Goal: Communication & Community: Answer question/provide support

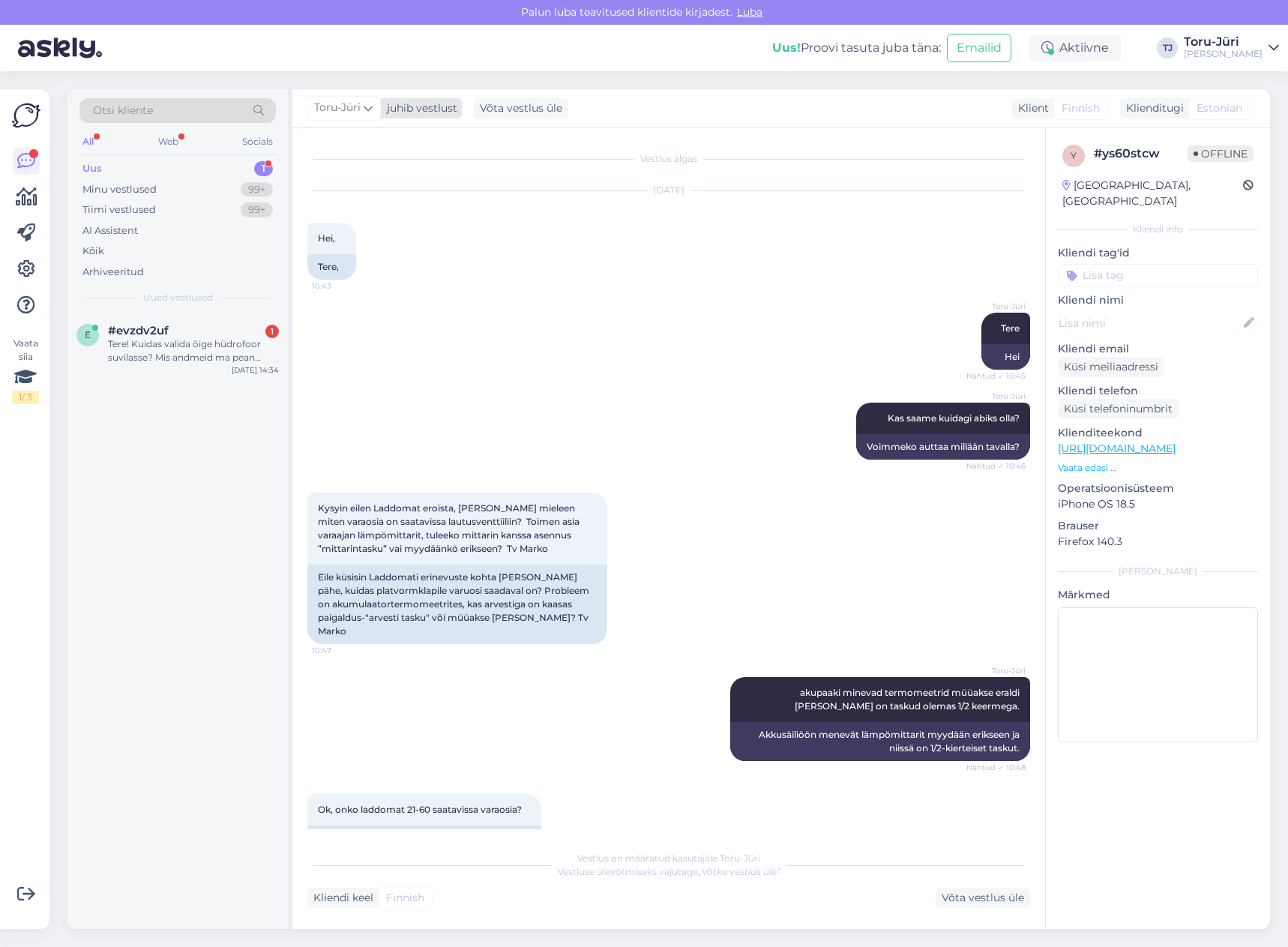
scroll to position [736, 0]
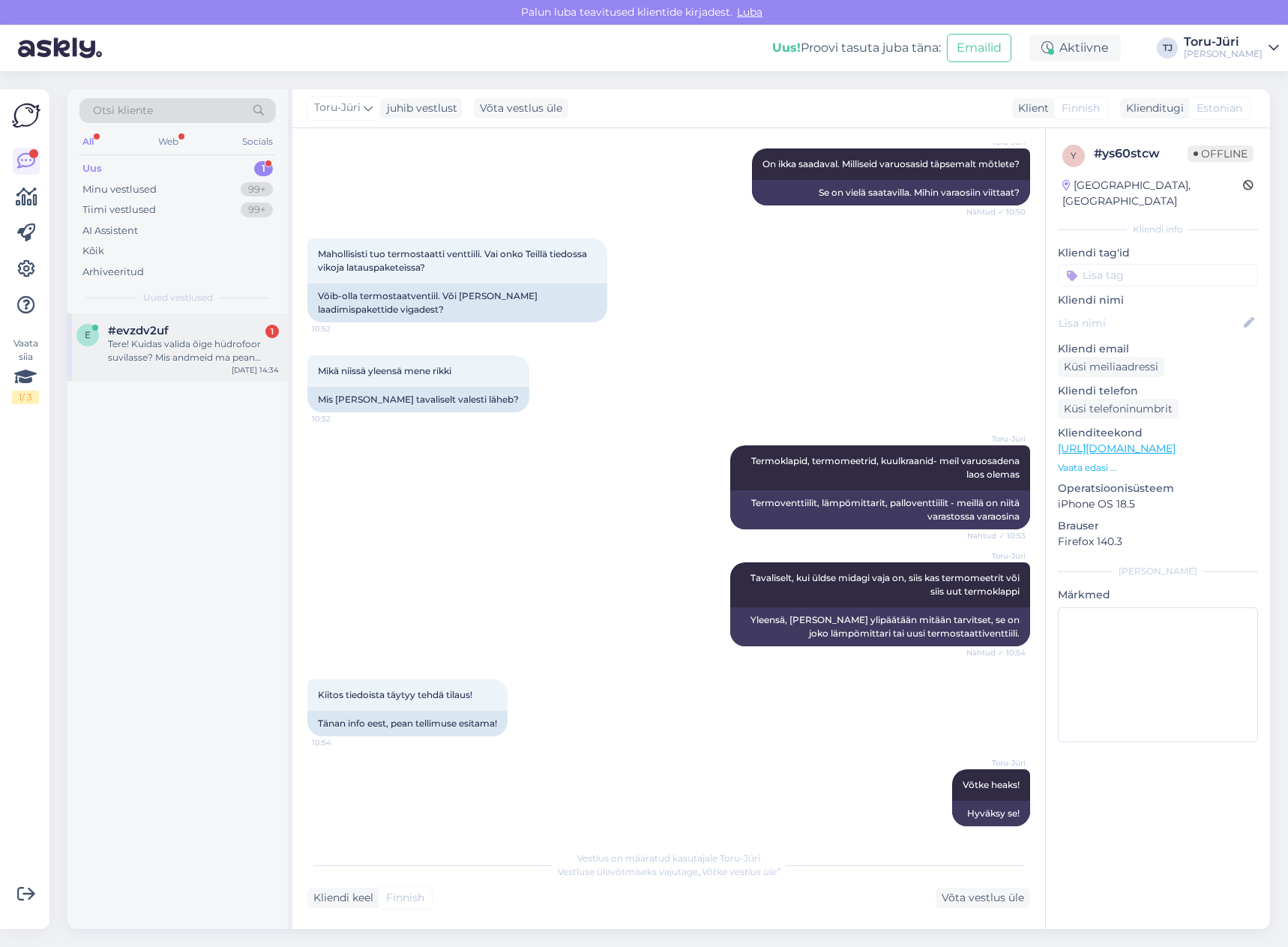
click at [211, 346] on div "Tere! Kuidas valida õige hüdrofoor suvilasse? Mis andmeid ma pean edastama teil…" at bounding box center [193, 351] width 171 height 27
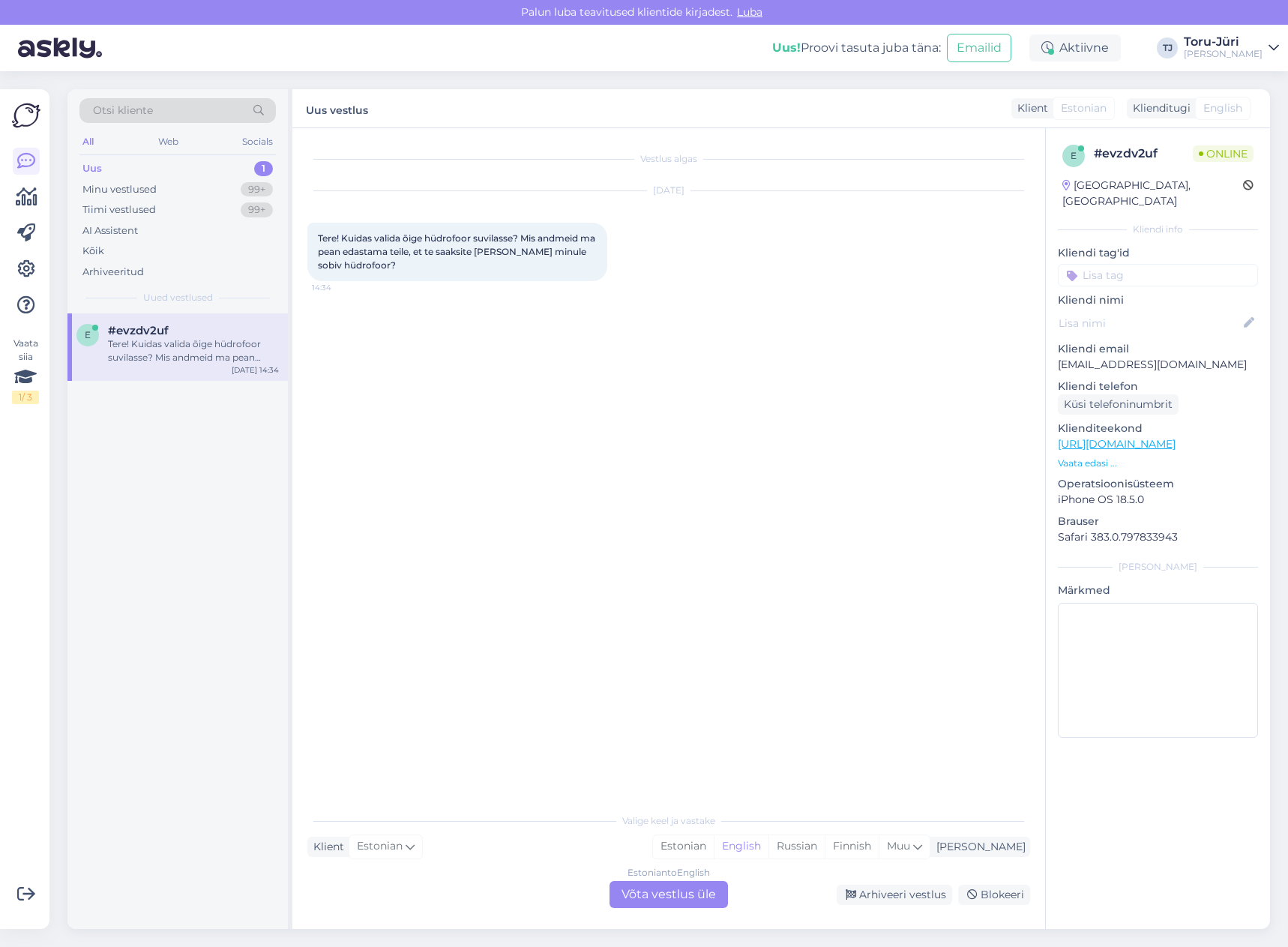
click at [680, 889] on div "Estonian to English Võta vestlus üle" at bounding box center [668, 894] width 119 height 27
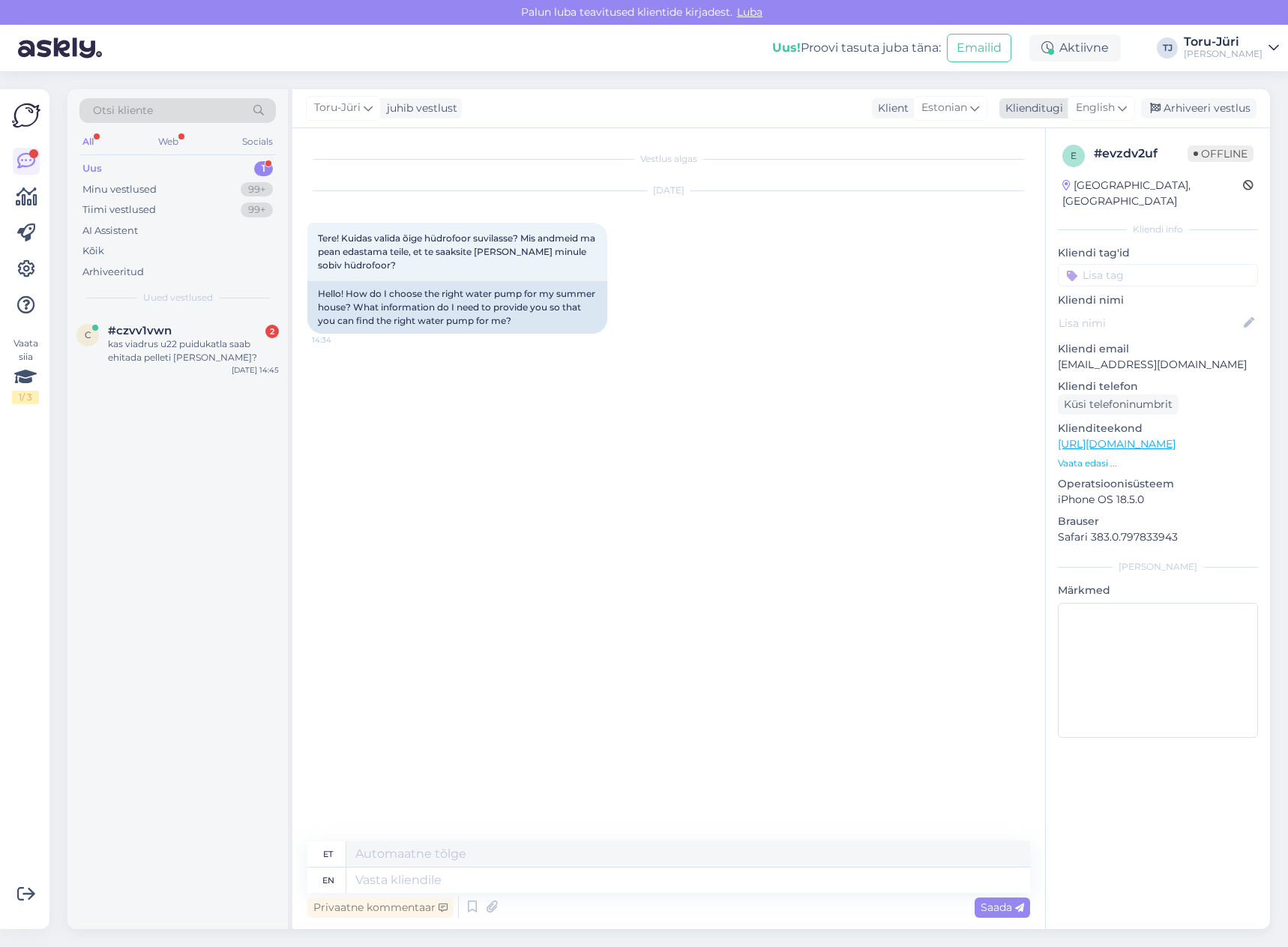
click at [1114, 105] on span "English" at bounding box center [1096, 108] width 39 height 16
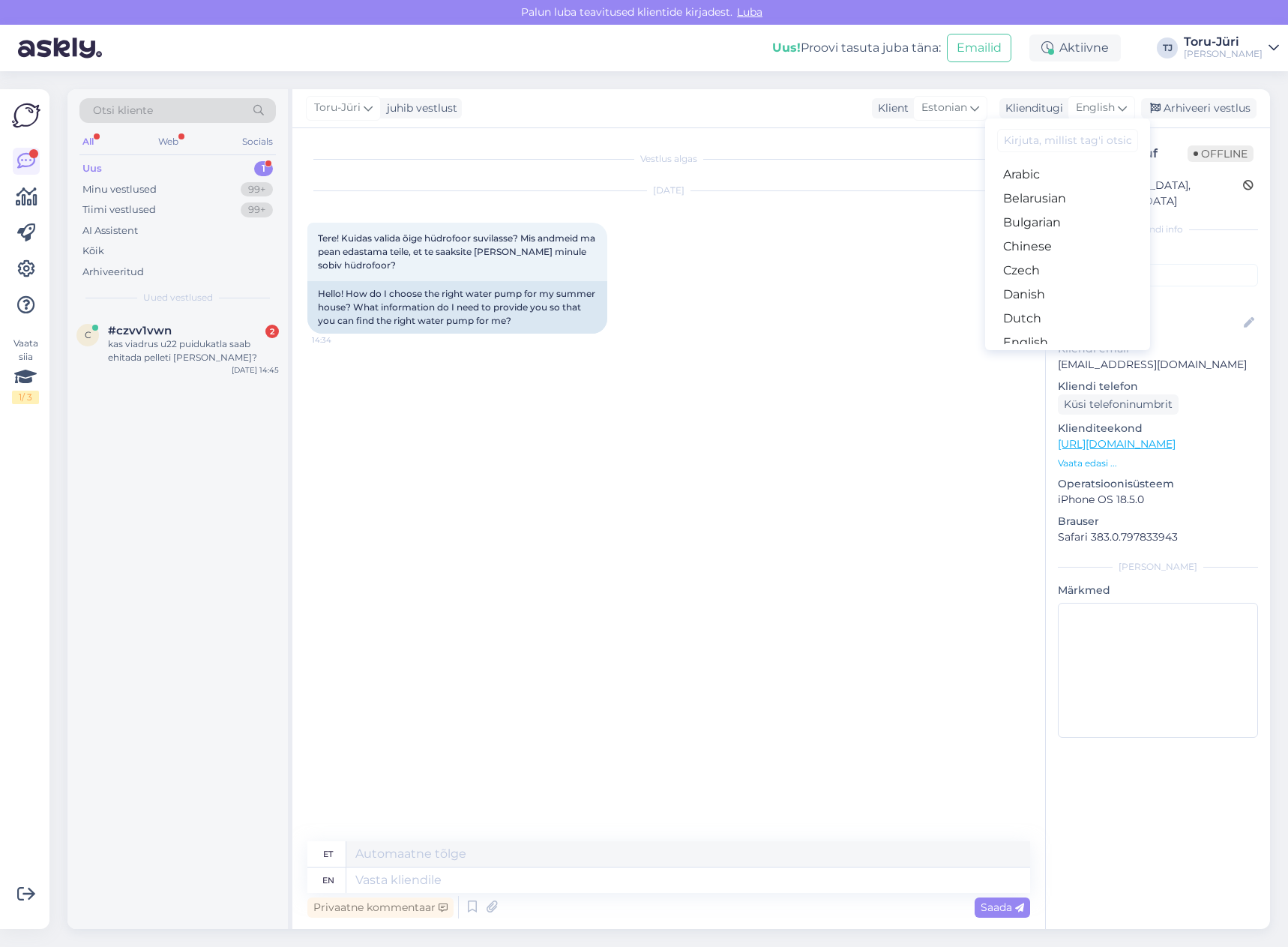
click at [1052, 355] on link "Estonian" at bounding box center [1068, 366] width 165 height 24
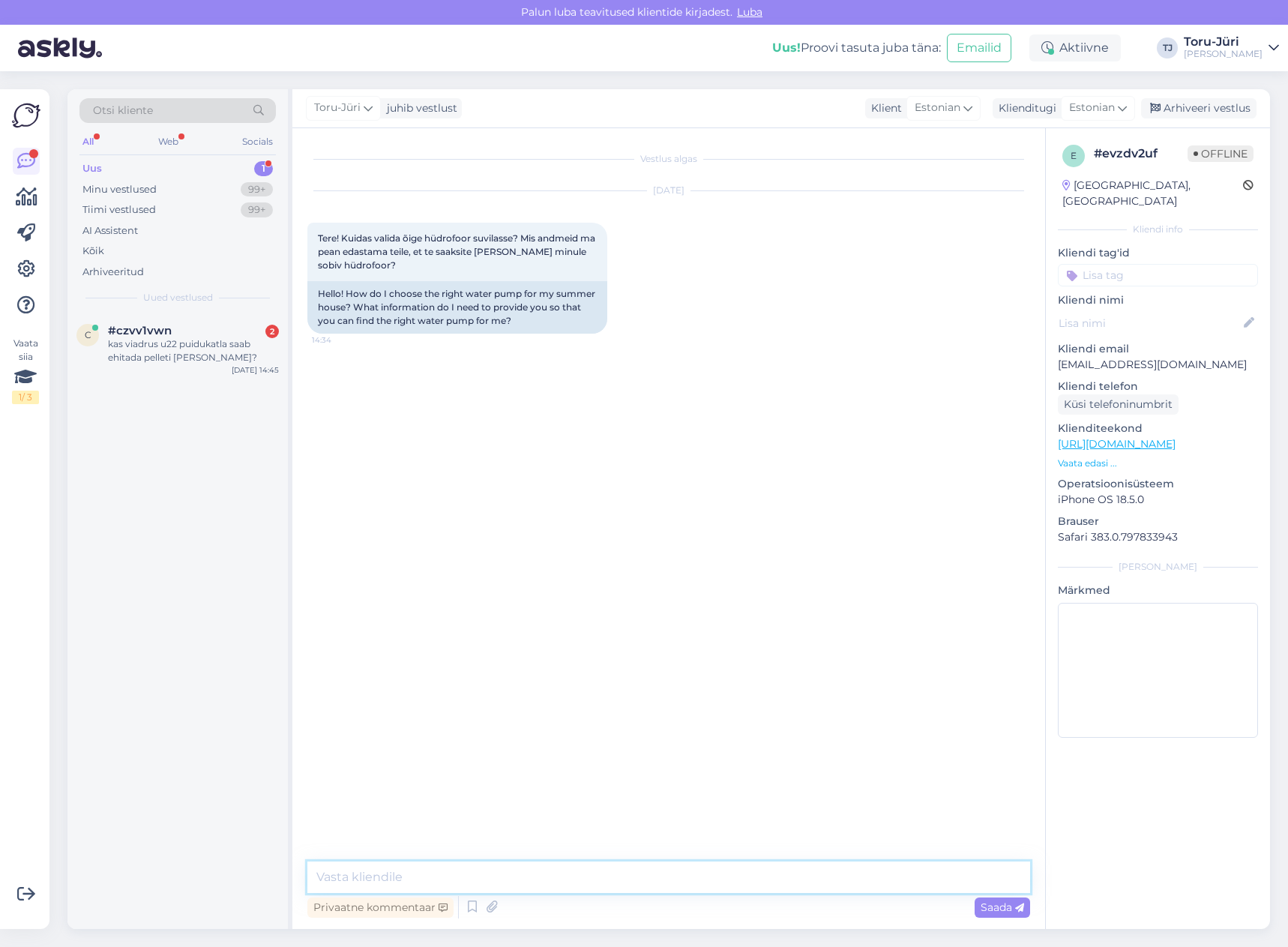
click at [535, 871] on textarea at bounding box center [669, 877] width 723 height 32
type textarea "Tere!"
type textarea "Tava majapidamise ja tarbimise juures soovitaks 24-35L hüdrofoori"
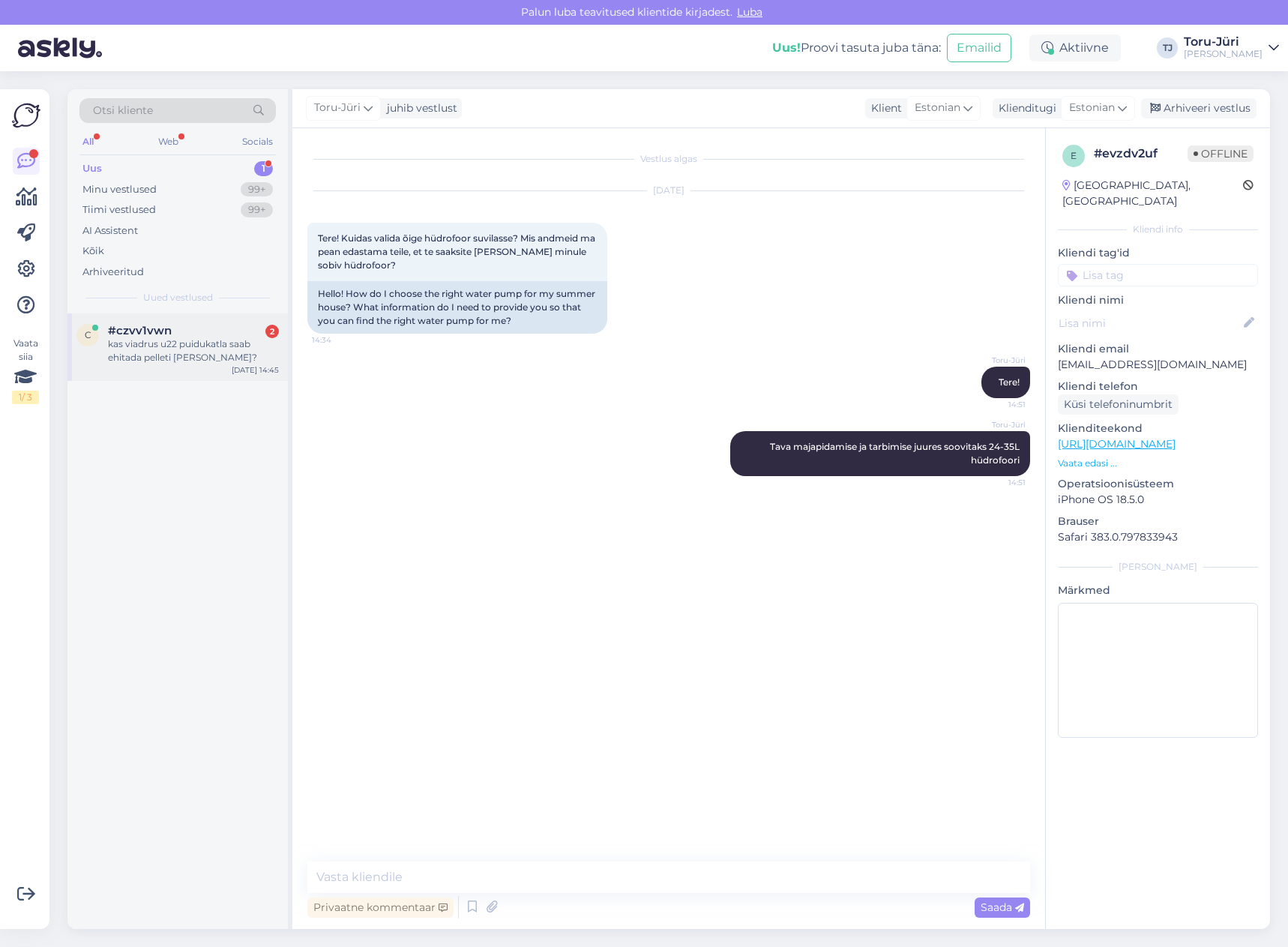
click at [209, 345] on div "kas viadrus u22 puidukatla saab ehitada pelleti [PERSON_NAME]?" at bounding box center [193, 351] width 171 height 27
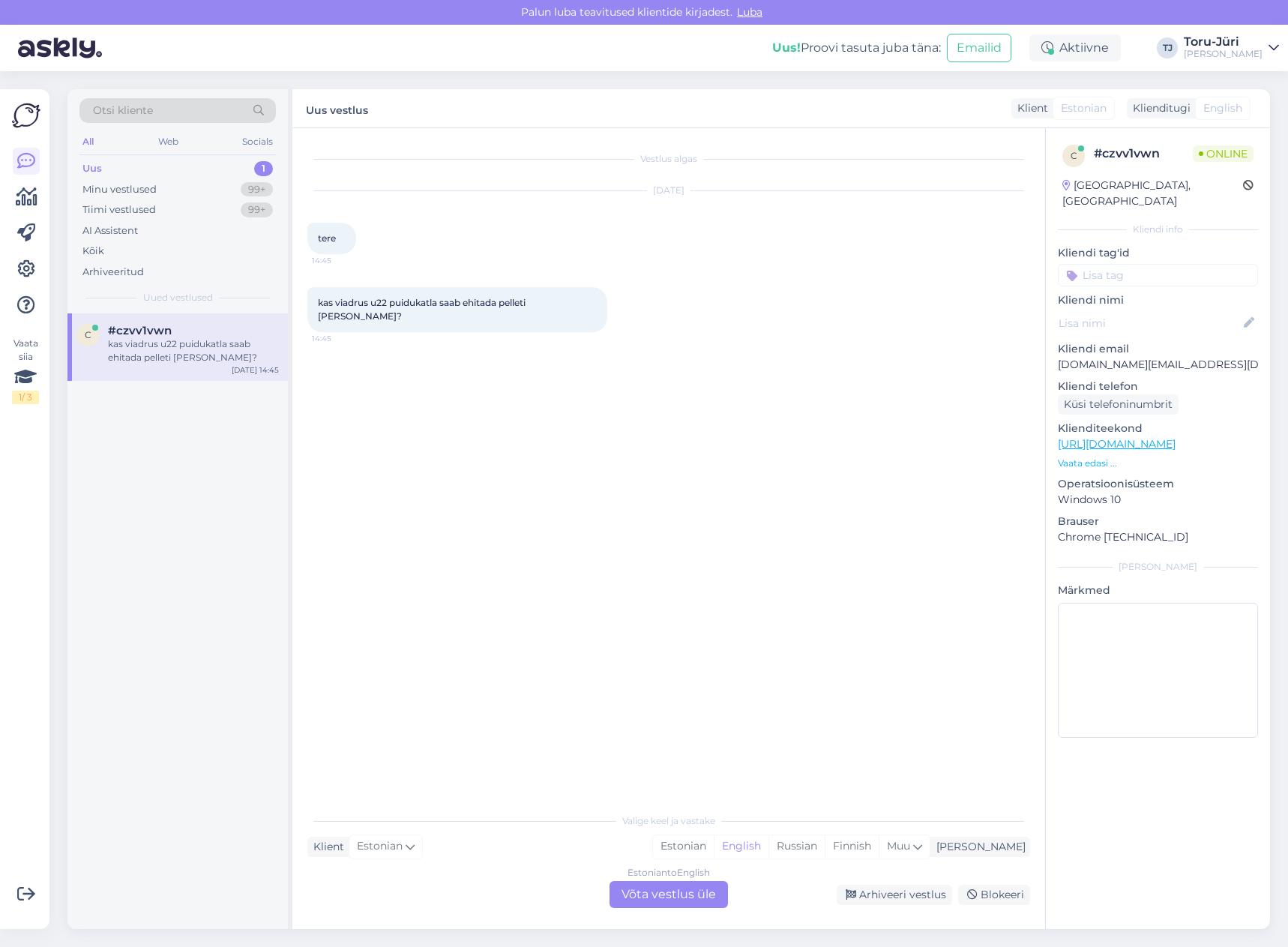
click at [660, 883] on div "Estonian to English Võta vestlus üle" at bounding box center [668, 894] width 119 height 27
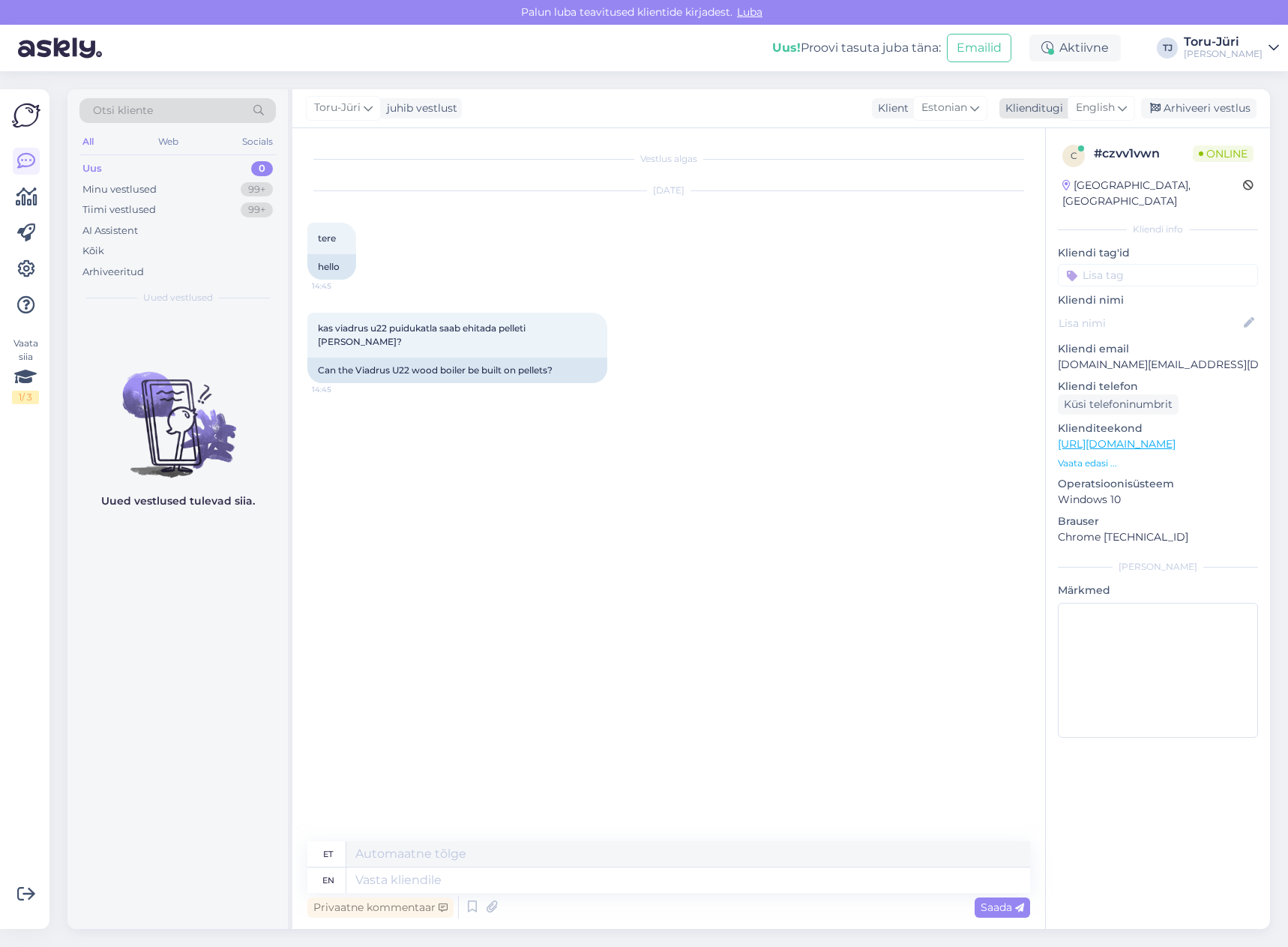
click at [1125, 113] on icon at bounding box center [1122, 108] width 9 height 16
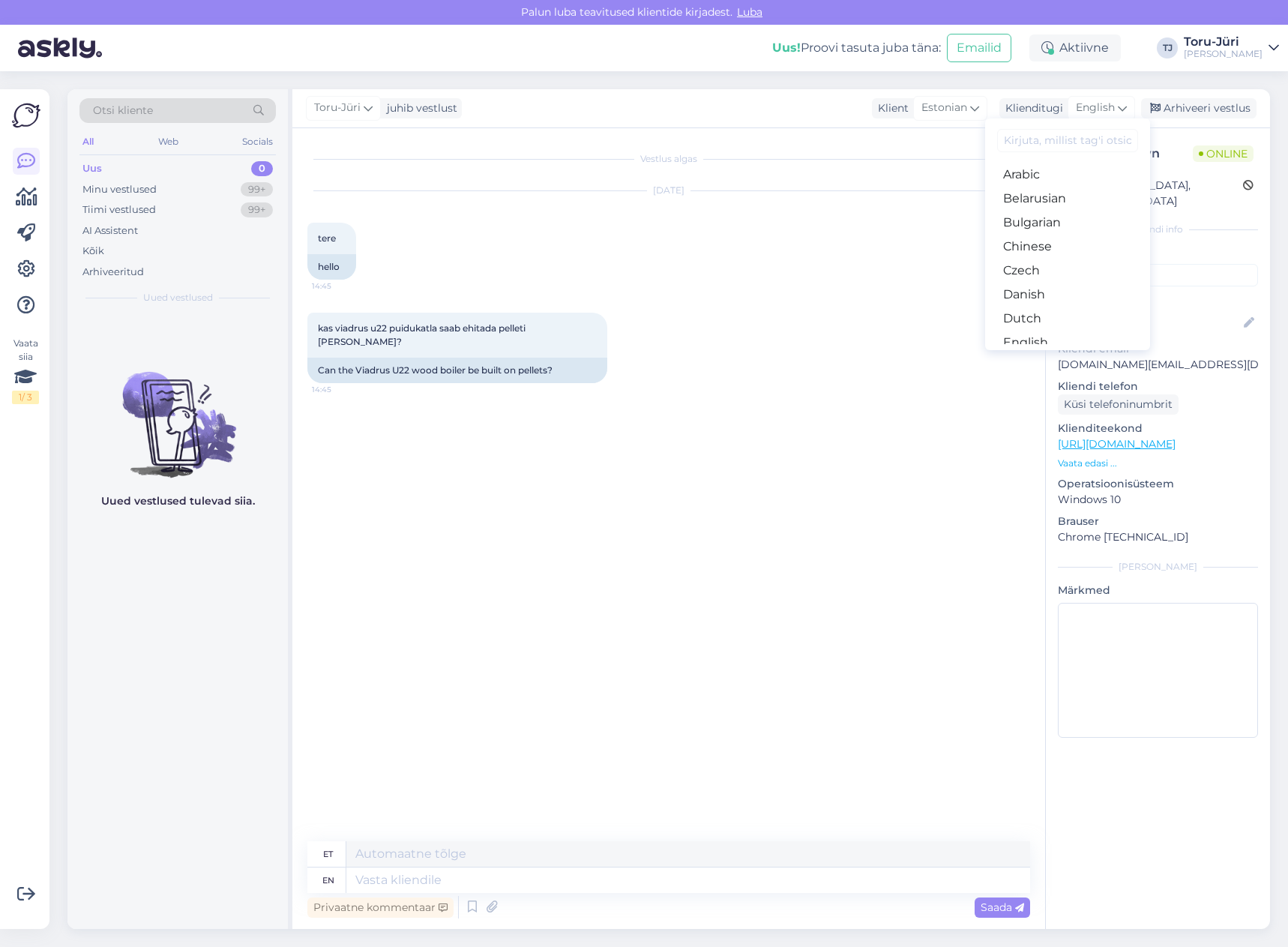
click at [1066, 355] on link "Estonian" at bounding box center [1068, 366] width 165 height 24
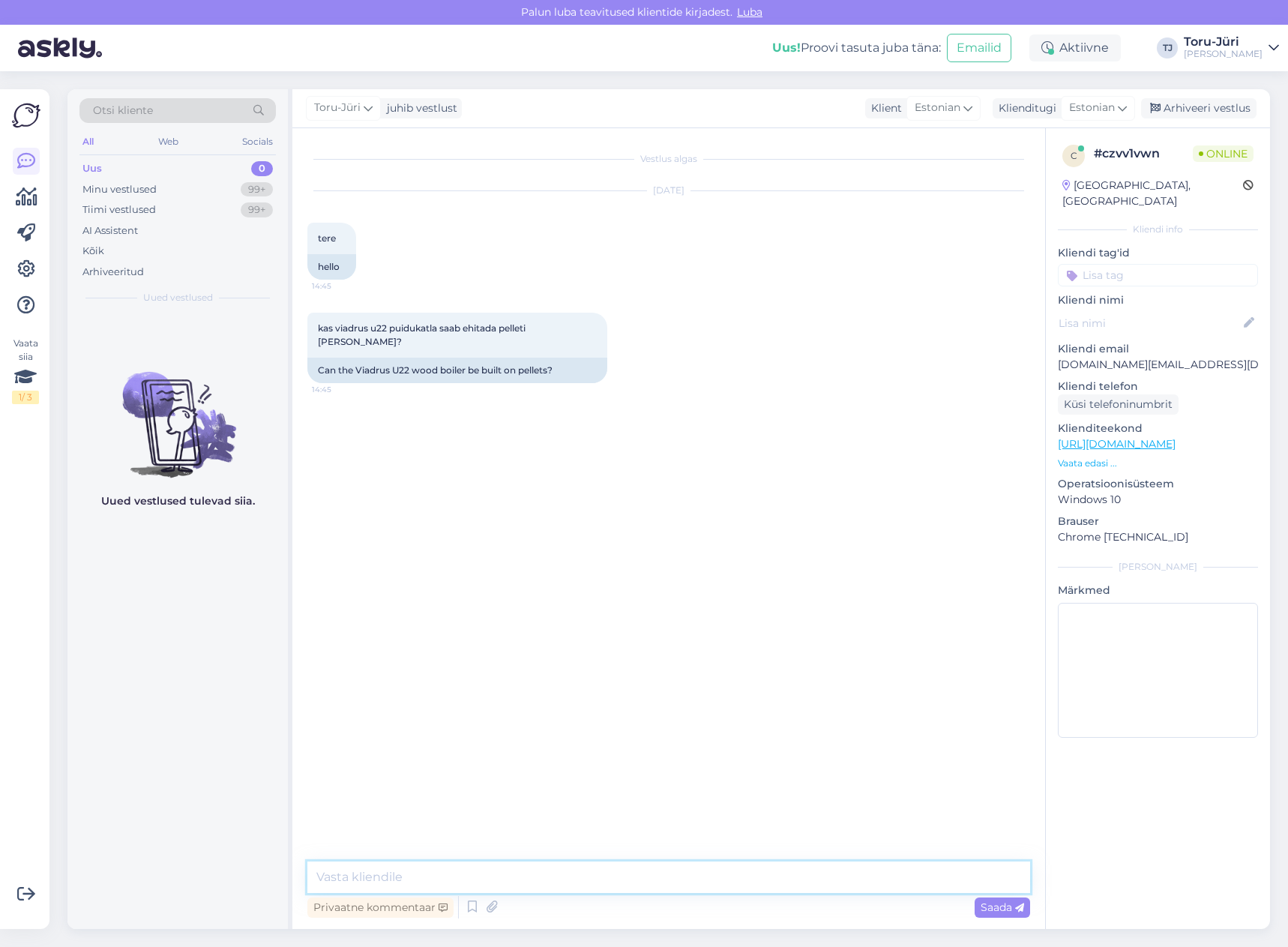
click at [505, 863] on textarea at bounding box center [669, 877] width 723 height 32
type textarea "Tere!"
type textarea "Saab"
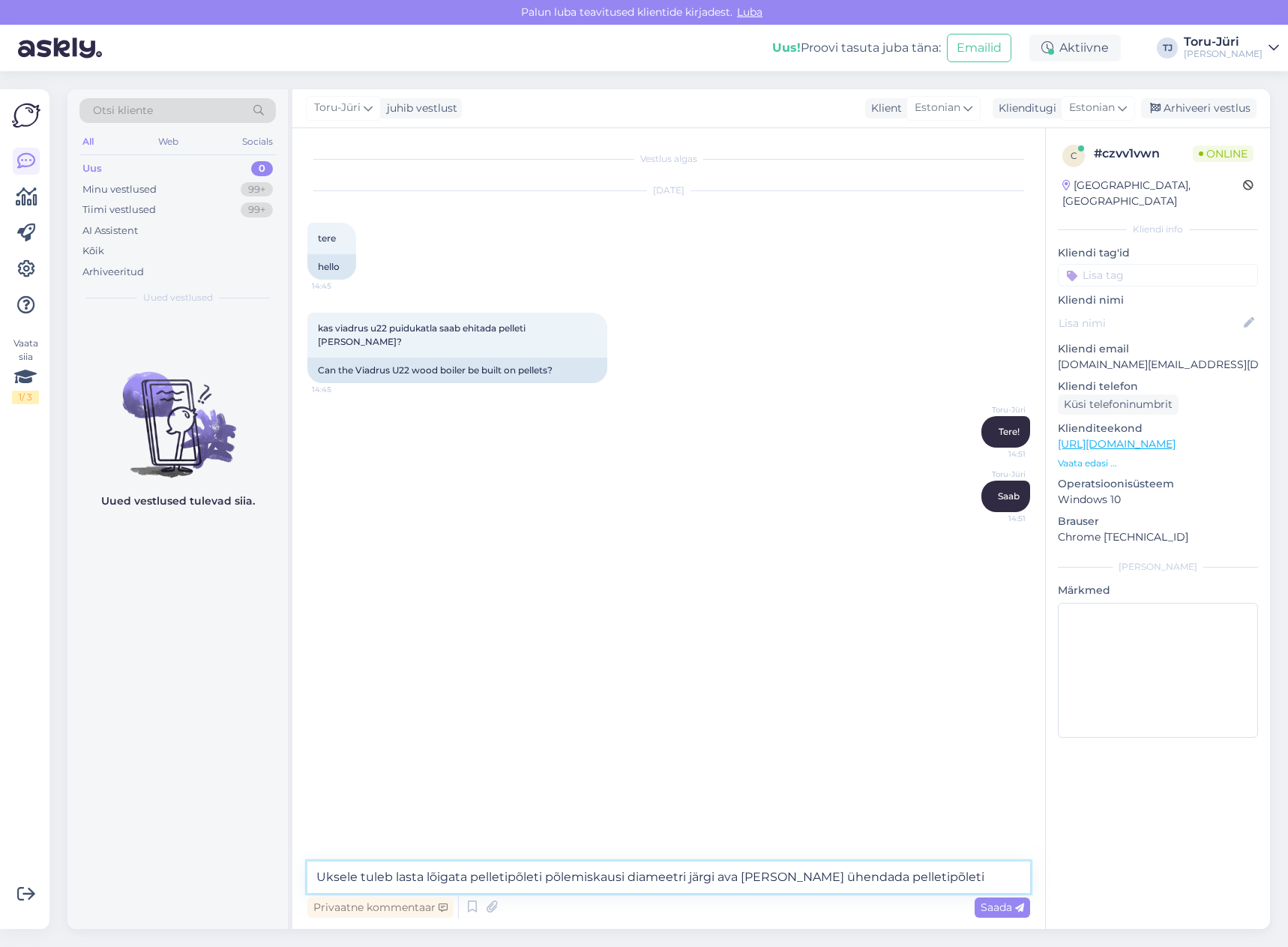
type textarea "Uksele tuleb lasta lõigata pelletipõleti põlemiskausi diameetri järgi ava [PERS…"
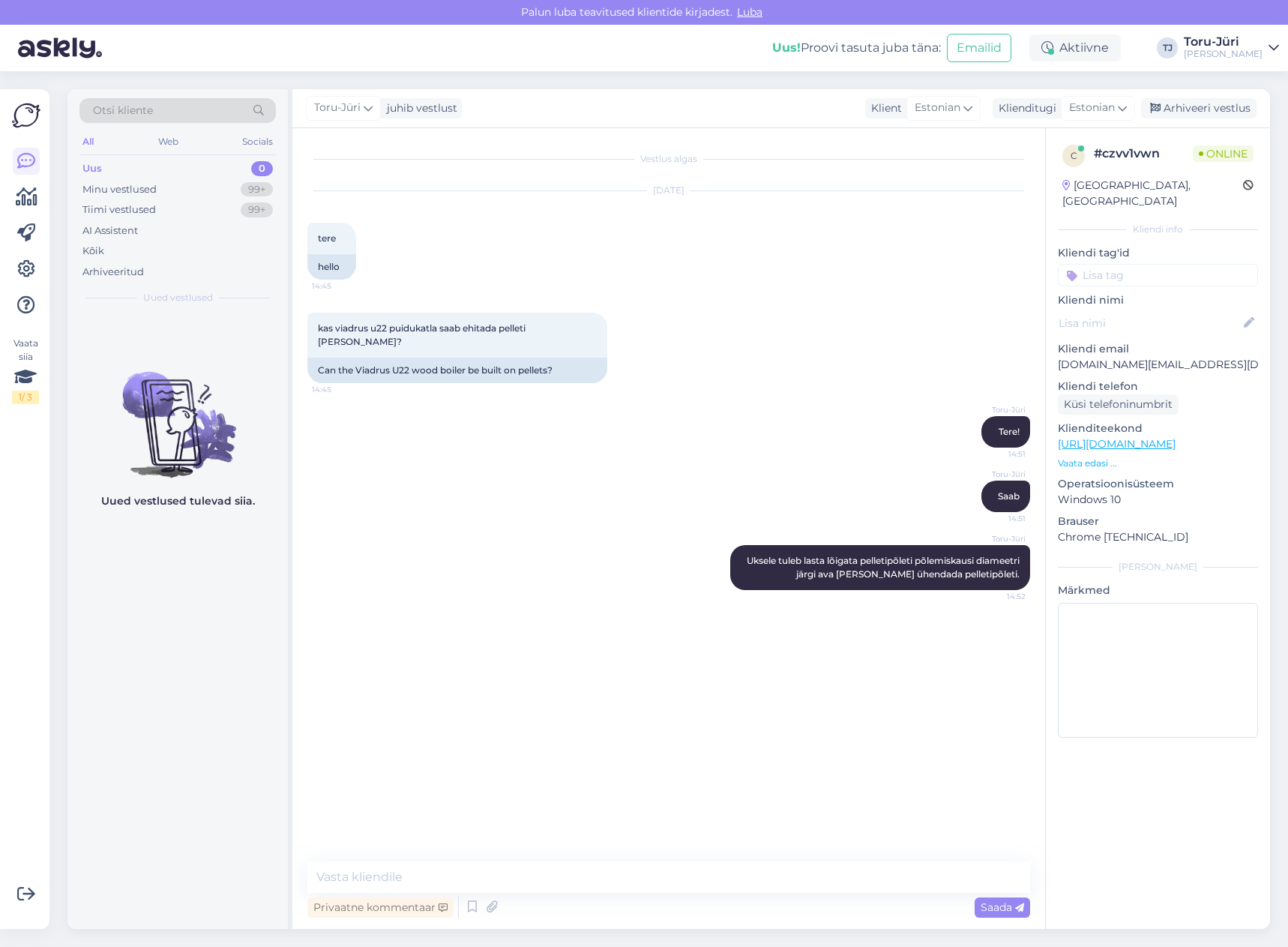
drag, startPoint x: 555, startPoint y: 734, endPoint x: 555, endPoint y: 753, distance: 19.0
click at [555, 734] on div "Vestlus algas [DATE] tere 14:45 hello kas viadrus u22 puidukatla saab ehitada p…" at bounding box center [675, 496] width 736 height 705
click at [602, 880] on textarea at bounding box center [669, 877] width 723 height 32
click at [400, 877] on textarea "[PERSON_NAME]" at bounding box center [669, 877] width 723 height 32
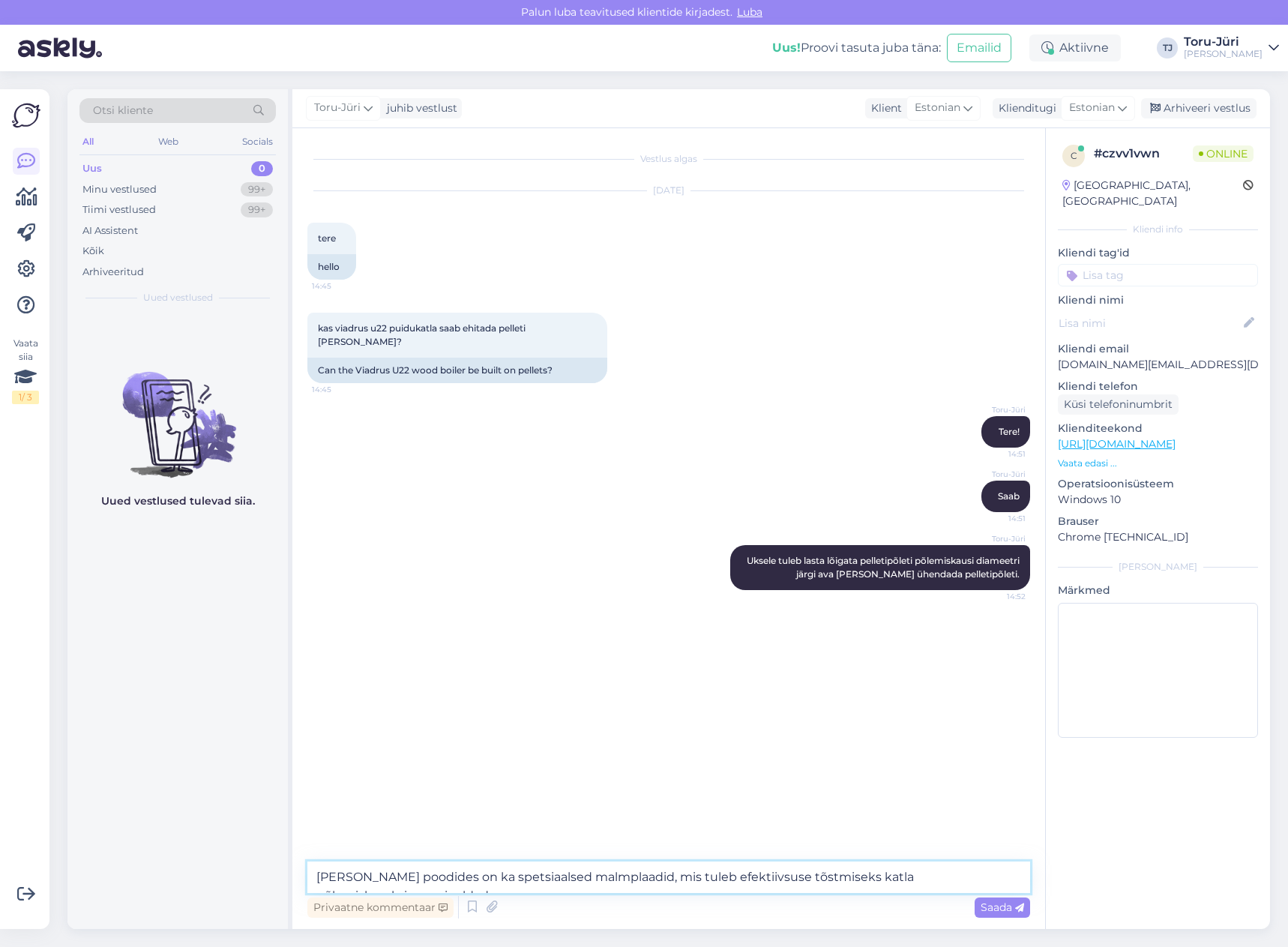
type textarea "[PERSON_NAME] poodides on ka spetsiaalsed malmplaadid, mis tuleb efektiivsuse t…"
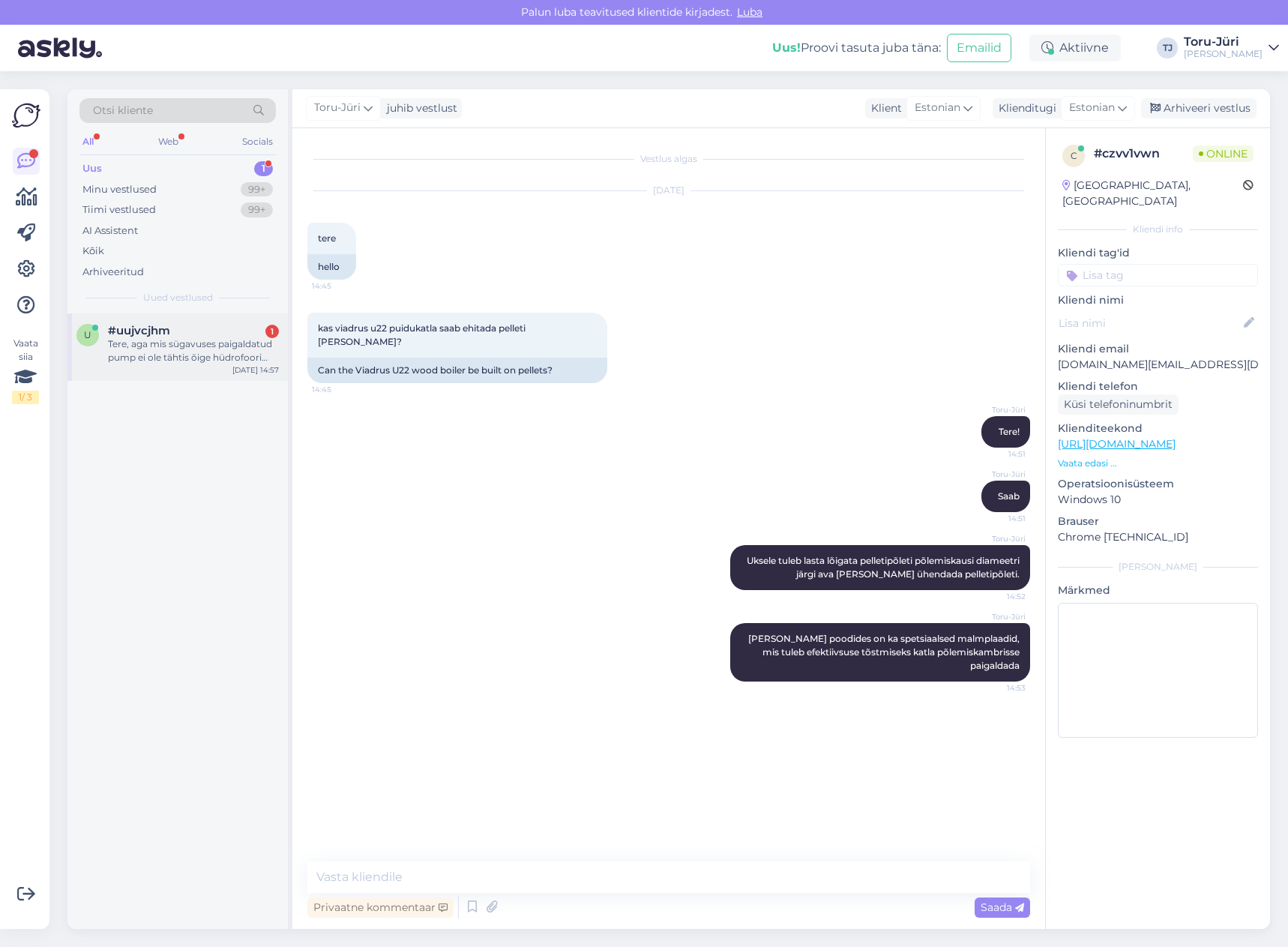
click at [207, 342] on div "Tere, aga mis sügavuses paigaldatud pump ei ole tähtis õige hüdrofoori leidmise…" at bounding box center [193, 351] width 171 height 27
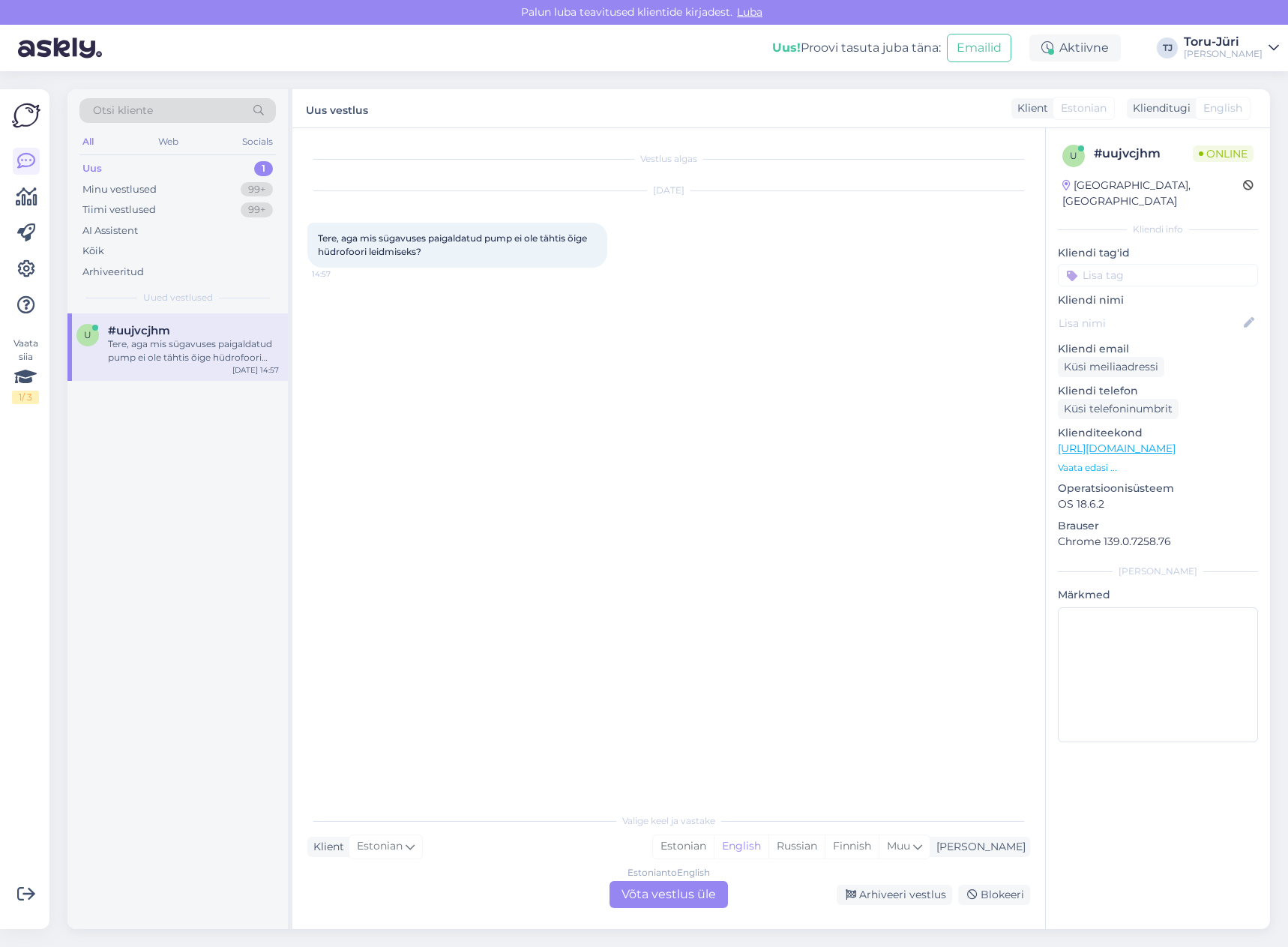
click at [657, 896] on div "Estonian to English Võta vestlus üle" at bounding box center [668, 894] width 119 height 27
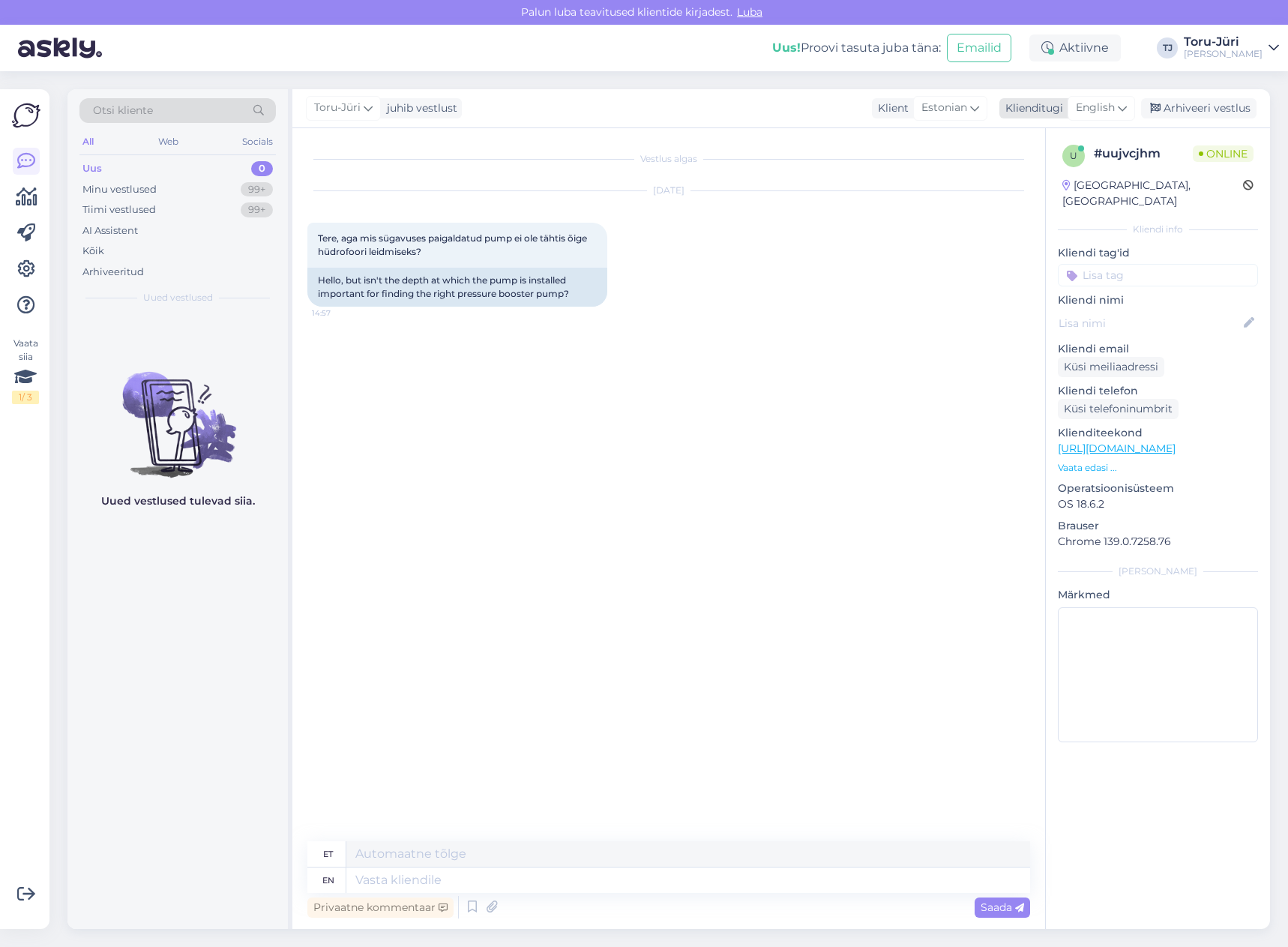
click at [1124, 110] on icon at bounding box center [1122, 108] width 9 height 16
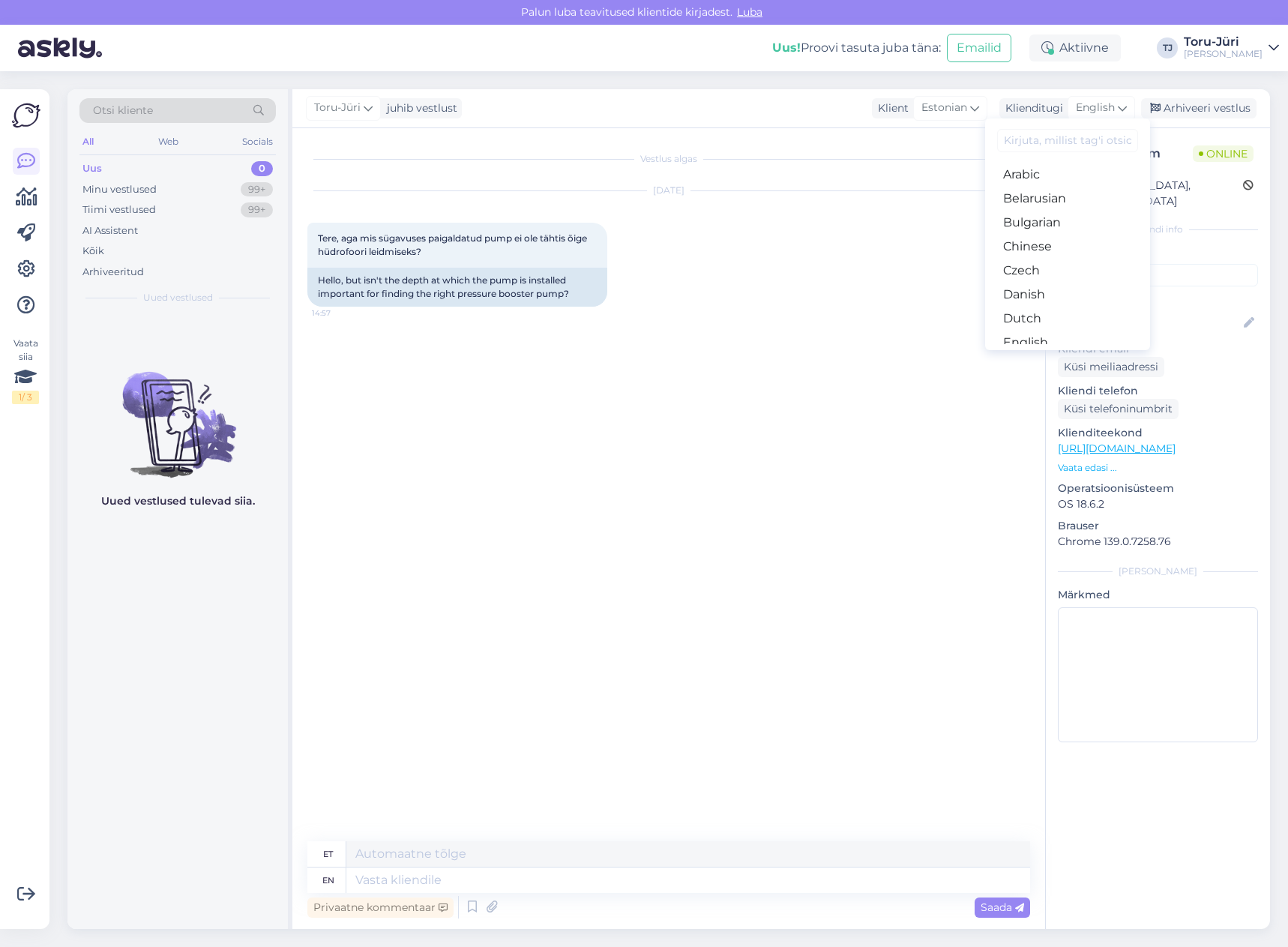
drag, startPoint x: 1082, startPoint y: 214, endPoint x: 1001, endPoint y: 222, distance: 81.4
click at [1082, 355] on link "Estonian" at bounding box center [1068, 366] width 165 height 24
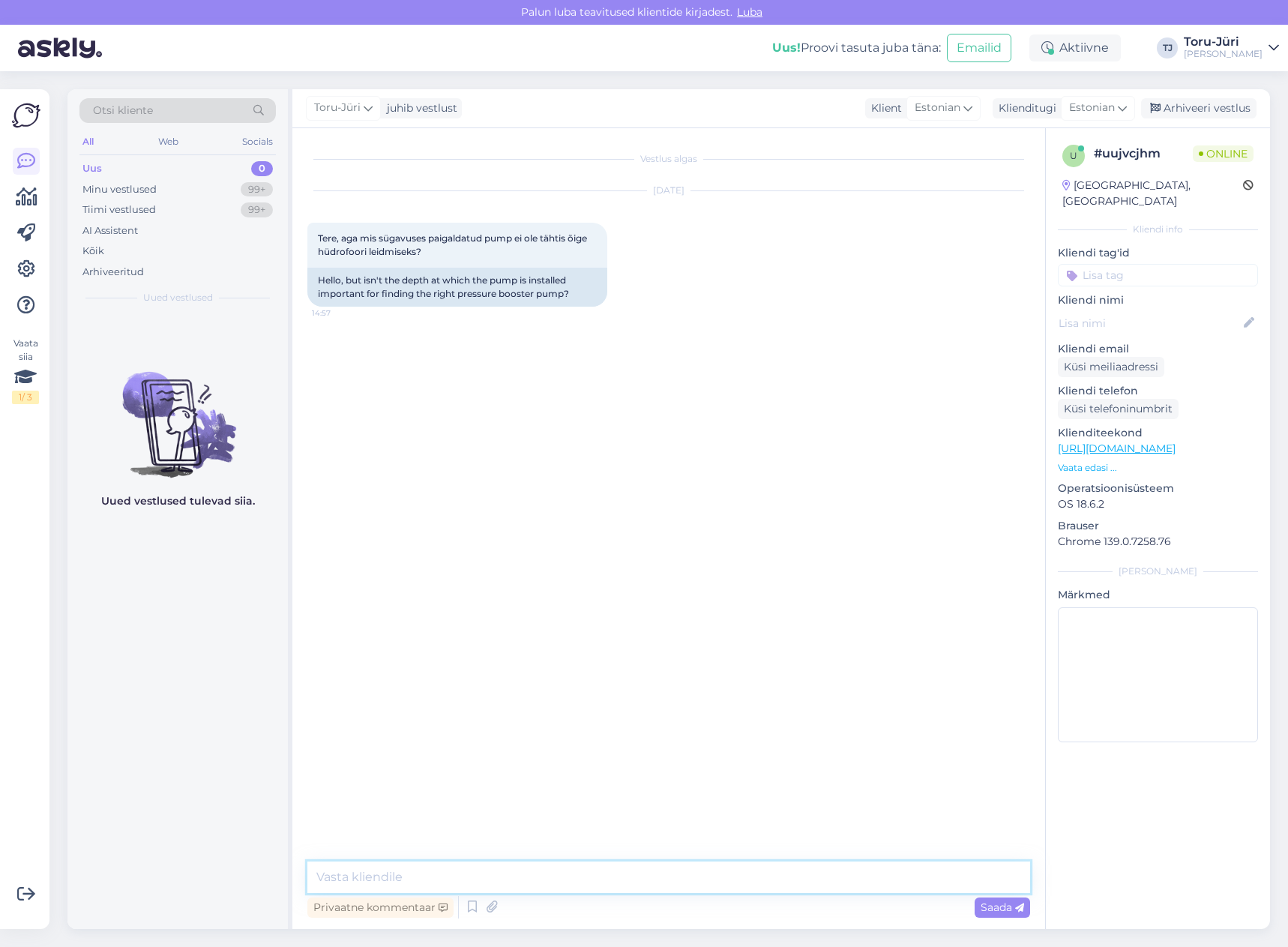
click at [544, 879] on textarea at bounding box center [669, 877] width 723 height 32
type textarea "Pumba sügavus kaevus ei määra hüdrofoori suurust"
type textarea "K"
type textarea "T"
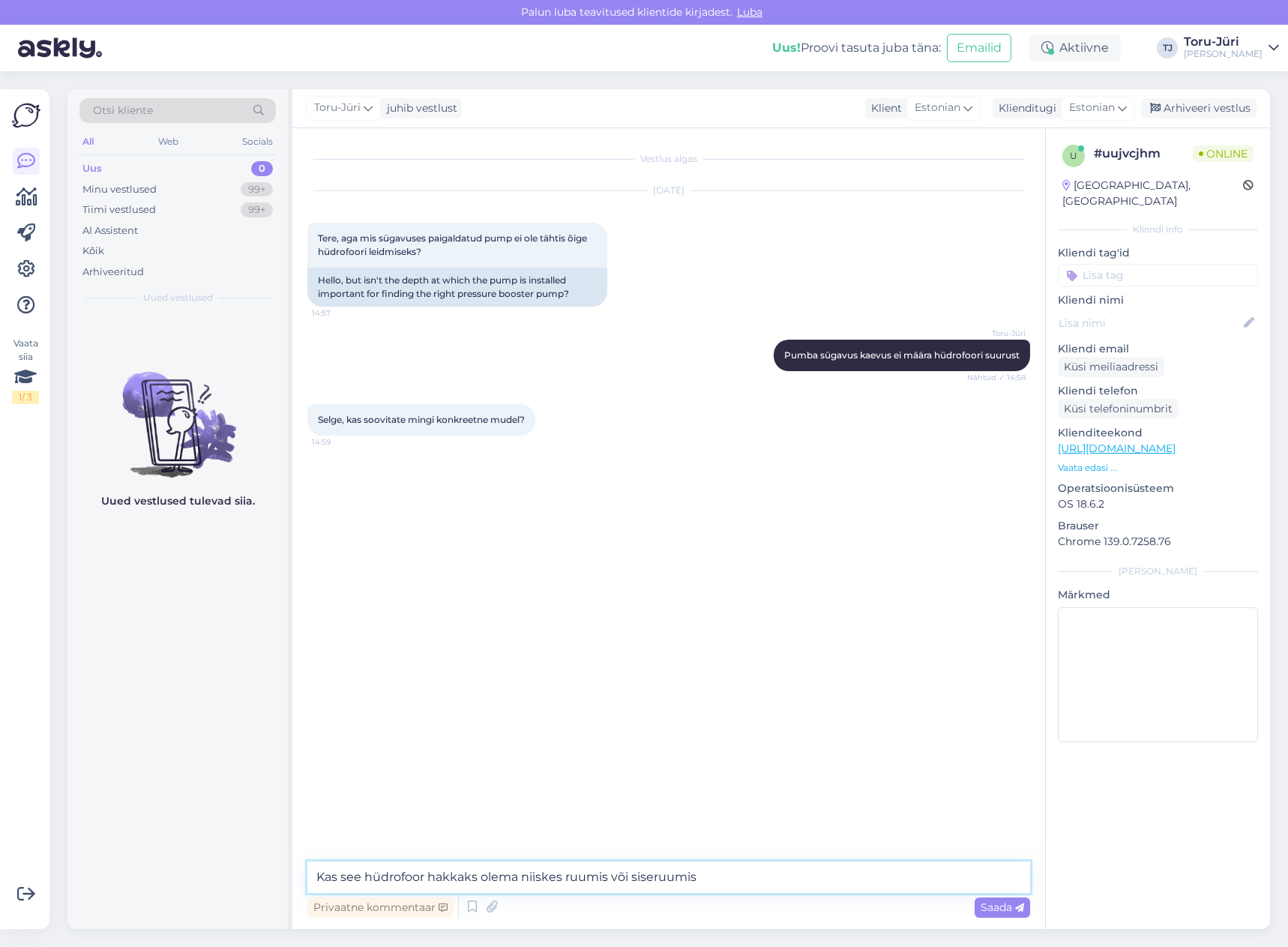
type textarea "Kas see hüdrofoor hakkaks olema niiskes ruumis või siseruumis?"
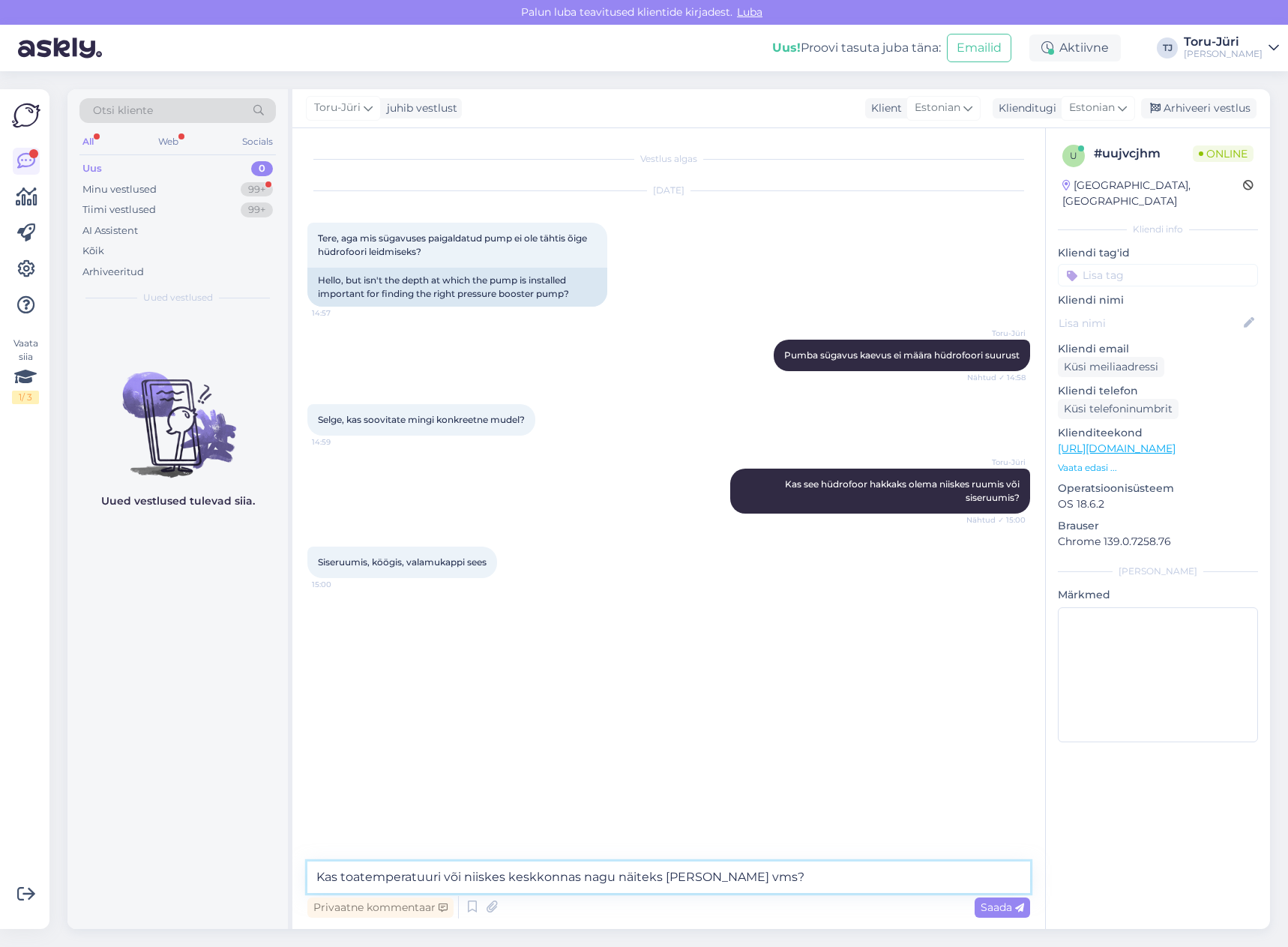
type textarea "Kas toatemperatuuri või niiskes keskkonnas nagu näiteks [PERSON_NAME] vms?"
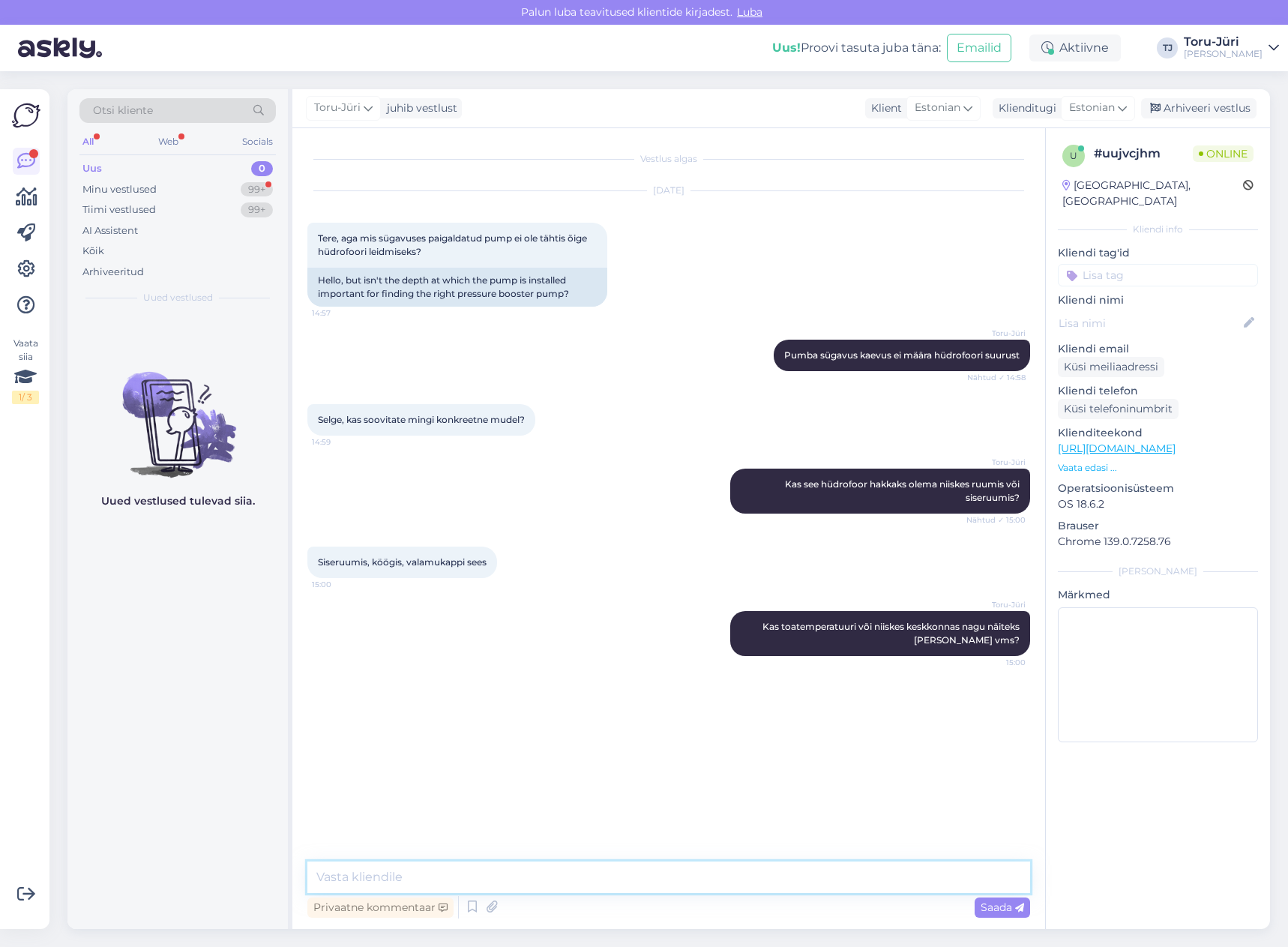
type textarea "s"
paste textarea "[URL][DOMAIN_NAME]"
type textarea "Kui siseruumis, siis kas see mudel: [URL][DOMAIN_NAME]"
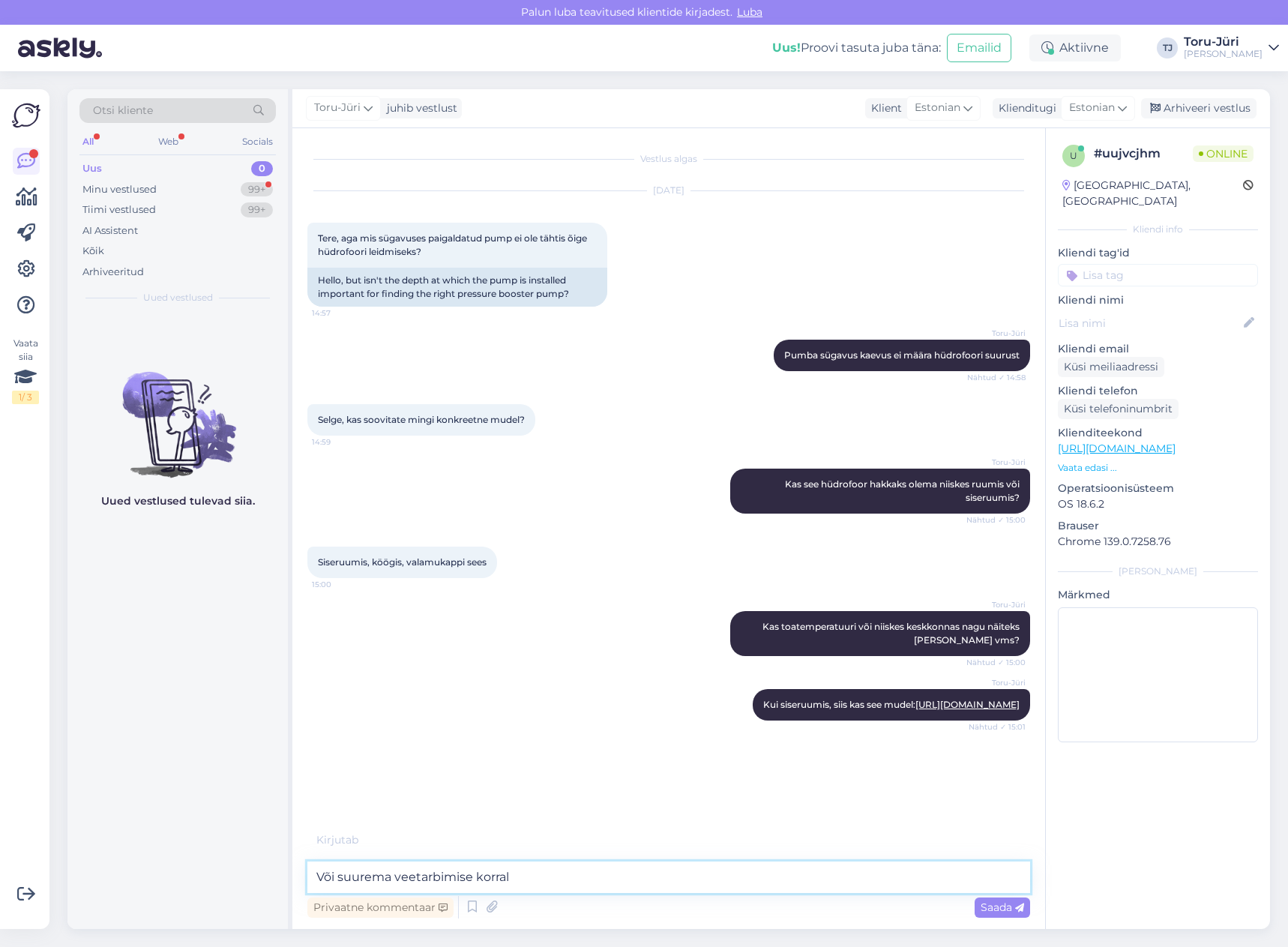
click at [389, 878] on textarea "Või suurema veetarbimise korral" at bounding box center [669, 877] width 723 height 32
click at [521, 877] on textarea "Või suurem veetarbimise korral" at bounding box center [669, 877] width 723 height 32
click at [383, 877] on textarea "Või suurem veetarbimise korral" at bounding box center [669, 877] width 723 height 32
click at [546, 880] on textarea "Või suurema veetarbimise korral" at bounding box center [669, 877] width 723 height 32
paste textarea "[URL][DOMAIN_NAME]"
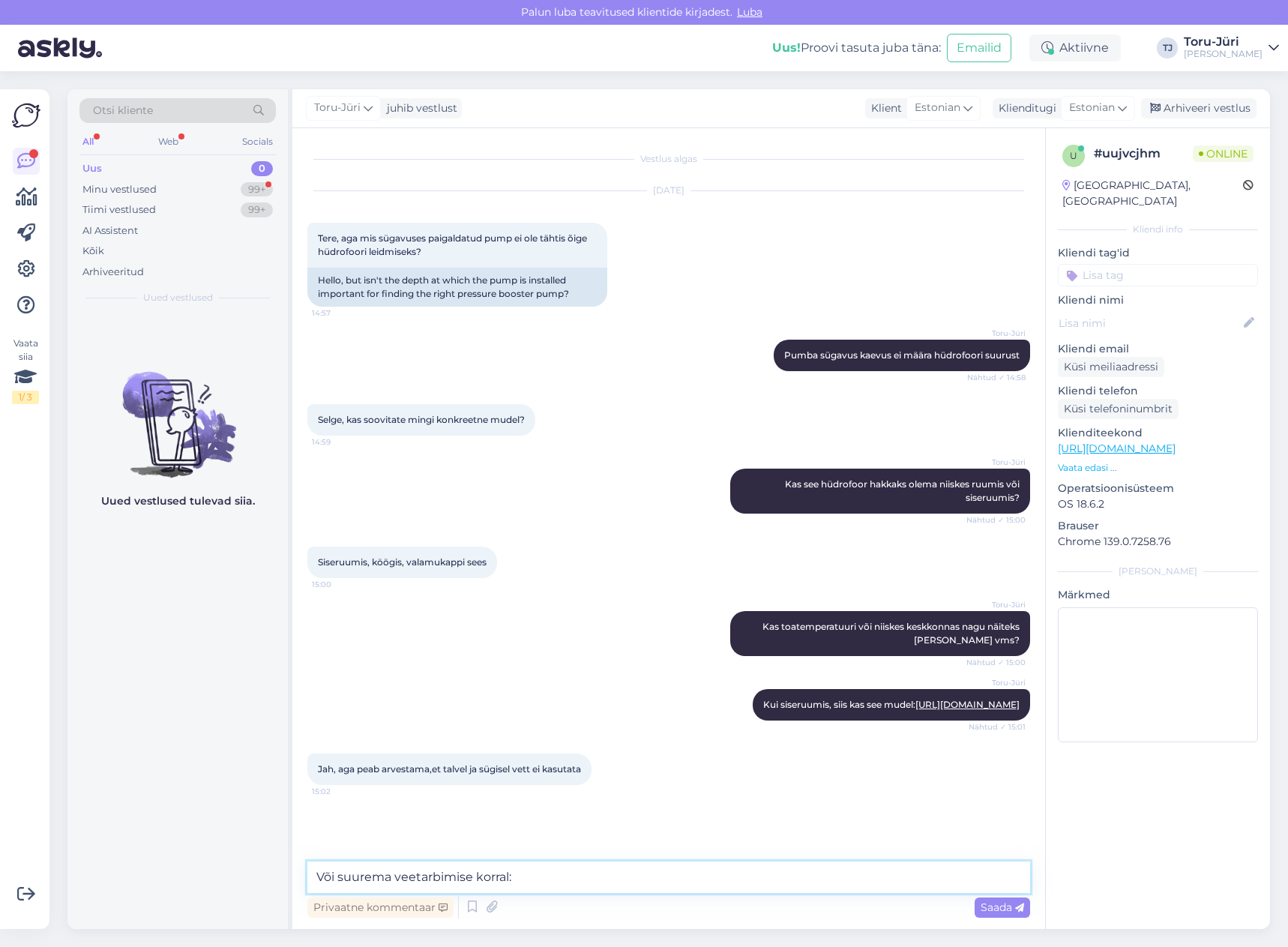
type textarea "Või suurema veetarbimise korral: [URL][DOMAIN_NAME]"
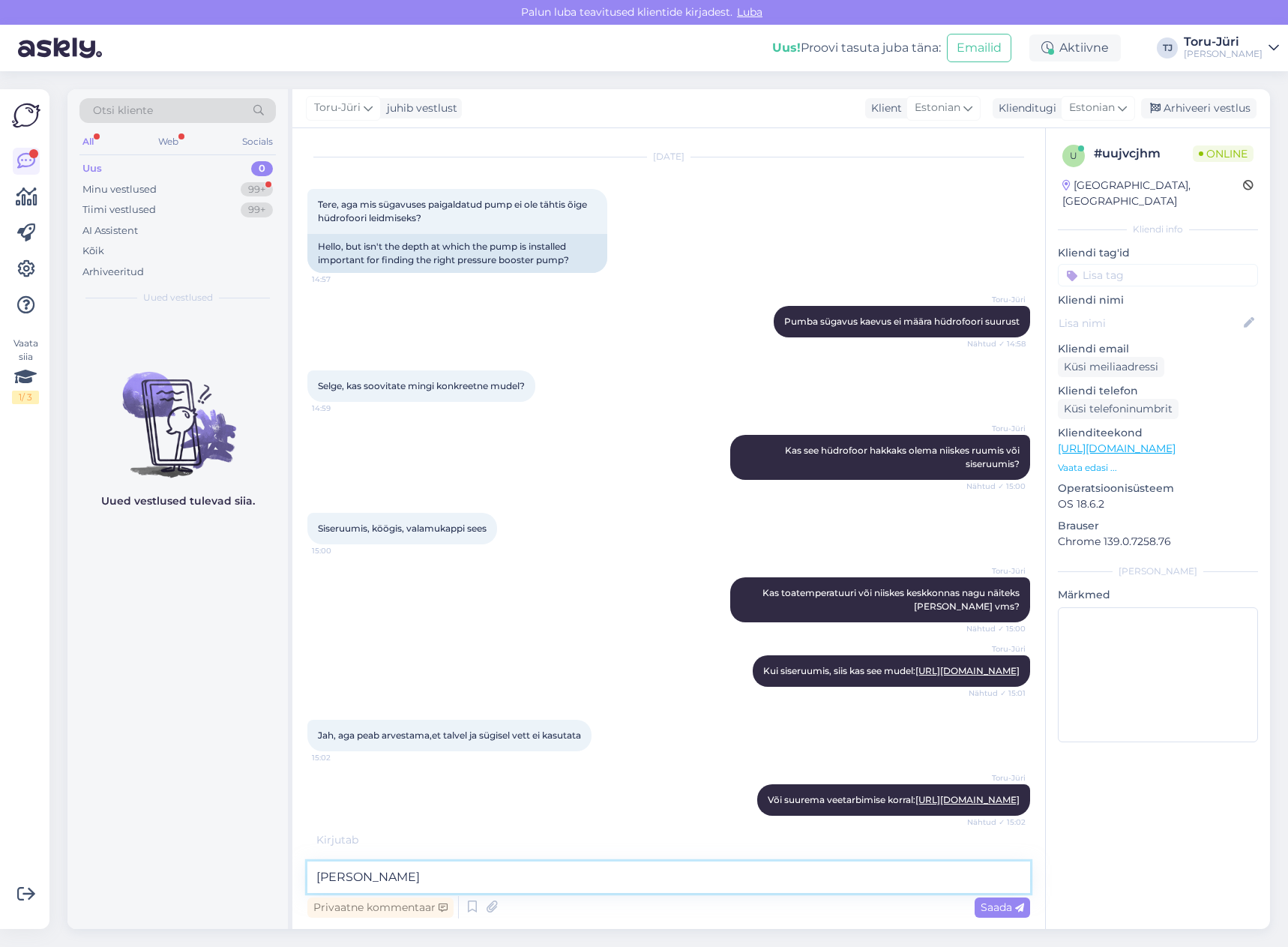
scroll to position [137, 0]
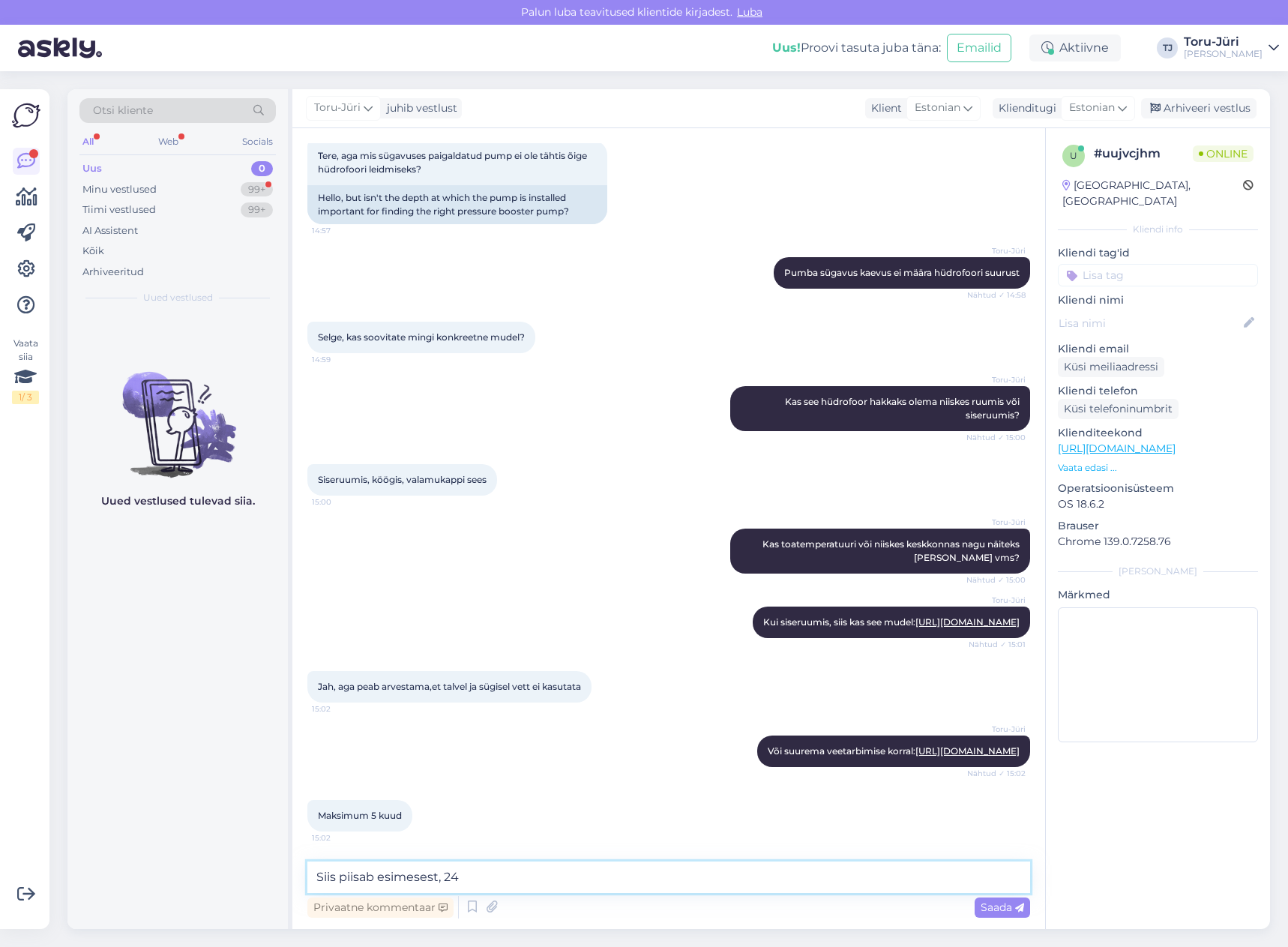
type textarea "Siis piisab esimesest, 24L"
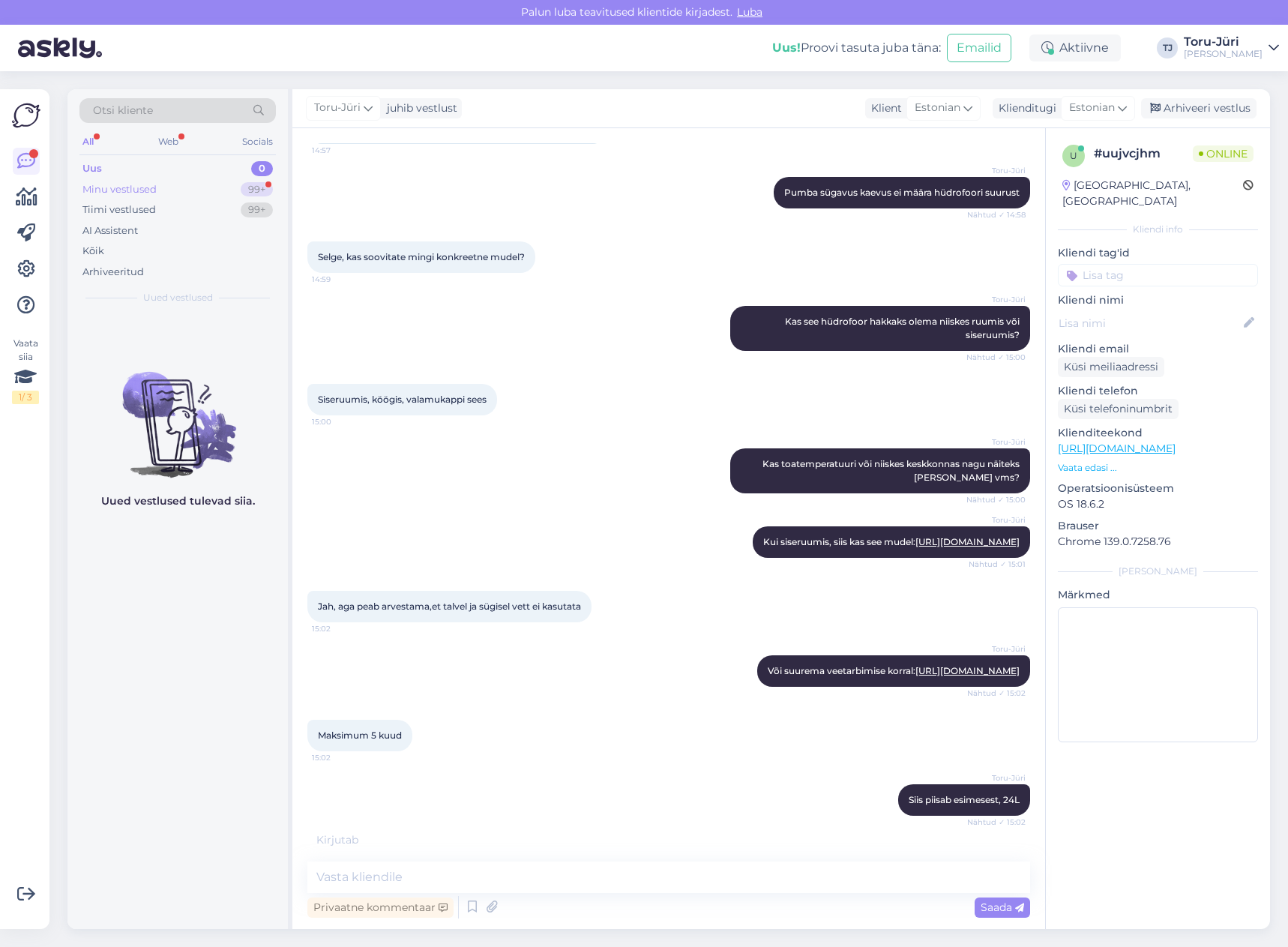
click at [187, 192] on div "Minu vestlused 99+" at bounding box center [177, 190] width 196 height 21
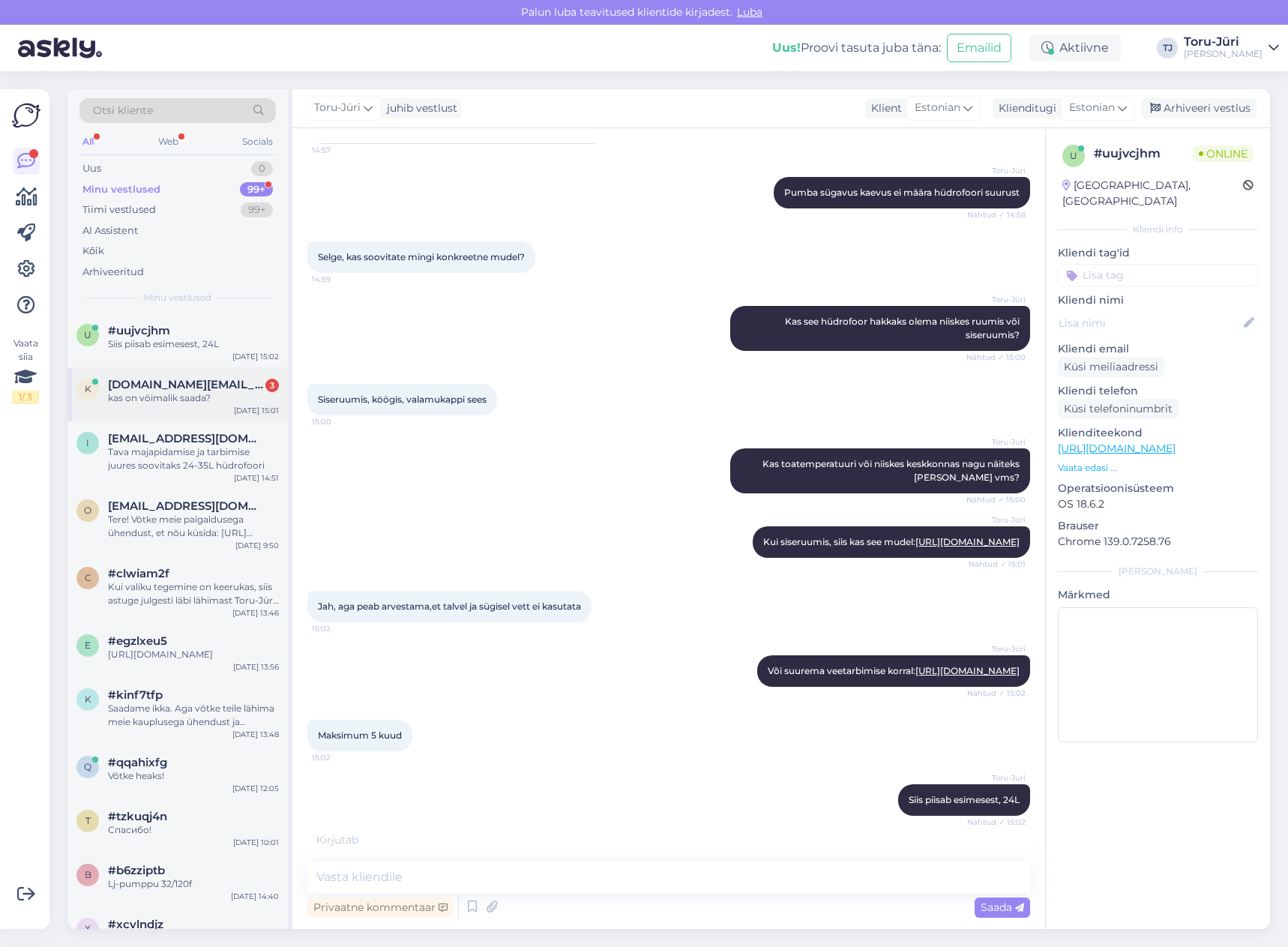
click at [182, 386] on span "[DOMAIN_NAME][EMAIL_ADDRESS][DOMAIN_NAME]" at bounding box center [186, 384] width 156 height 14
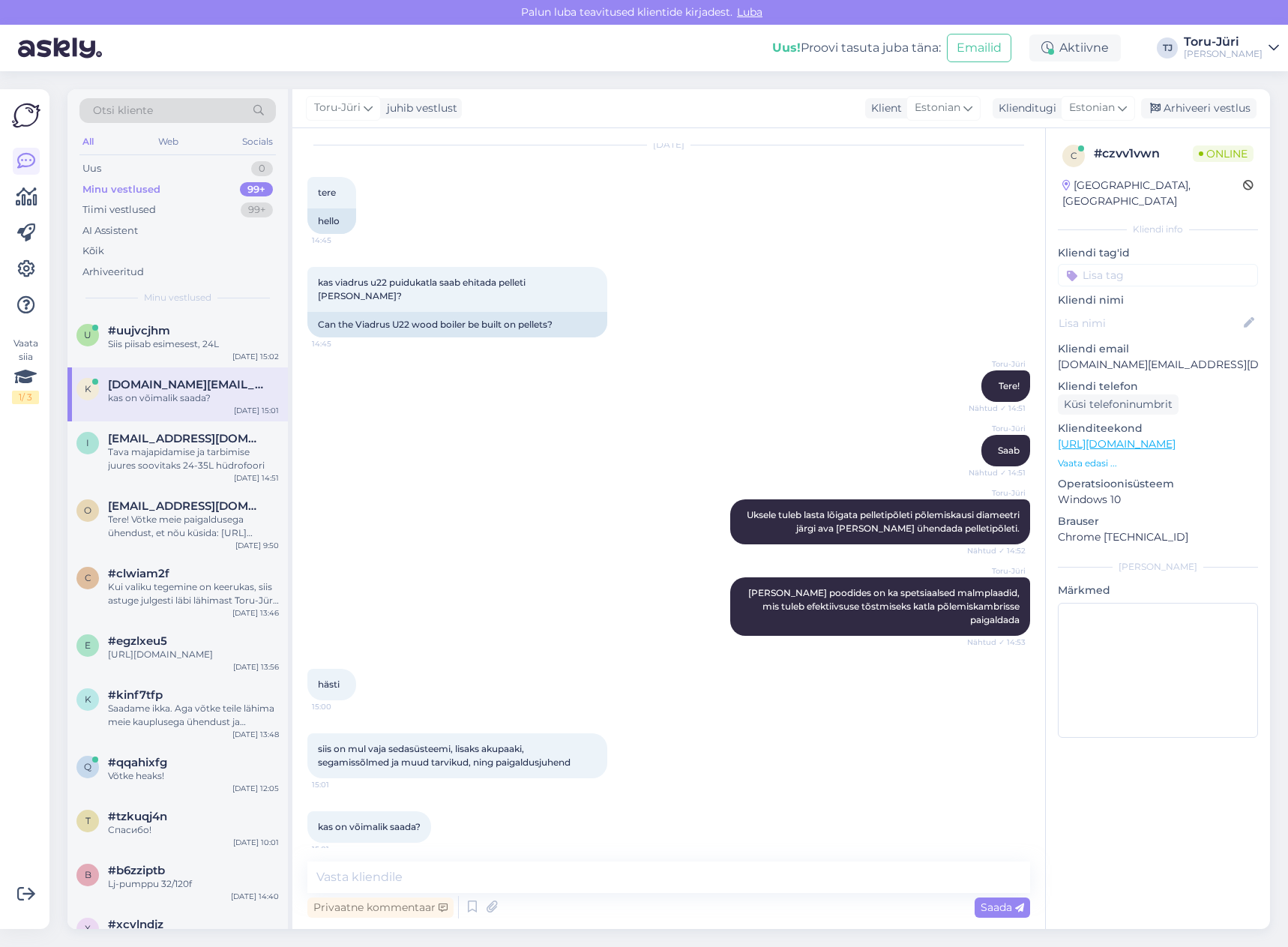
scroll to position [30, 0]
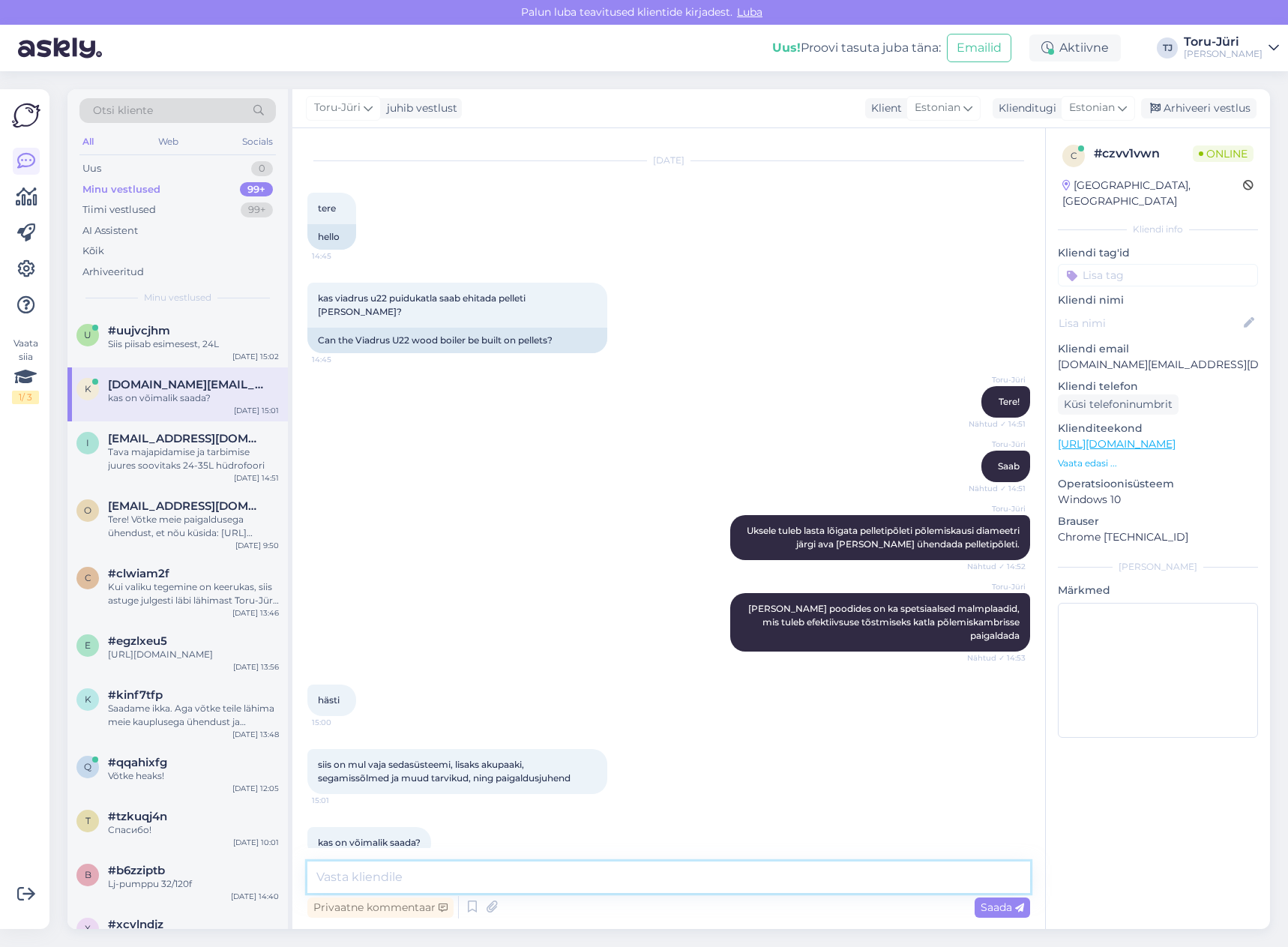
click at [478, 877] on textarea at bounding box center [669, 877] width 723 height 32
type textarea "S"
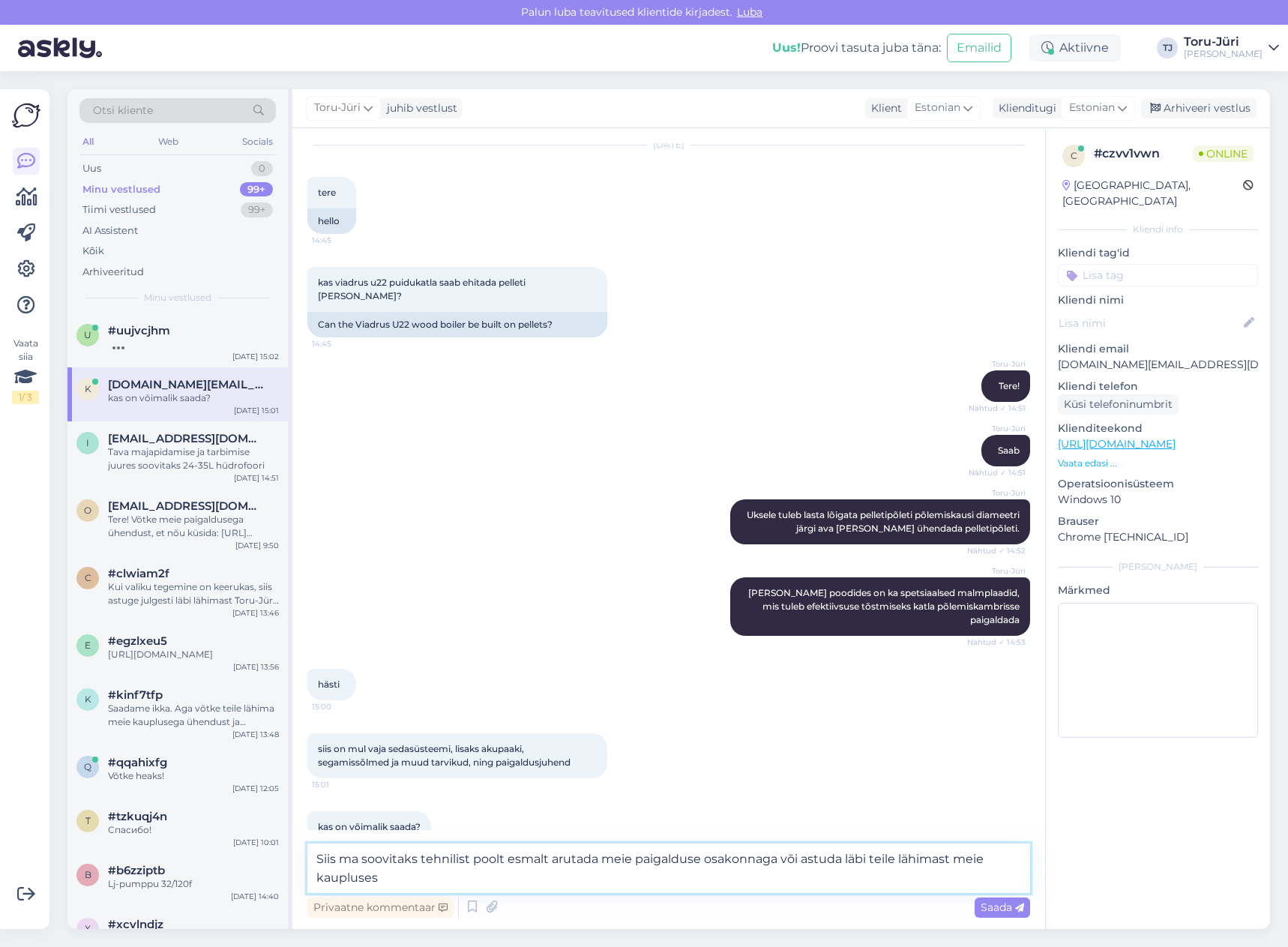
type textarea "Siis ma soovitaks tehnilist poolt esmalt arutada meie paigalduse osakonnaga või…"
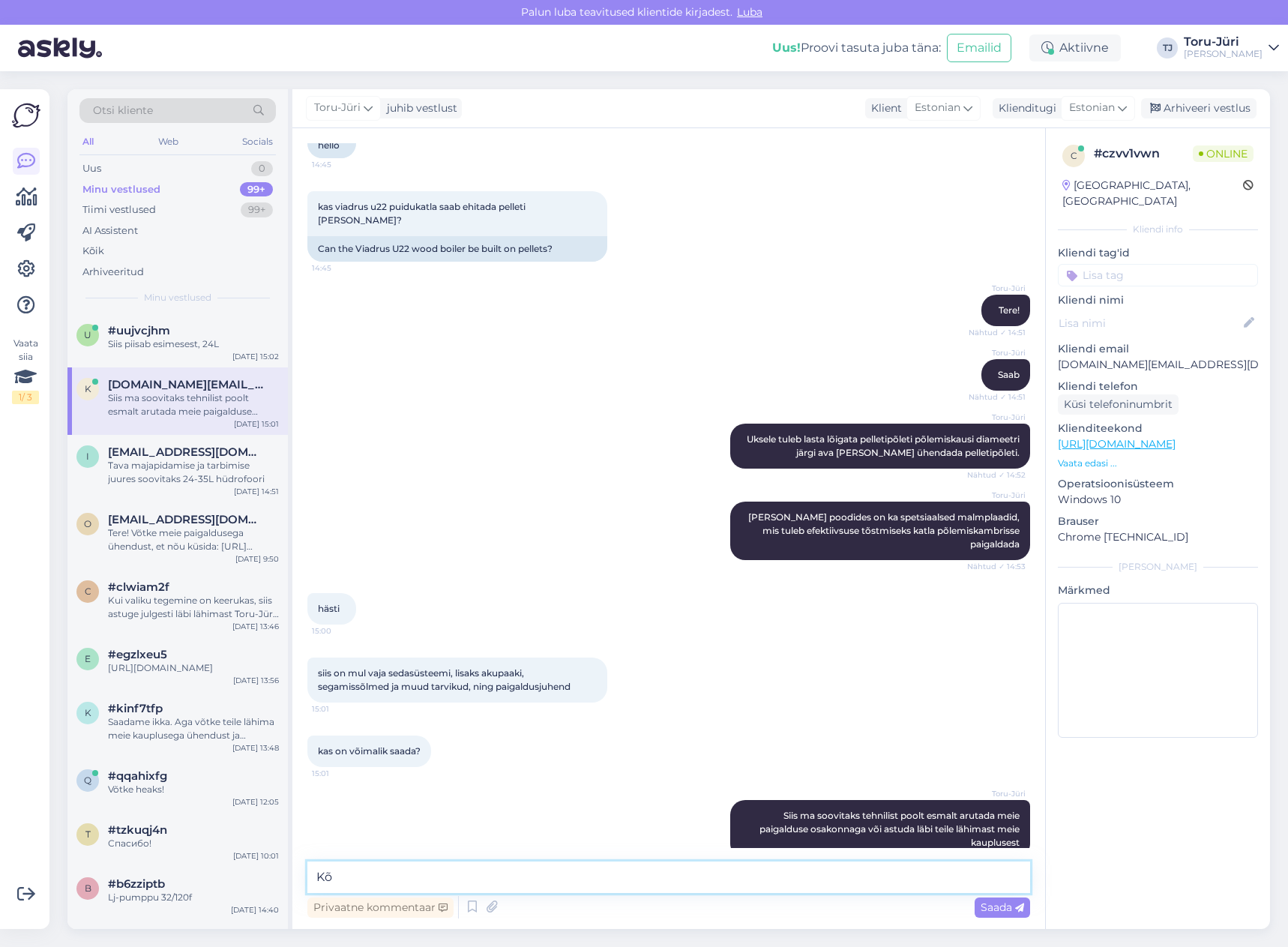
type textarea "K"
type textarea "akupaagid, segamissõlmed jms on kõik meie valikus olemas"
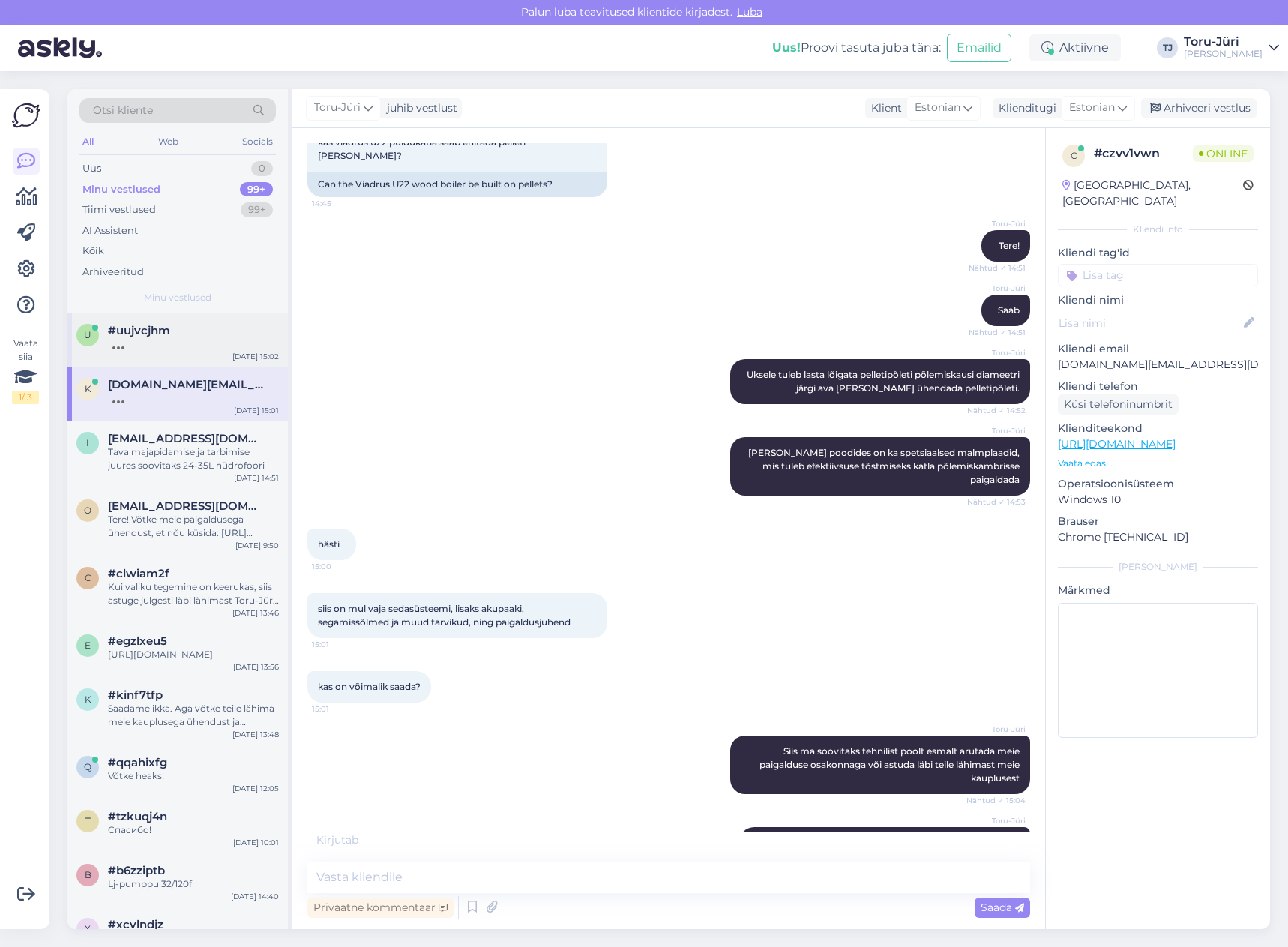
click at [164, 339] on div at bounding box center [193, 344] width 171 height 14
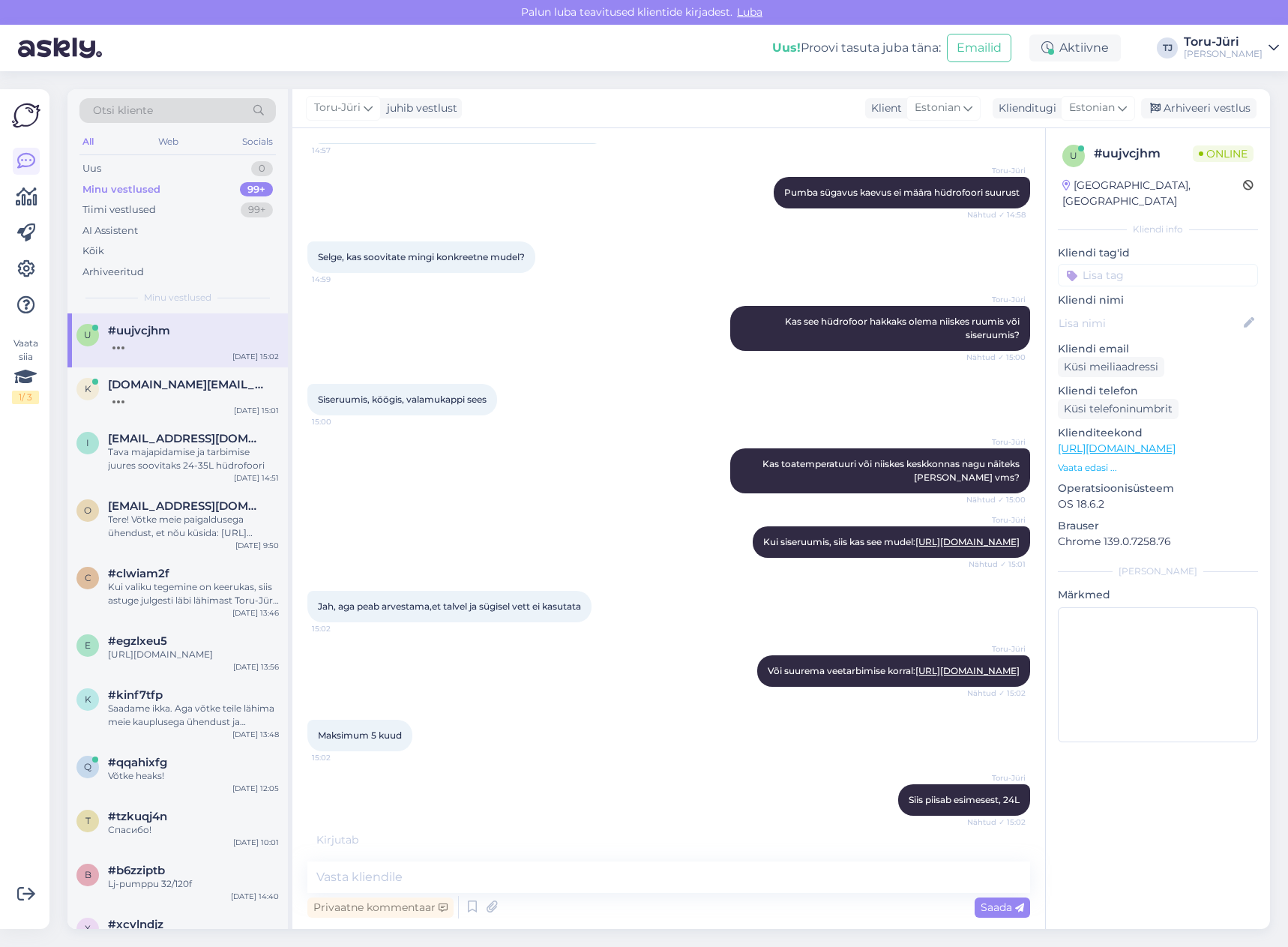
scroll to position [217, 0]
click at [165, 383] on span "[DOMAIN_NAME][EMAIL_ADDRESS][DOMAIN_NAME]" at bounding box center [186, 384] width 156 height 14
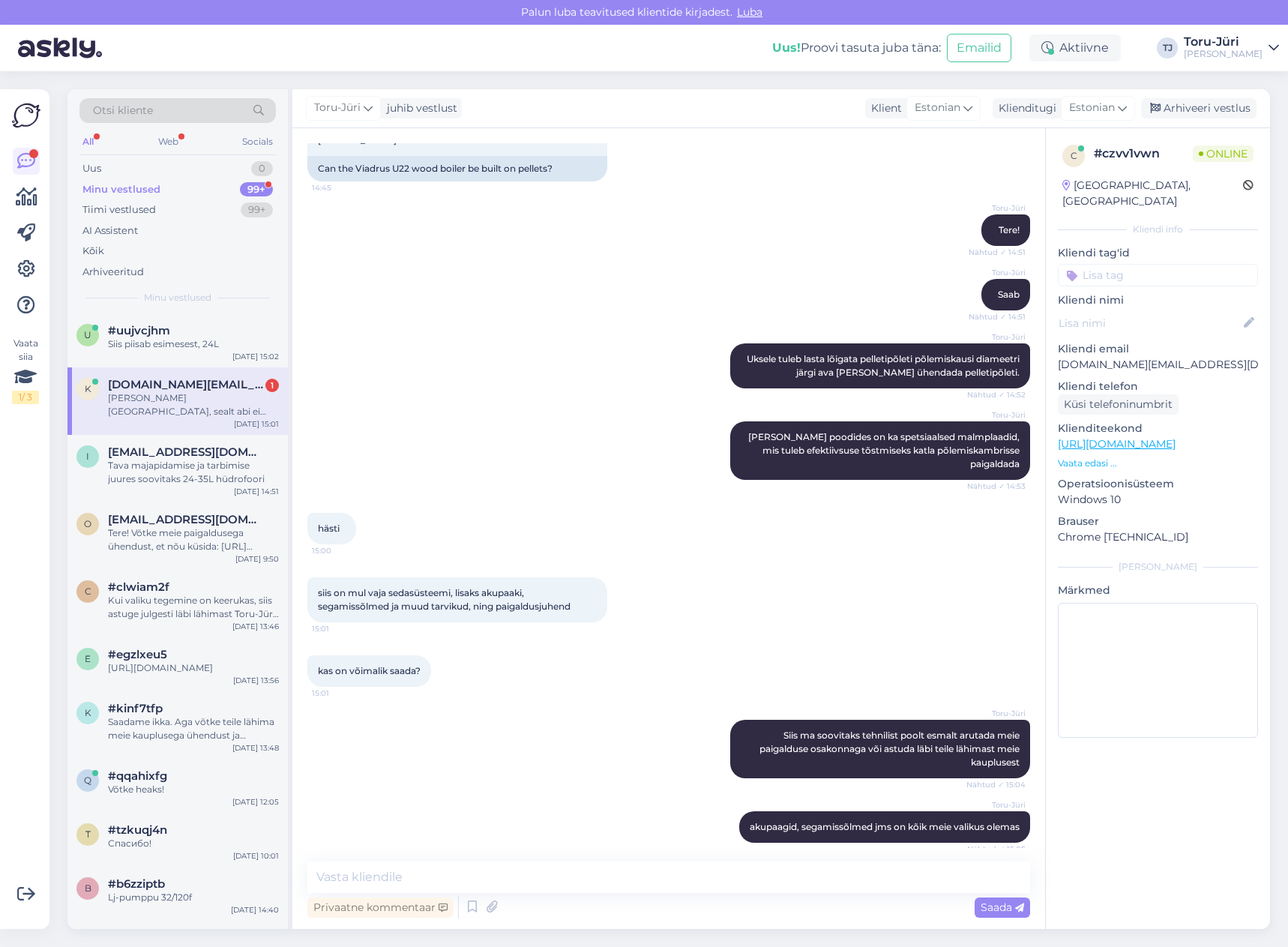
scroll to position [250, 0]
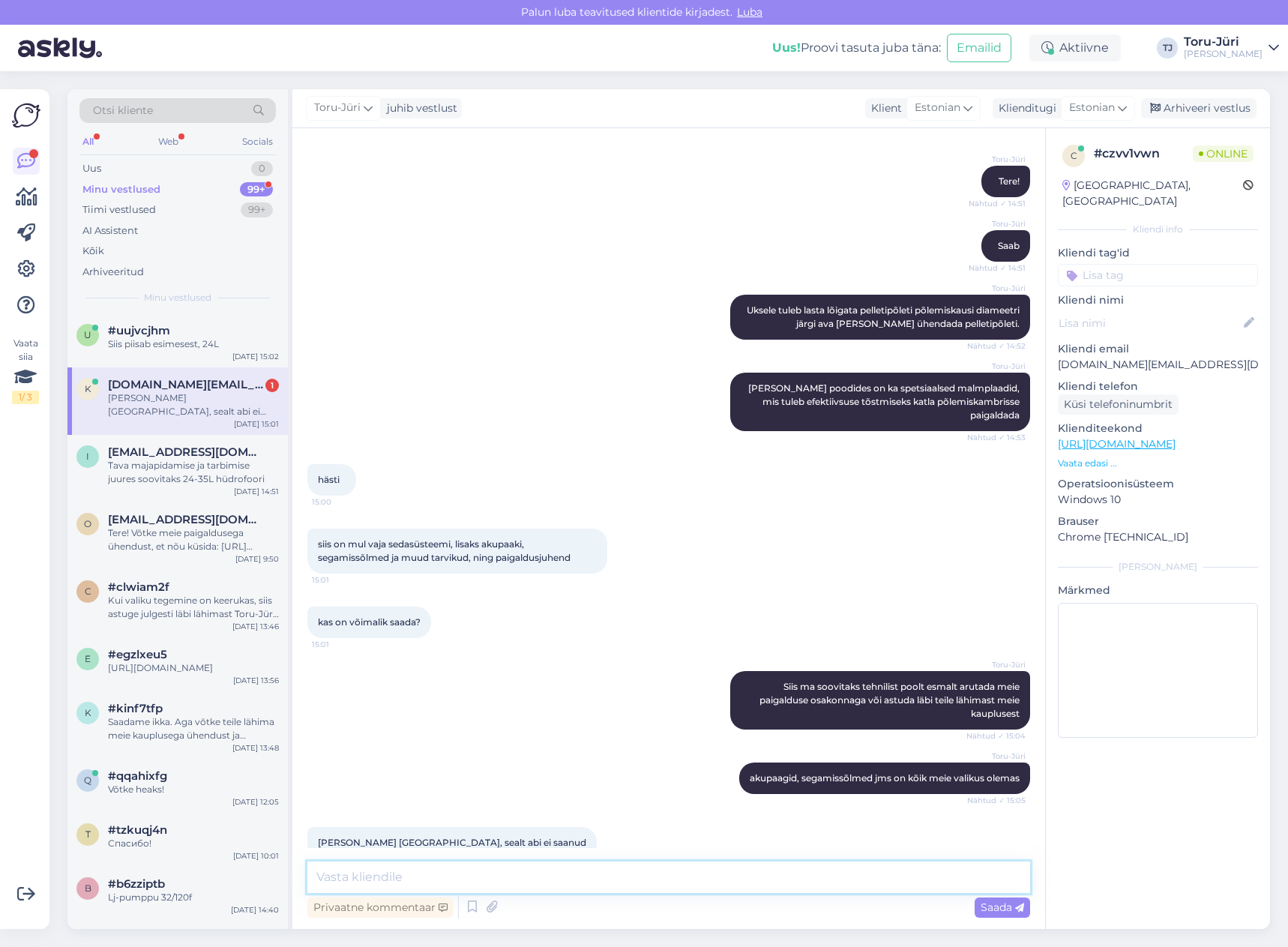
click at [481, 874] on textarea at bounding box center [669, 877] width 723 height 32
type textarea "L"
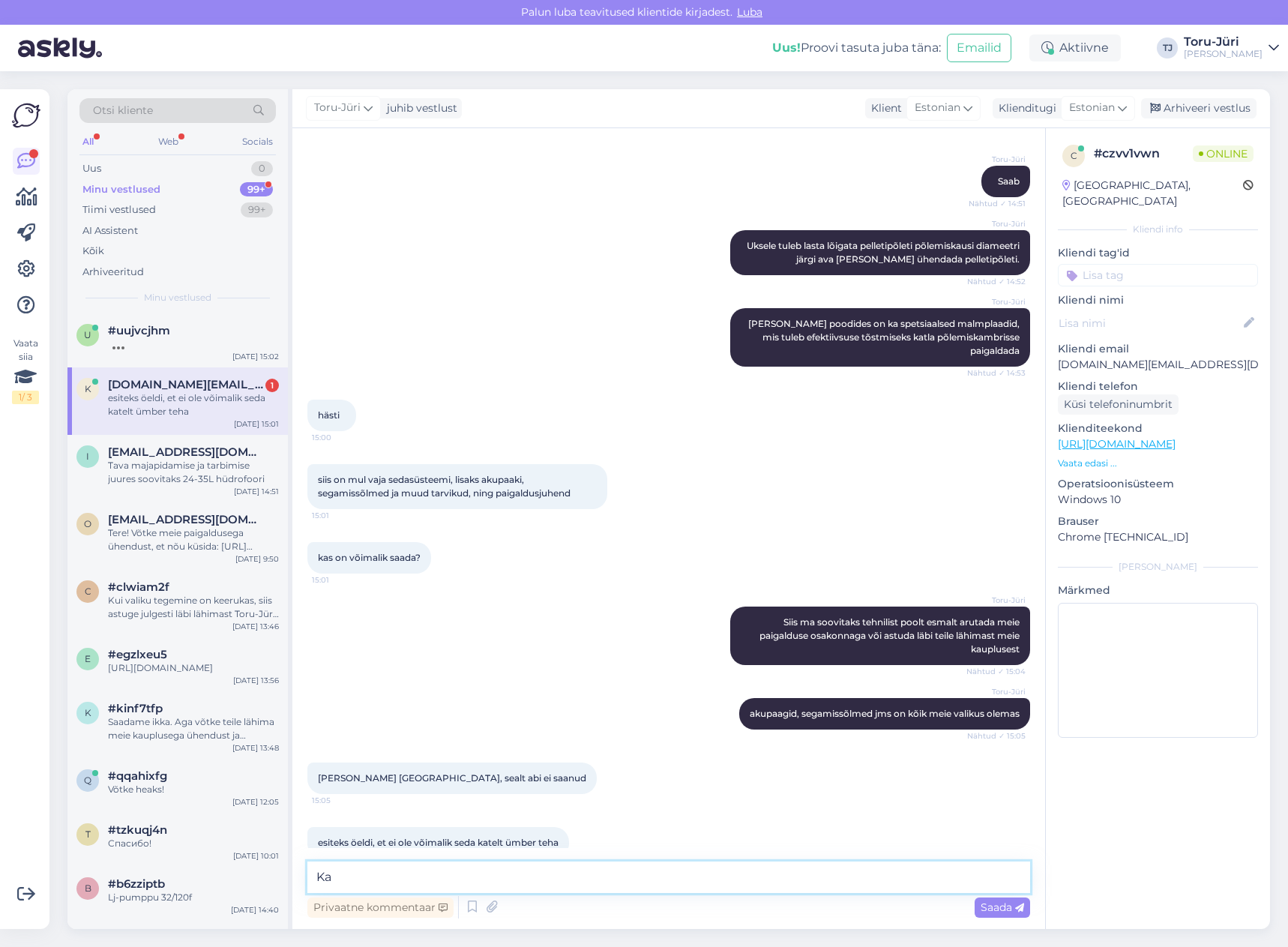
type textarea "K"
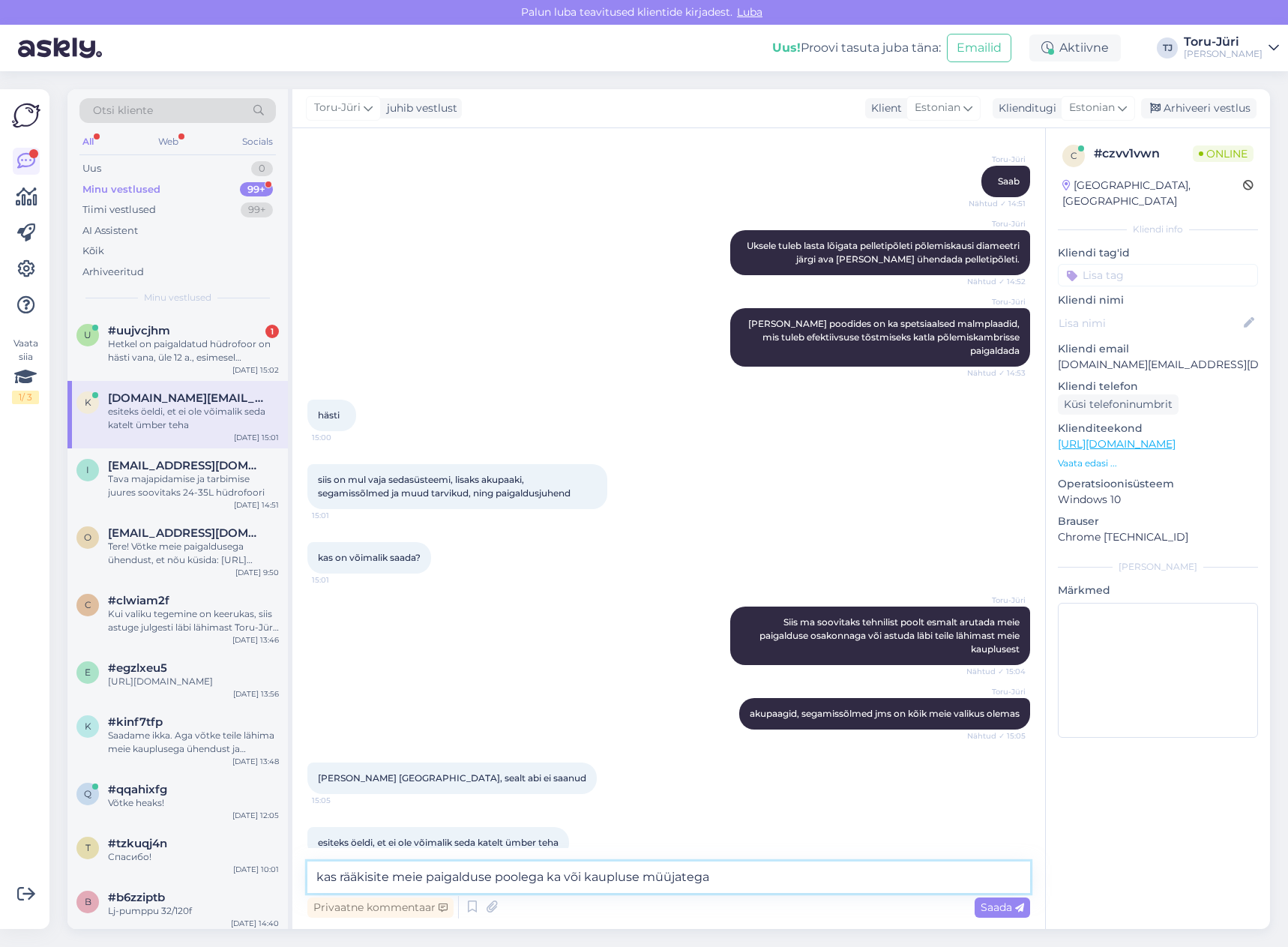
type textarea "kas rääkisite meie paigalduse poolega ka või kaupluse müüjatega?"
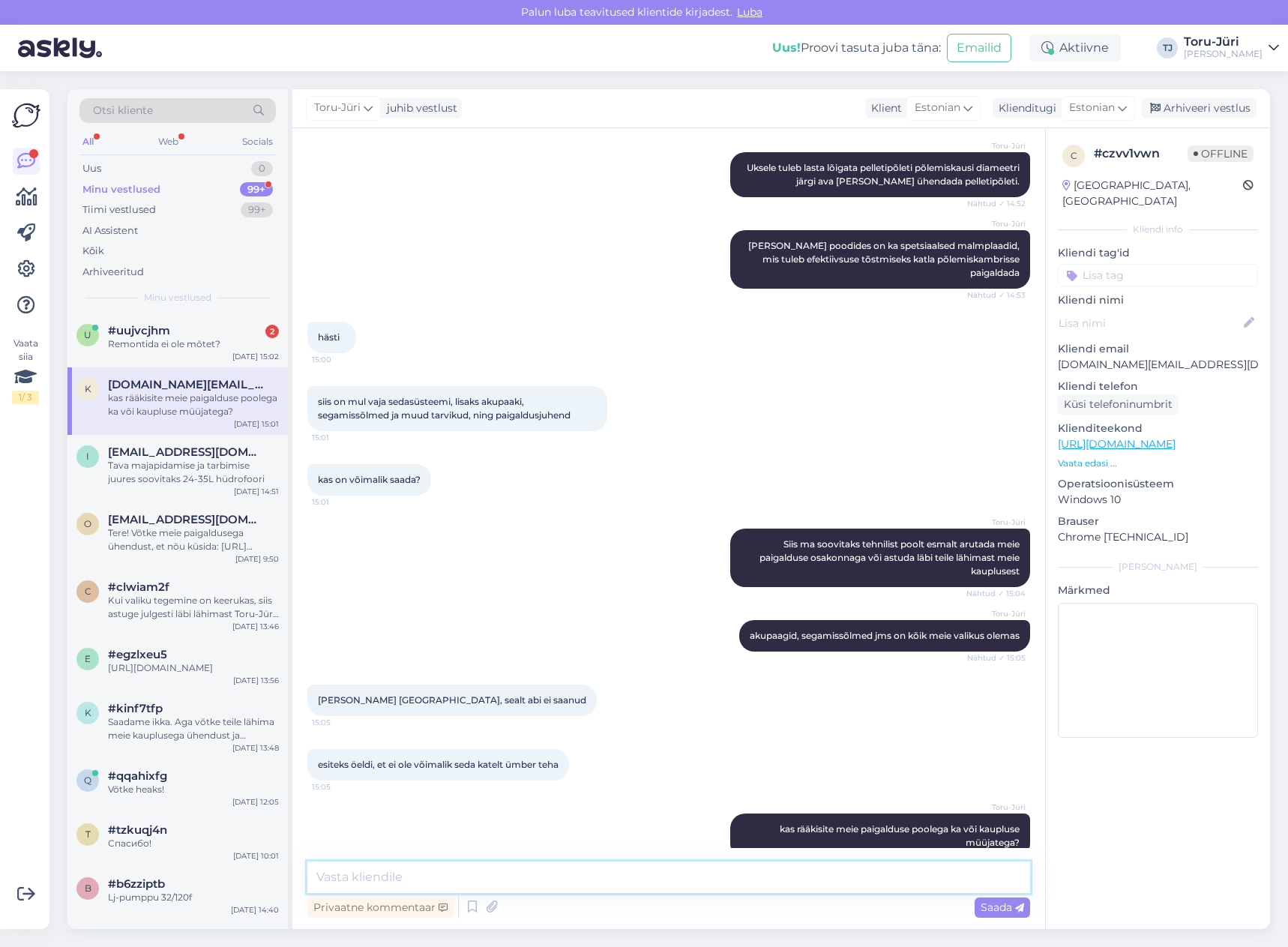
click at [675, 876] on textarea at bounding box center [669, 877] width 723 height 32
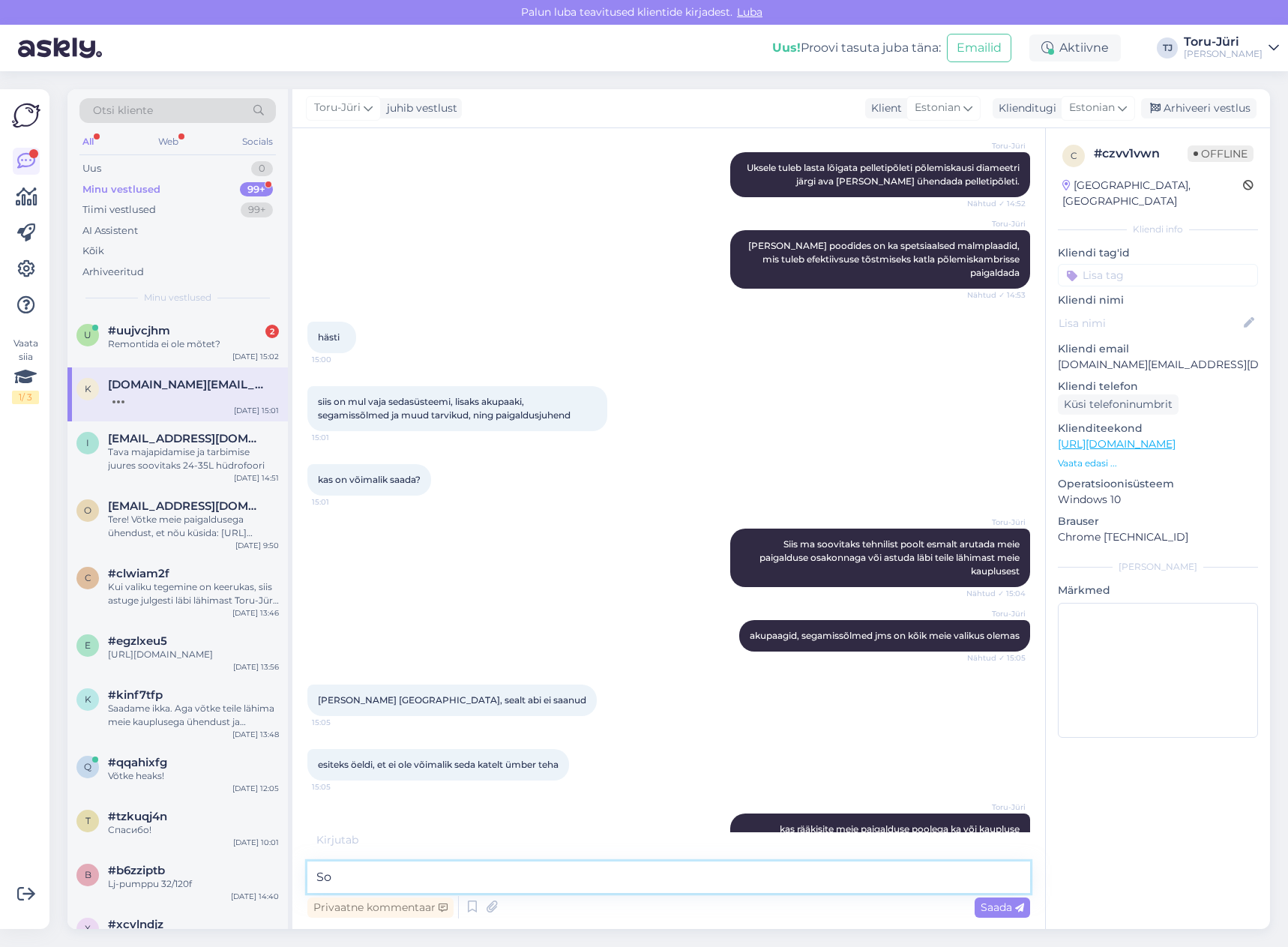
type textarea "S"
type textarea "K"
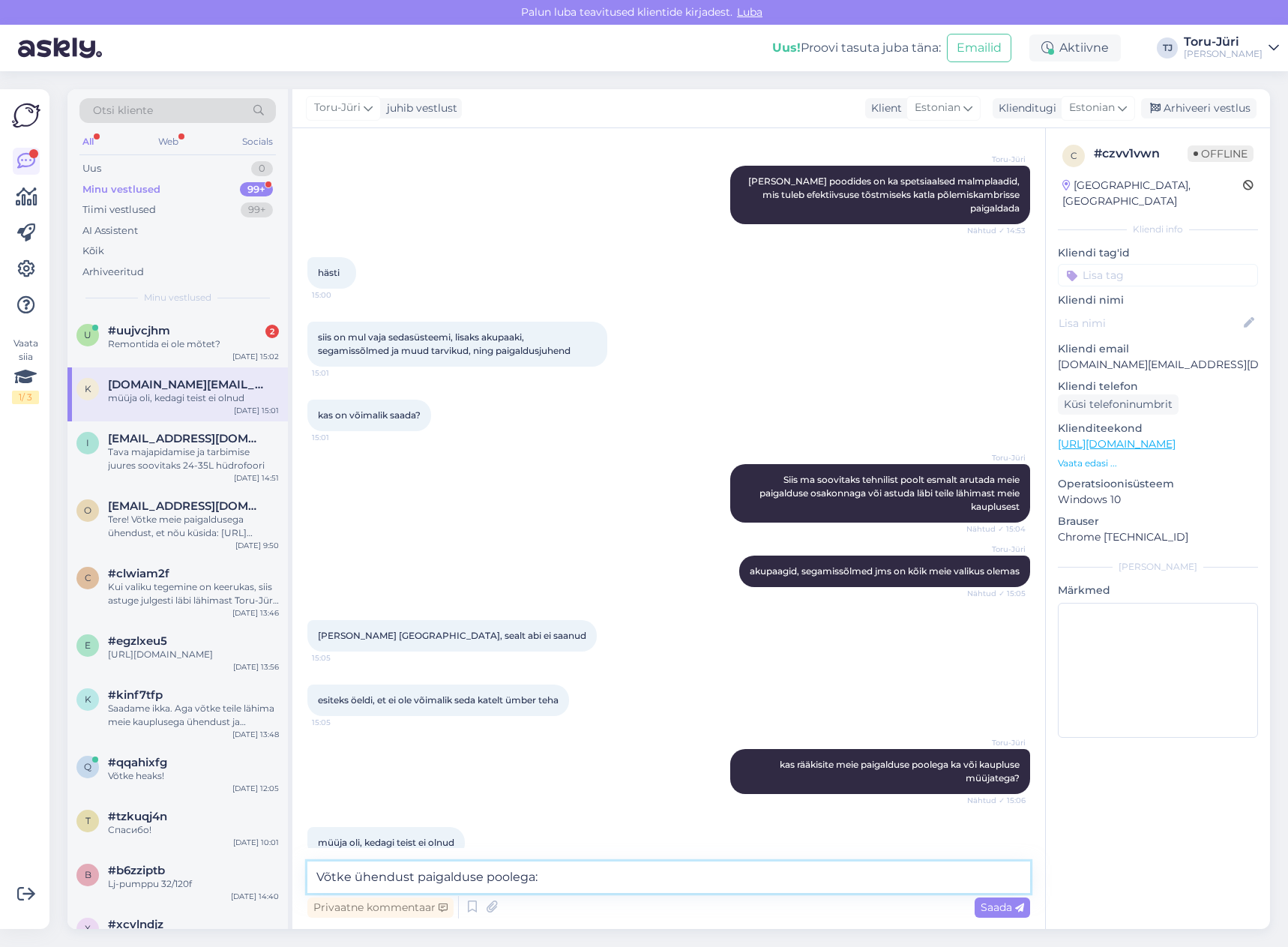
paste textarea "[URL][DOMAIN_NAME]"
type textarea "Võtke ühendust paigalduse poolega: [URL][DOMAIN_NAME]"
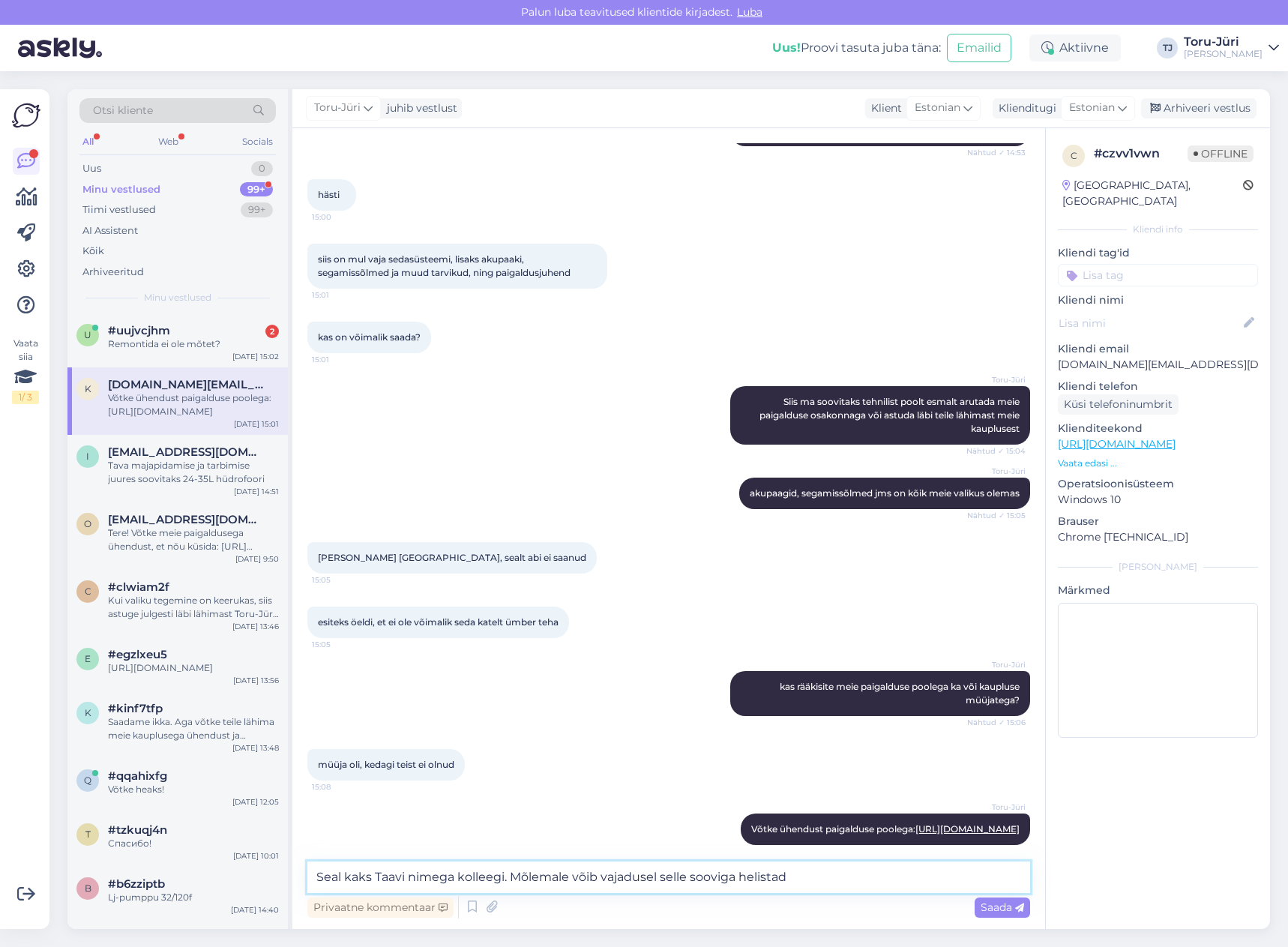
type textarea "Seal kaks Taavi nimega kolleegi. Mõlemale võib vajadusel selle sooviga helistada"
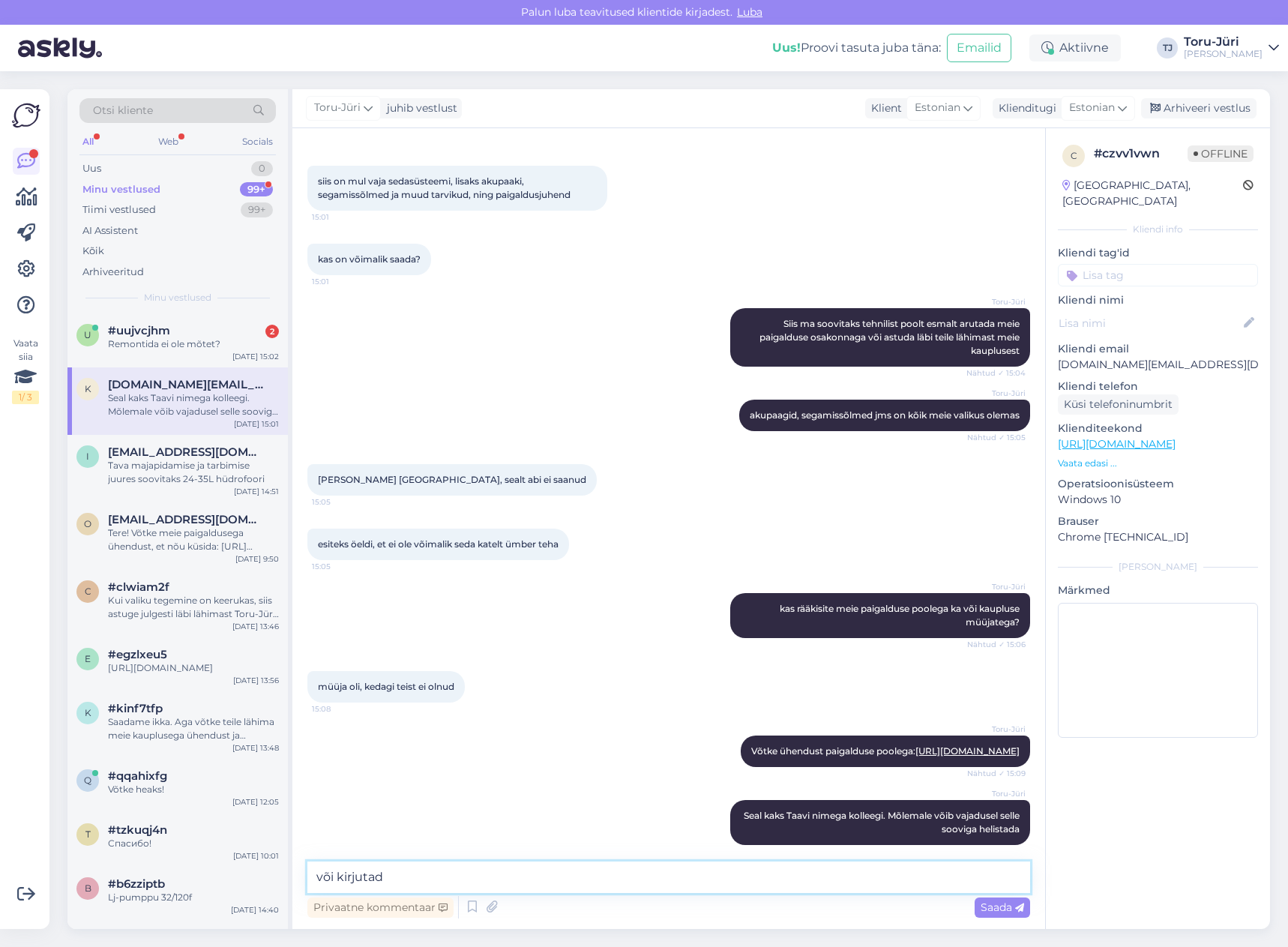
type textarea "või kirjutada"
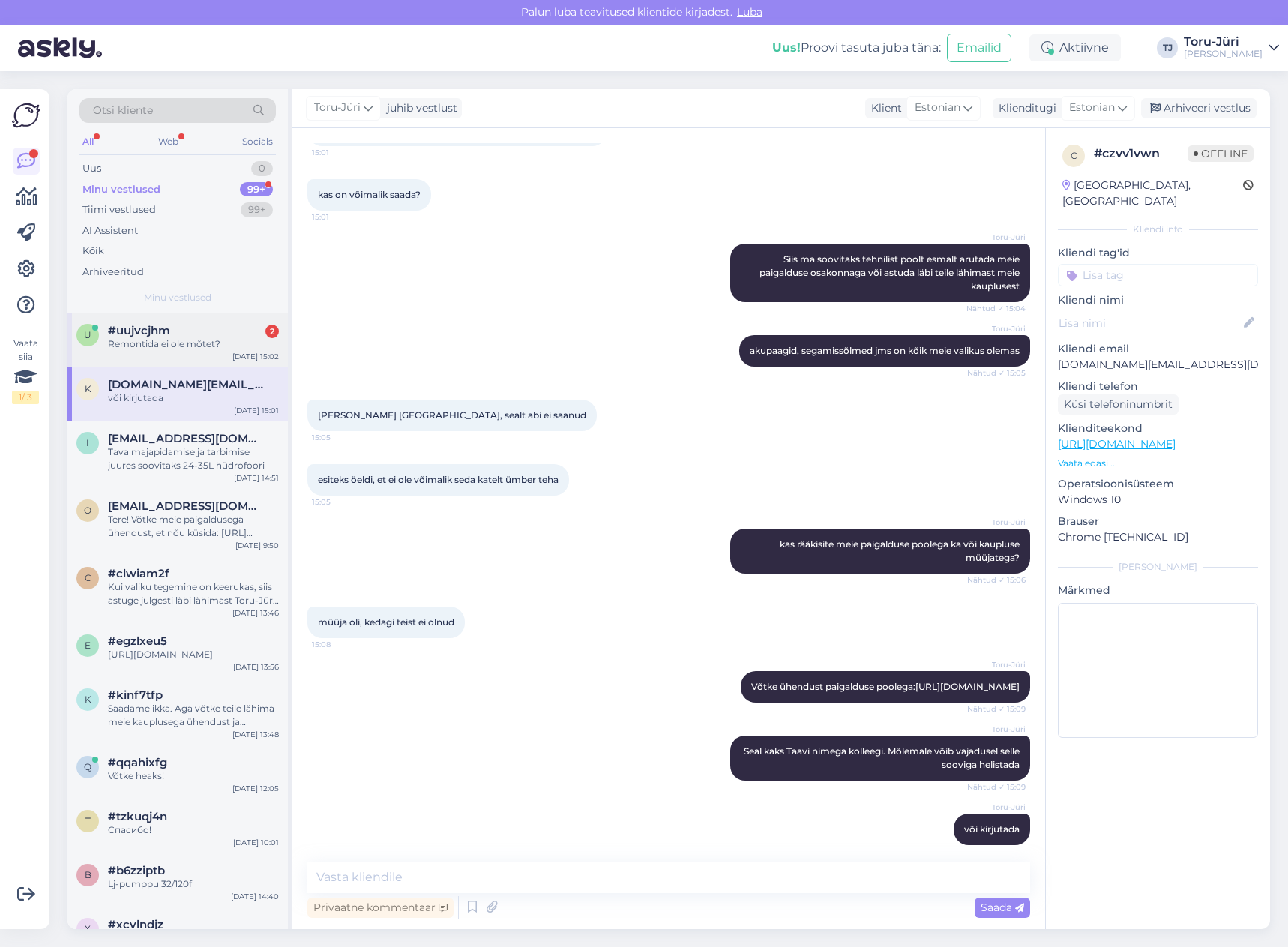
click at [141, 331] on span "#uujvcjhm" at bounding box center [139, 330] width 62 height 14
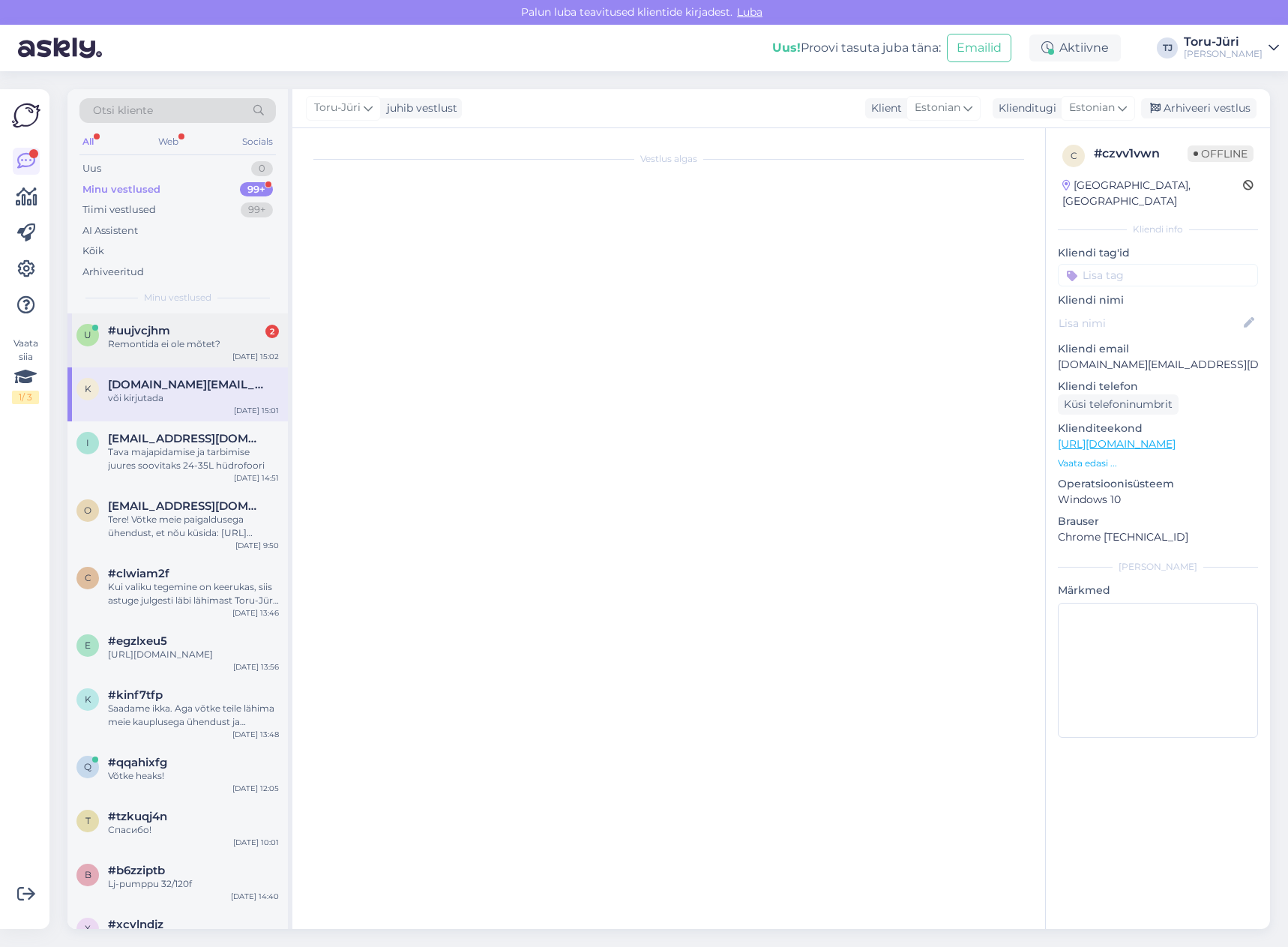
scroll to position [357, 0]
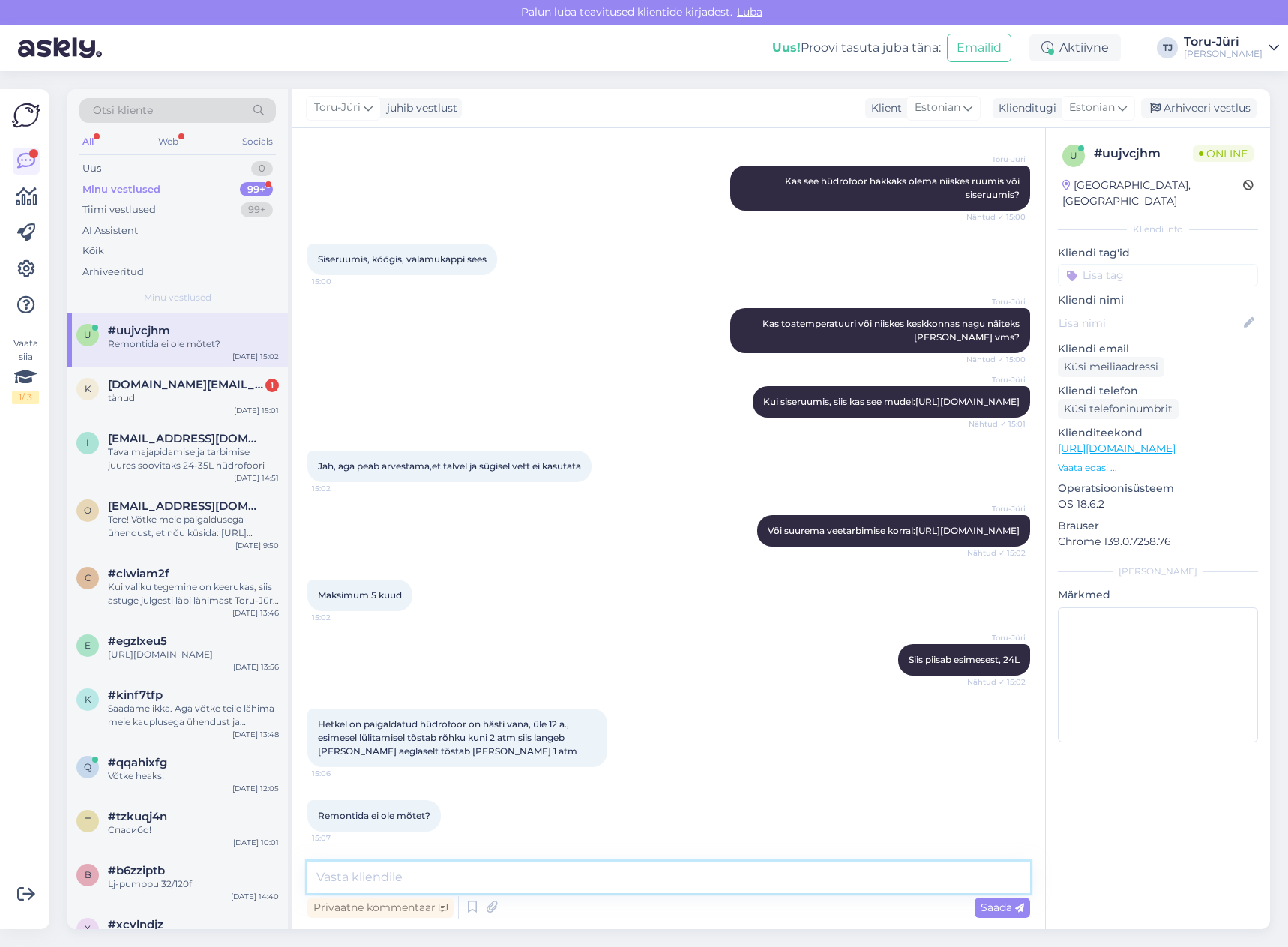
click at [460, 867] on textarea at bounding box center [669, 877] width 723 height 32
click at [200, 394] on div "tänud" at bounding box center [193, 398] width 171 height 14
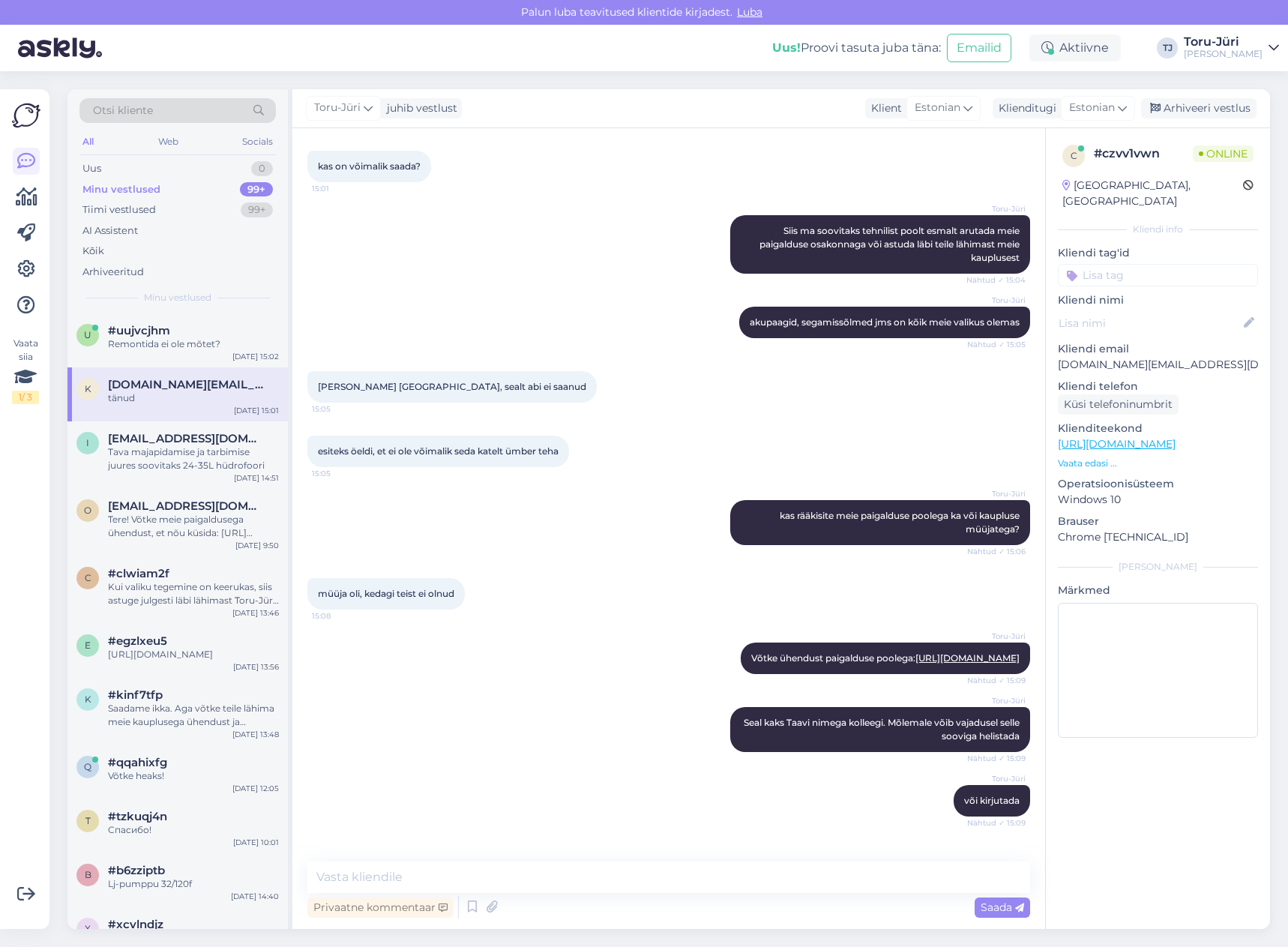
scroll to position [743, 0]
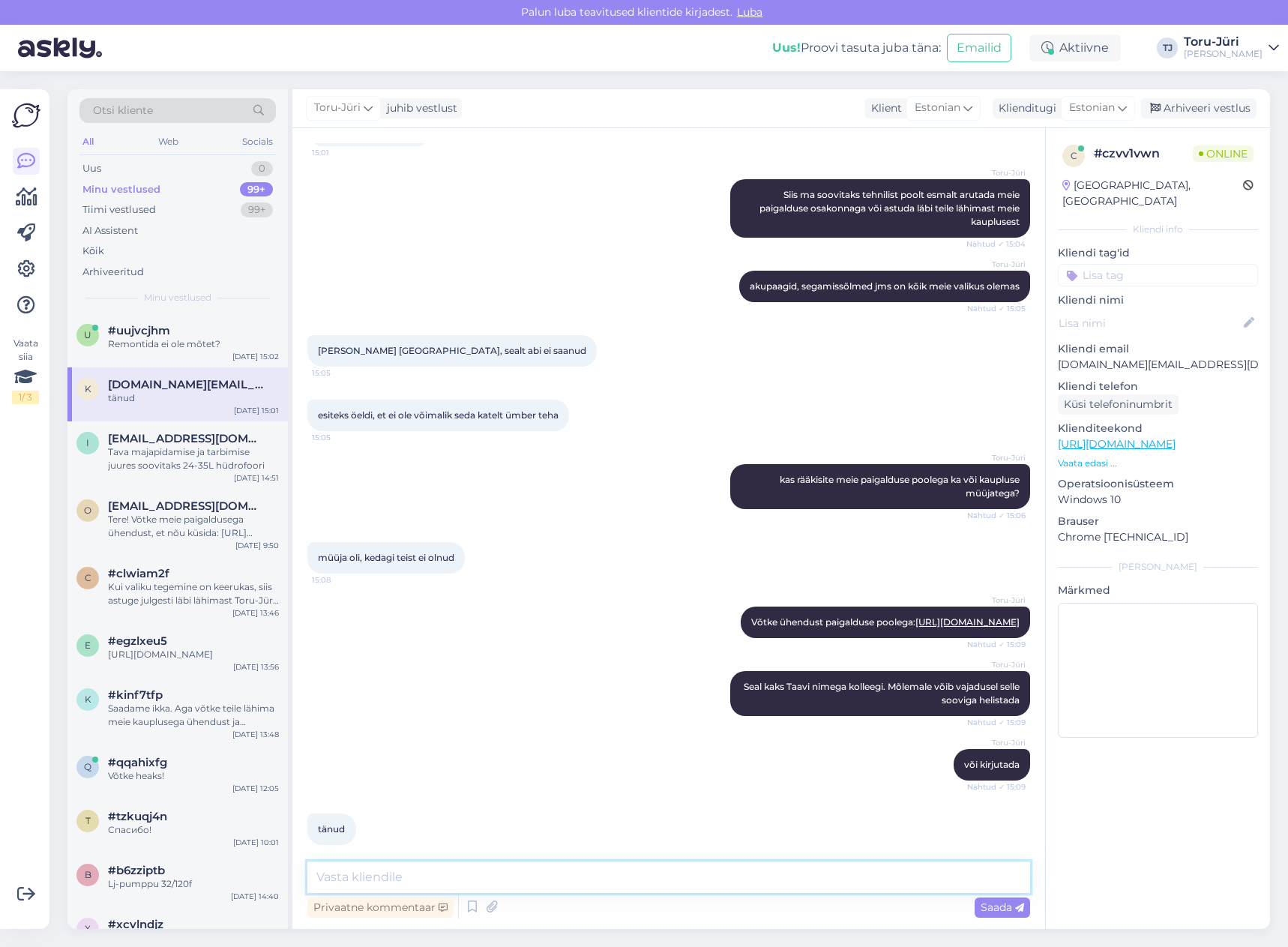
click at [459, 862] on textarea at bounding box center [669, 877] width 723 height 32
type textarea "Võtke heaks!"
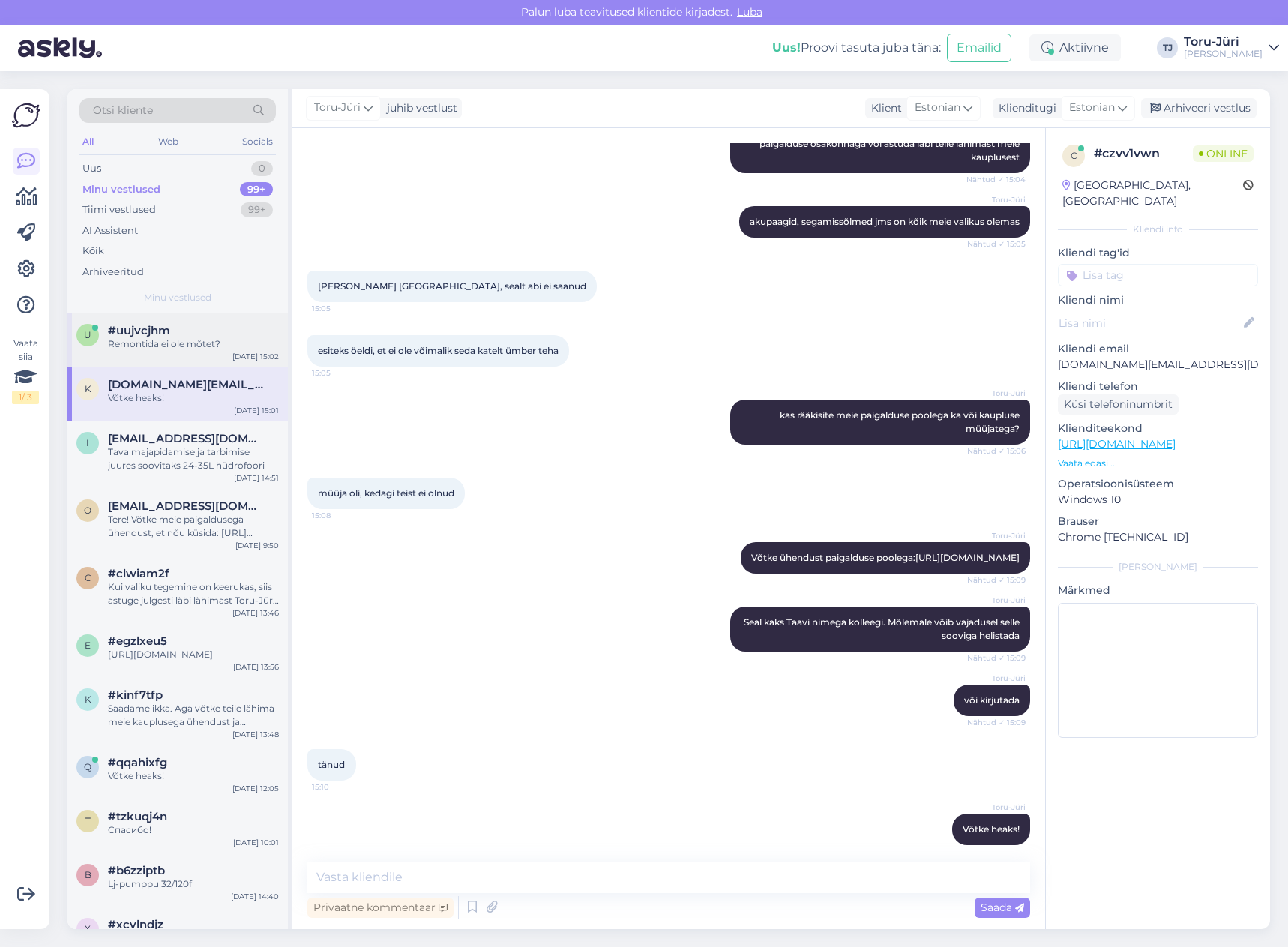
click at [194, 336] on div "#uujvcjhm" at bounding box center [193, 330] width 171 height 14
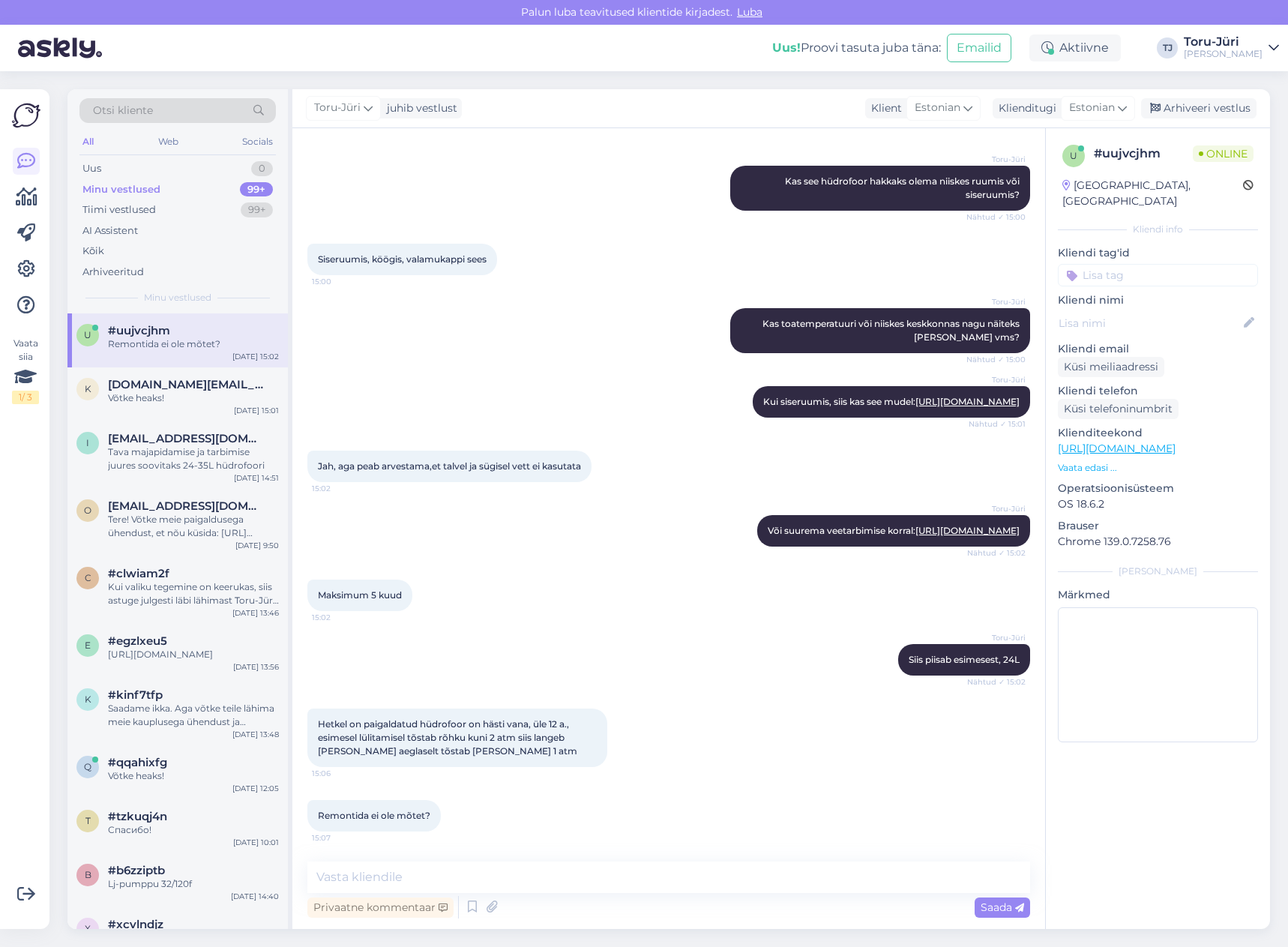
scroll to position [357, 0]
click at [399, 873] on textarea at bounding box center [669, 877] width 723 height 32
type textarea "See on [PERSON_NAME] jah"
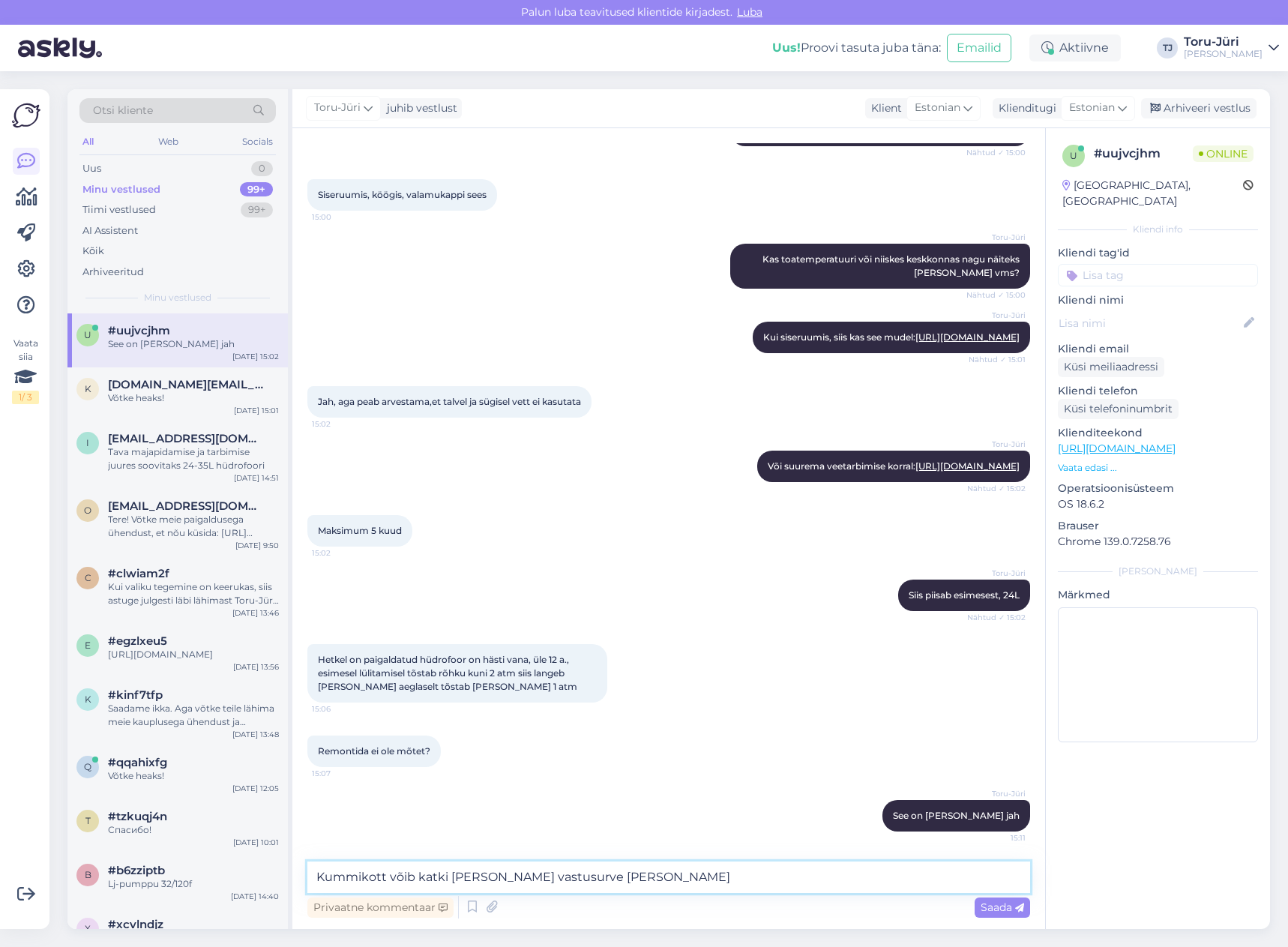
type textarea "Kummikott võib katki [PERSON_NAME] vastusurve [PERSON_NAME] vms"
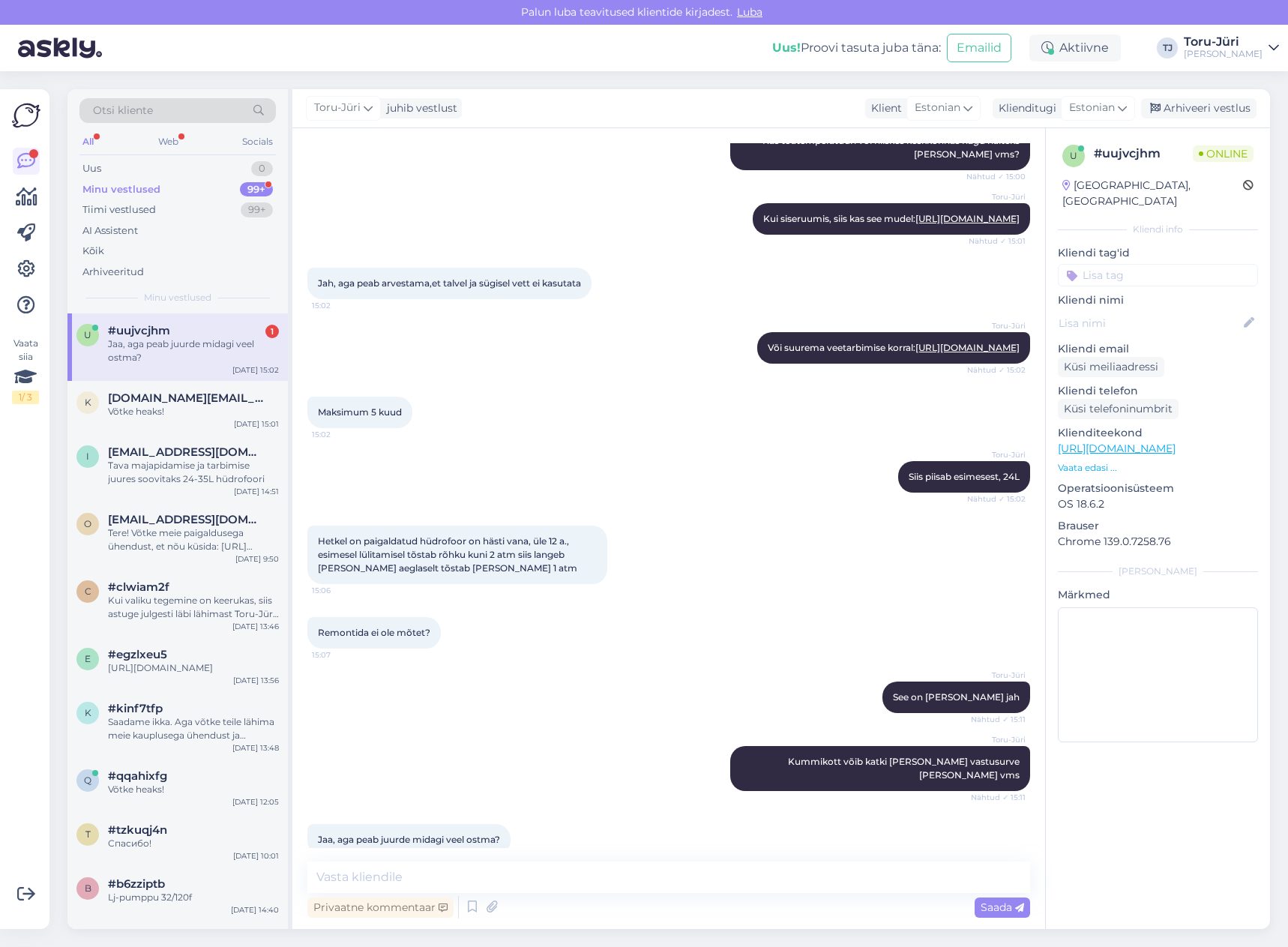
scroll to position [550, 0]
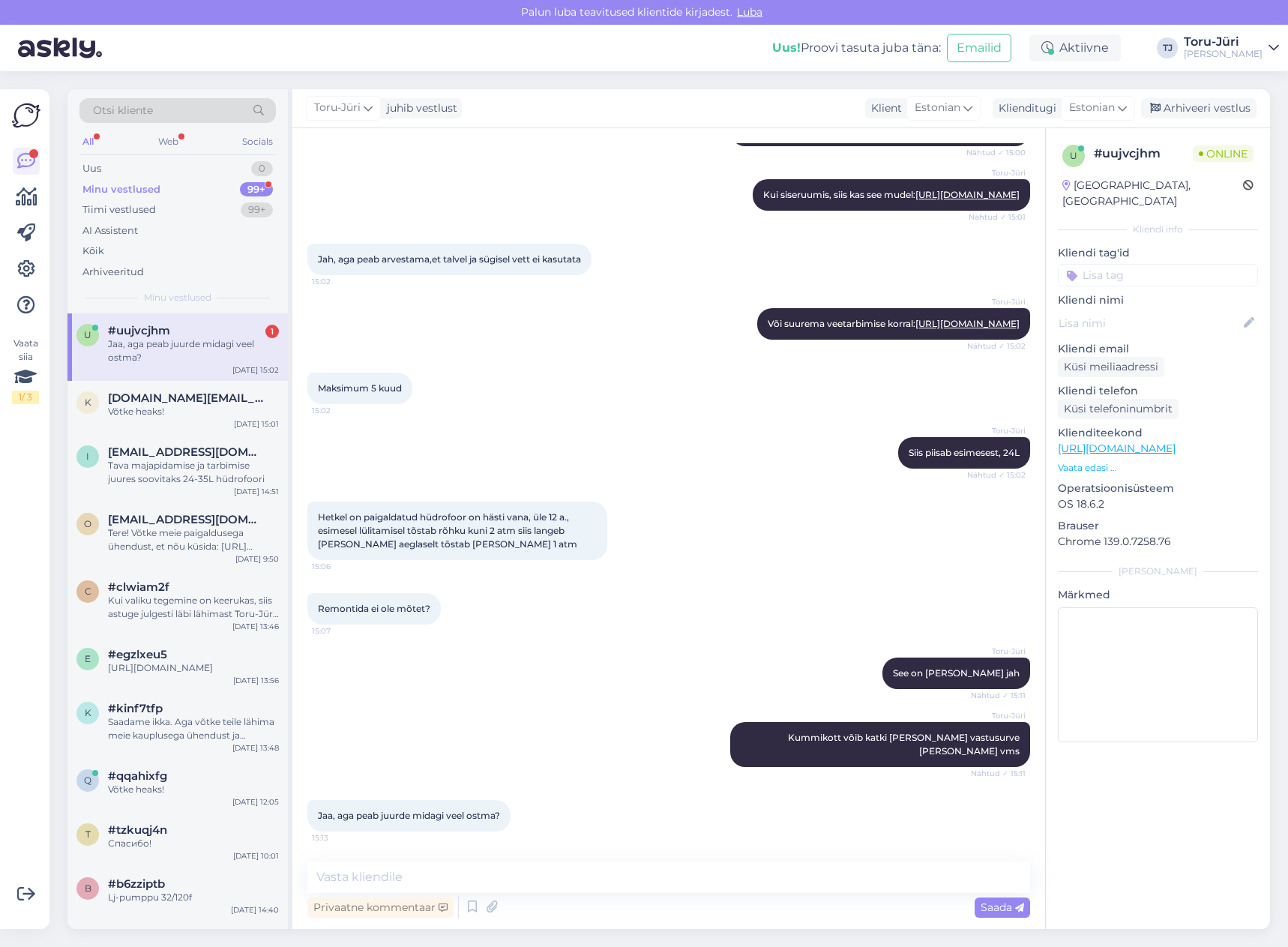
drag, startPoint x: 150, startPoint y: 349, endPoint x: 267, endPoint y: 350, distance: 117.0
click at [150, 349] on div "Jaa, aga peab juurde midagi veel ostma?" at bounding box center [193, 351] width 171 height 27
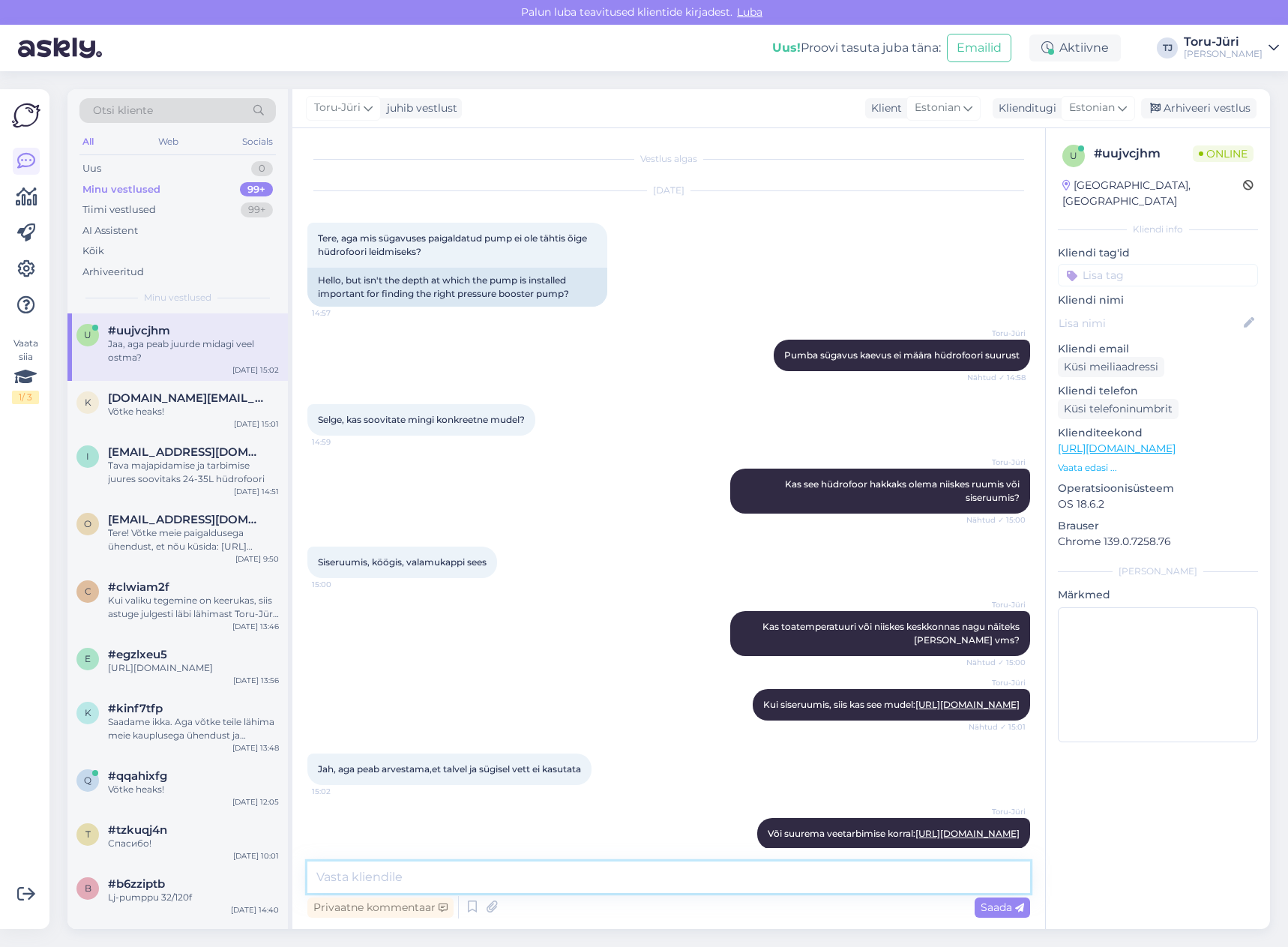
click at [718, 873] on textarea at bounding box center [669, 877] width 723 height 32
type textarea "K"
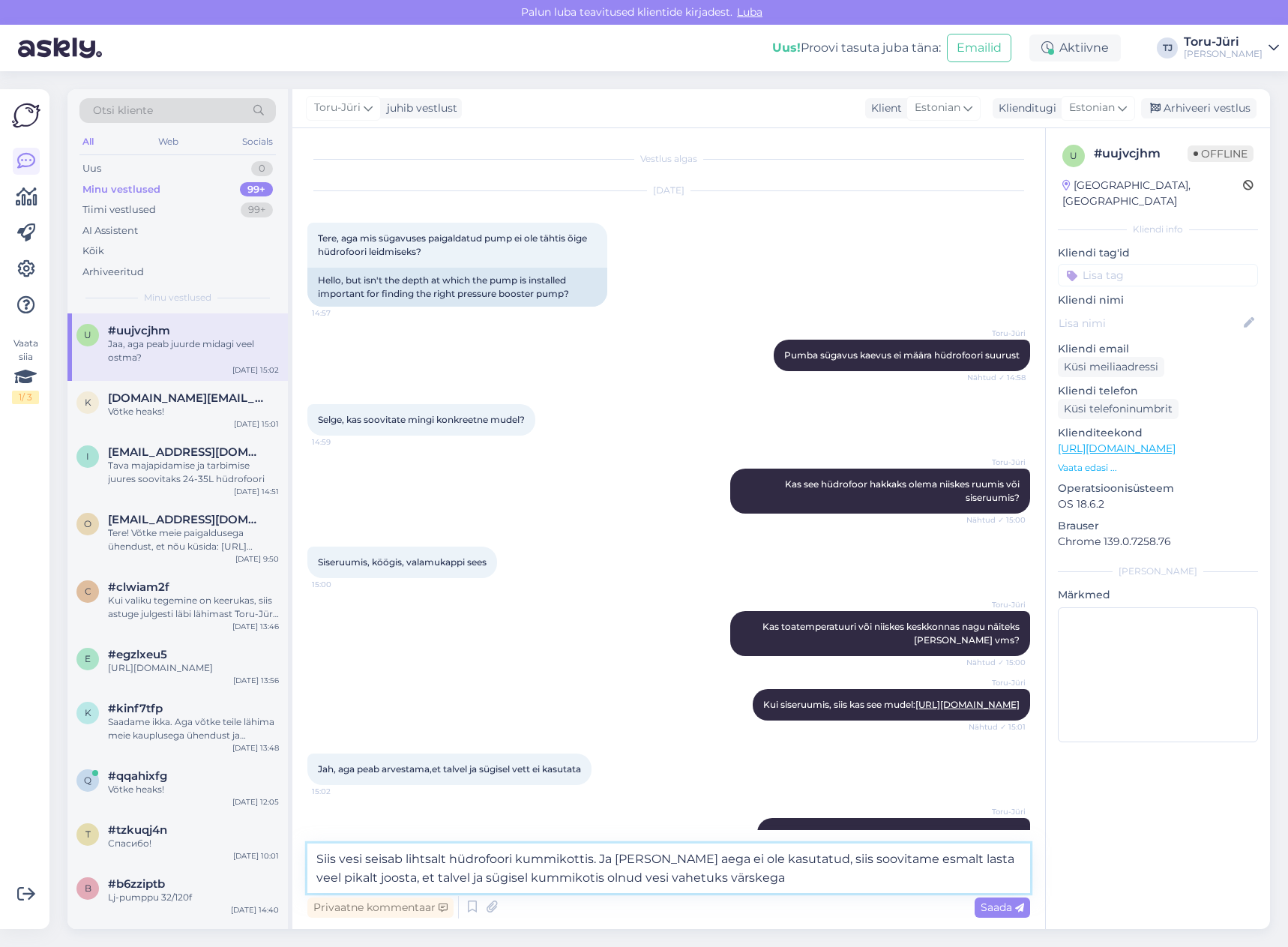
type textarea "Siis vesi seisab lihtsalt hüdrofoori kummikottis. Ja [PERSON_NAME] aega ei ole …"
click at [837, 880] on textarea "Siis vesi seisab lihtsalt hüdrofoori kummikottis. Ja [PERSON_NAME] aega ei ole …" at bounding box center [669, 868] width 723 height 50
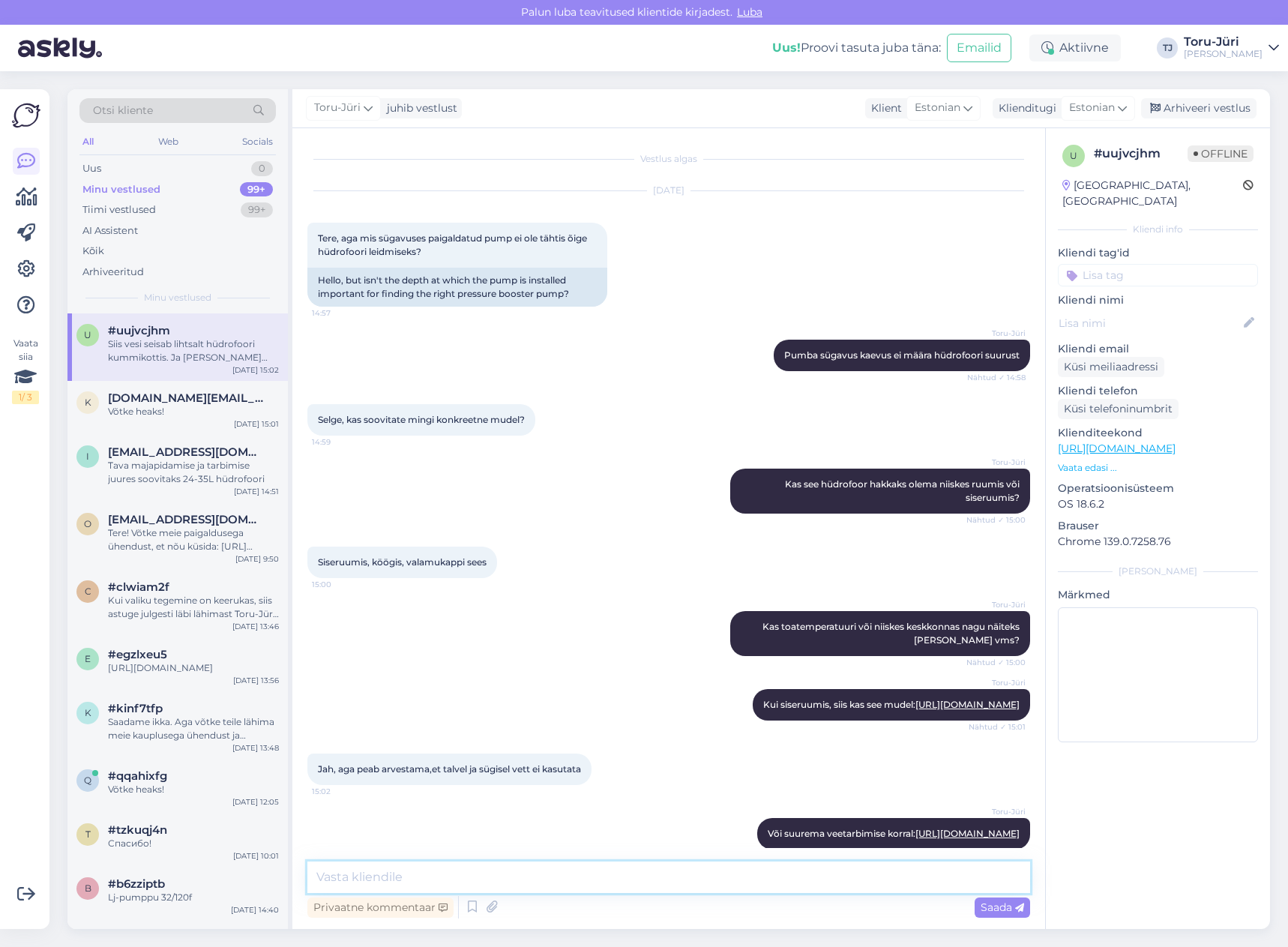
scroll to position [655, 0]
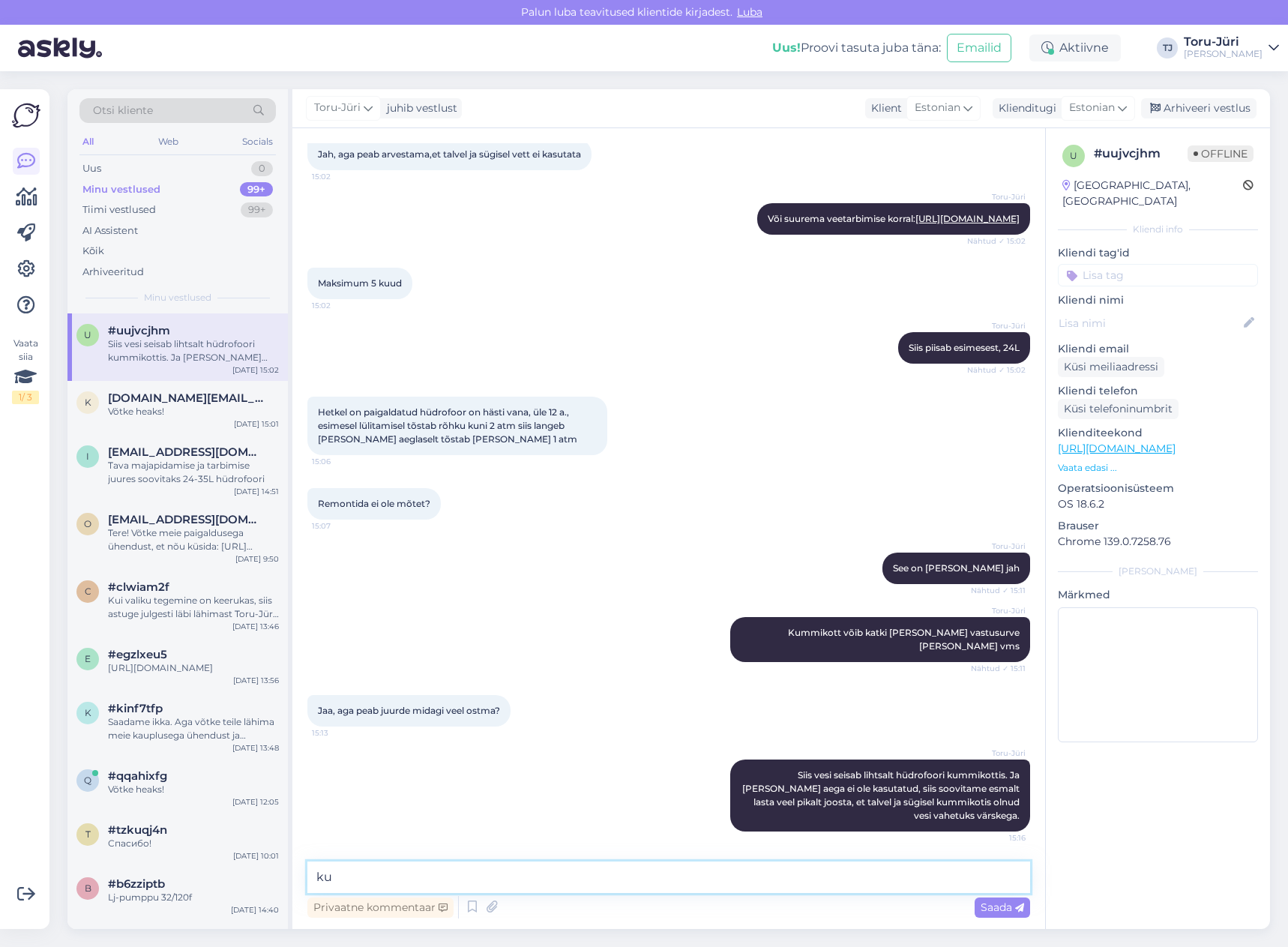
type textarea "k"
type textarea "Kui hüdrofoor miinuskraade ei saa, ei juhtu midagi"
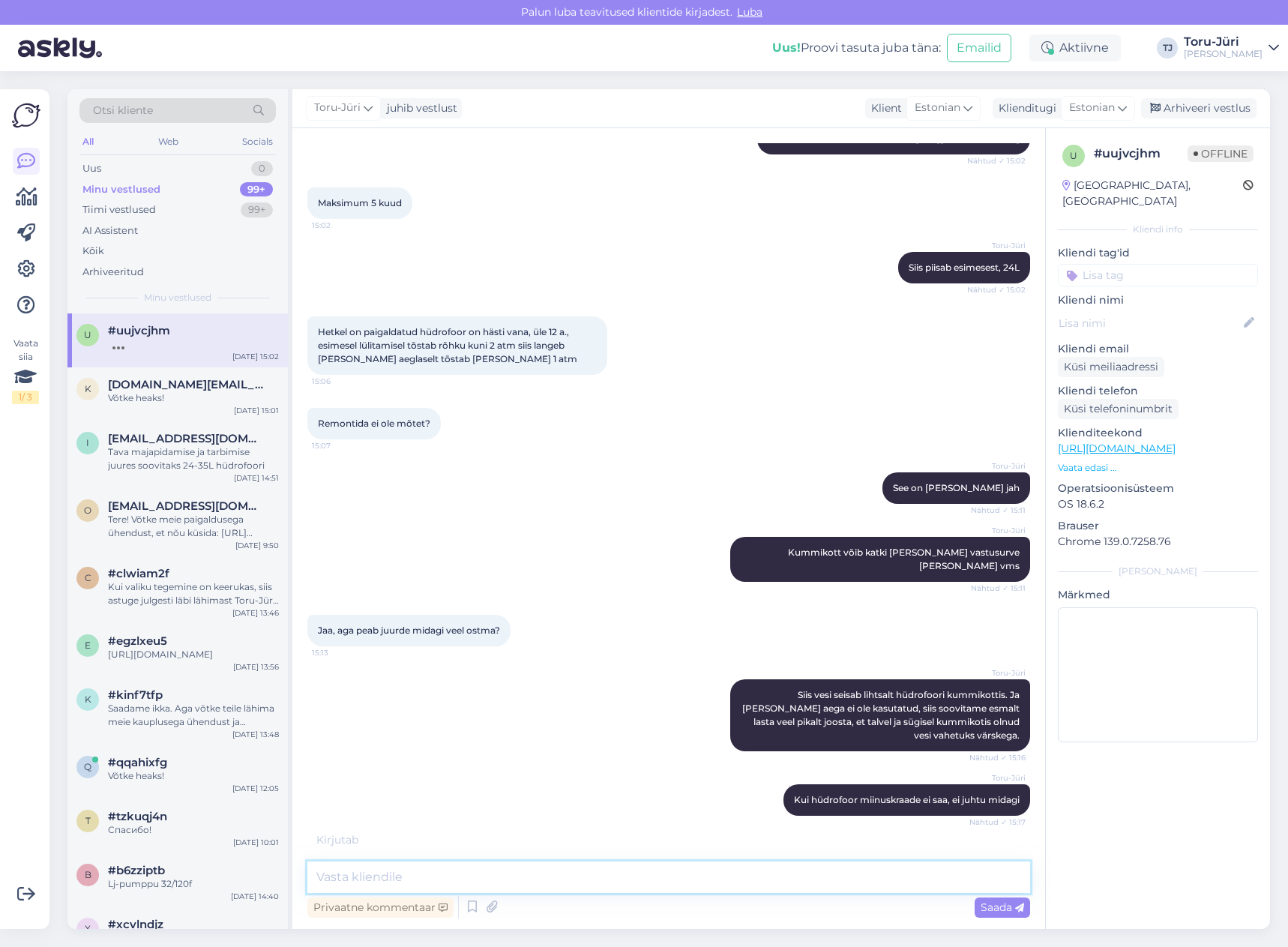
click at [549, 887] on textarea at bounding box center [669, 877] width 723 height 32
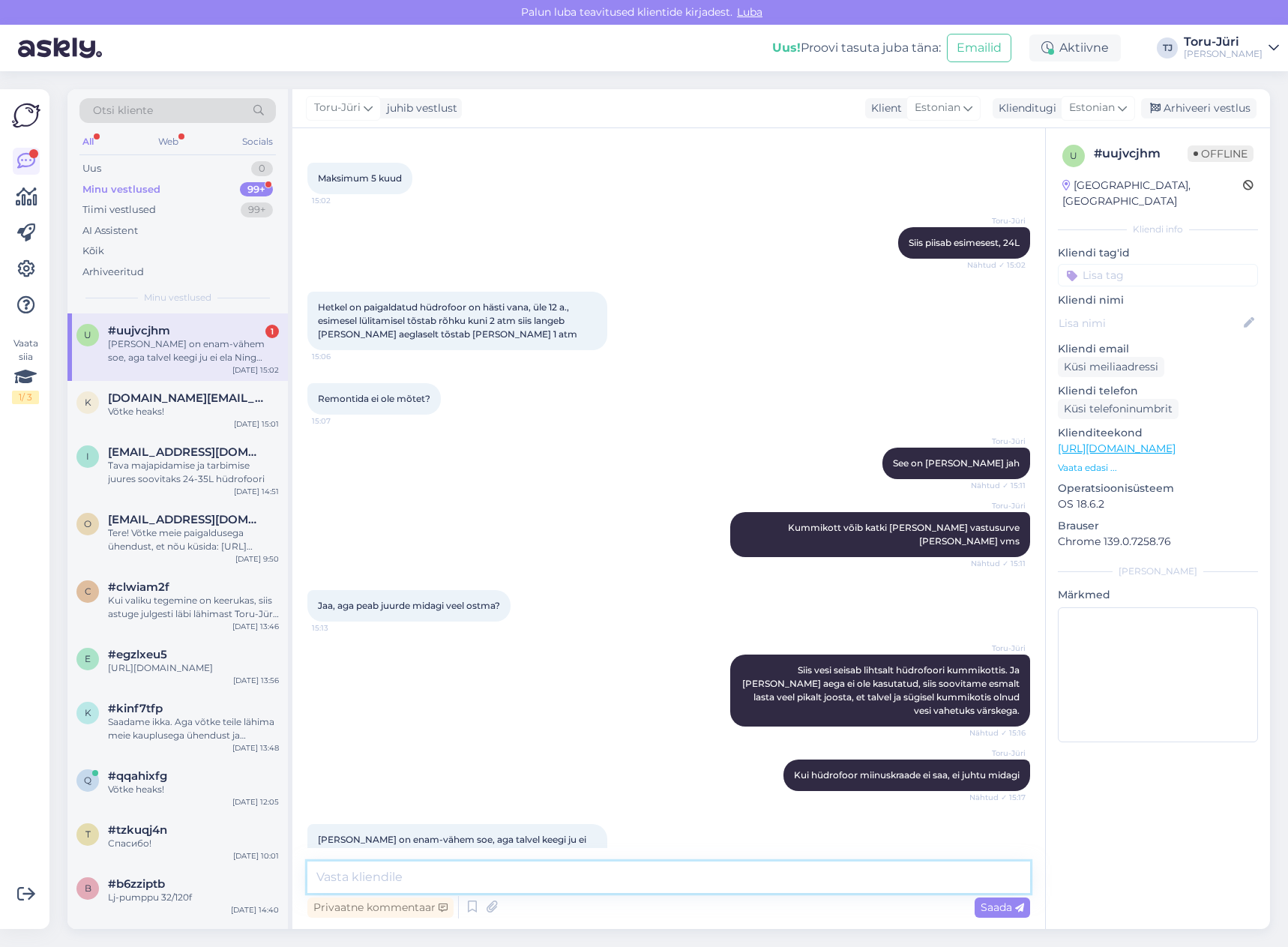
scroll to position [798, 0]
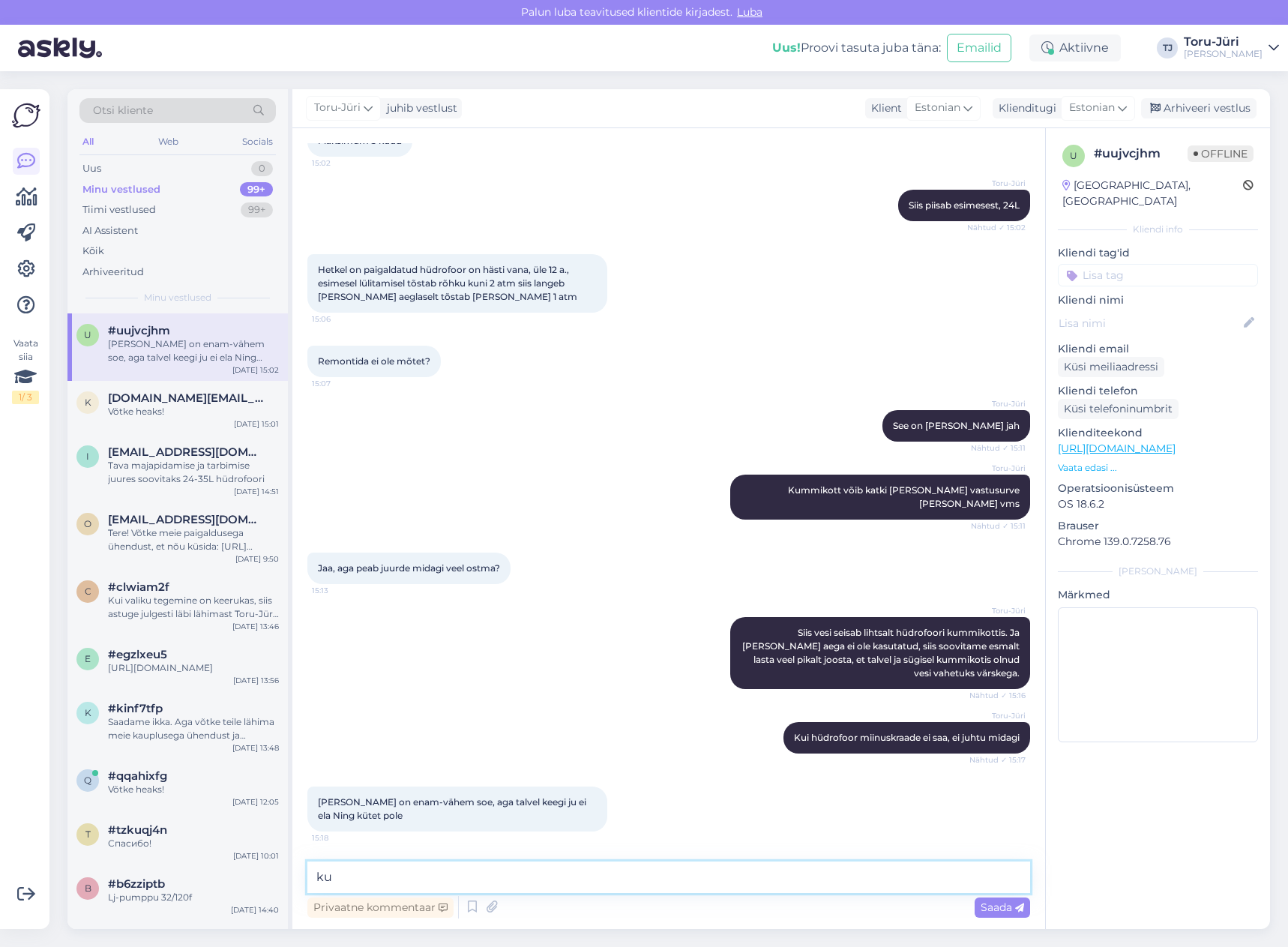
type textarea "k"
type textarea "s"
type textarea "Miinuskraadid ei meeldi ühelegi seadmele, kus vesi sees"
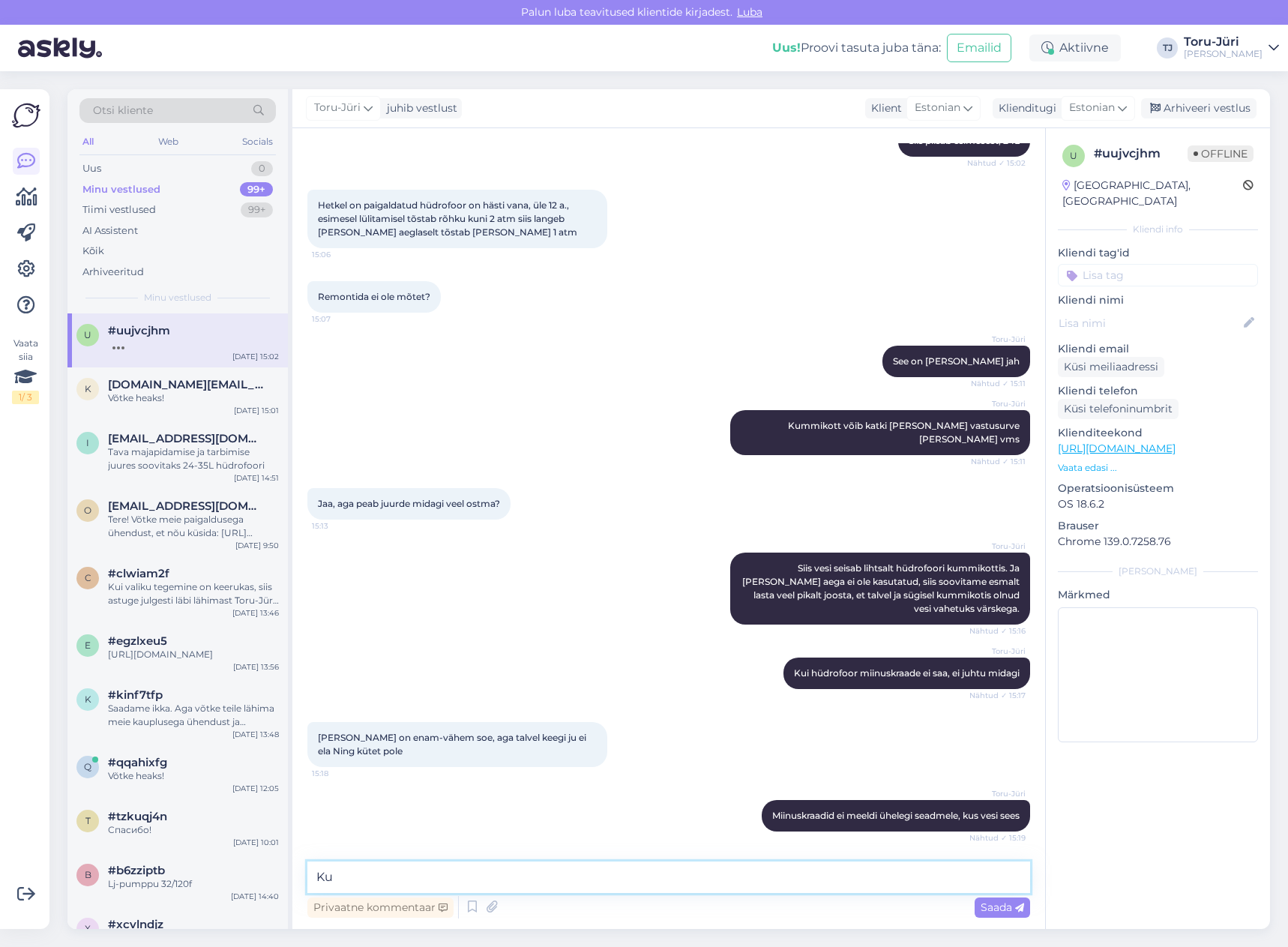
type textarea "K"
type textarea "S"
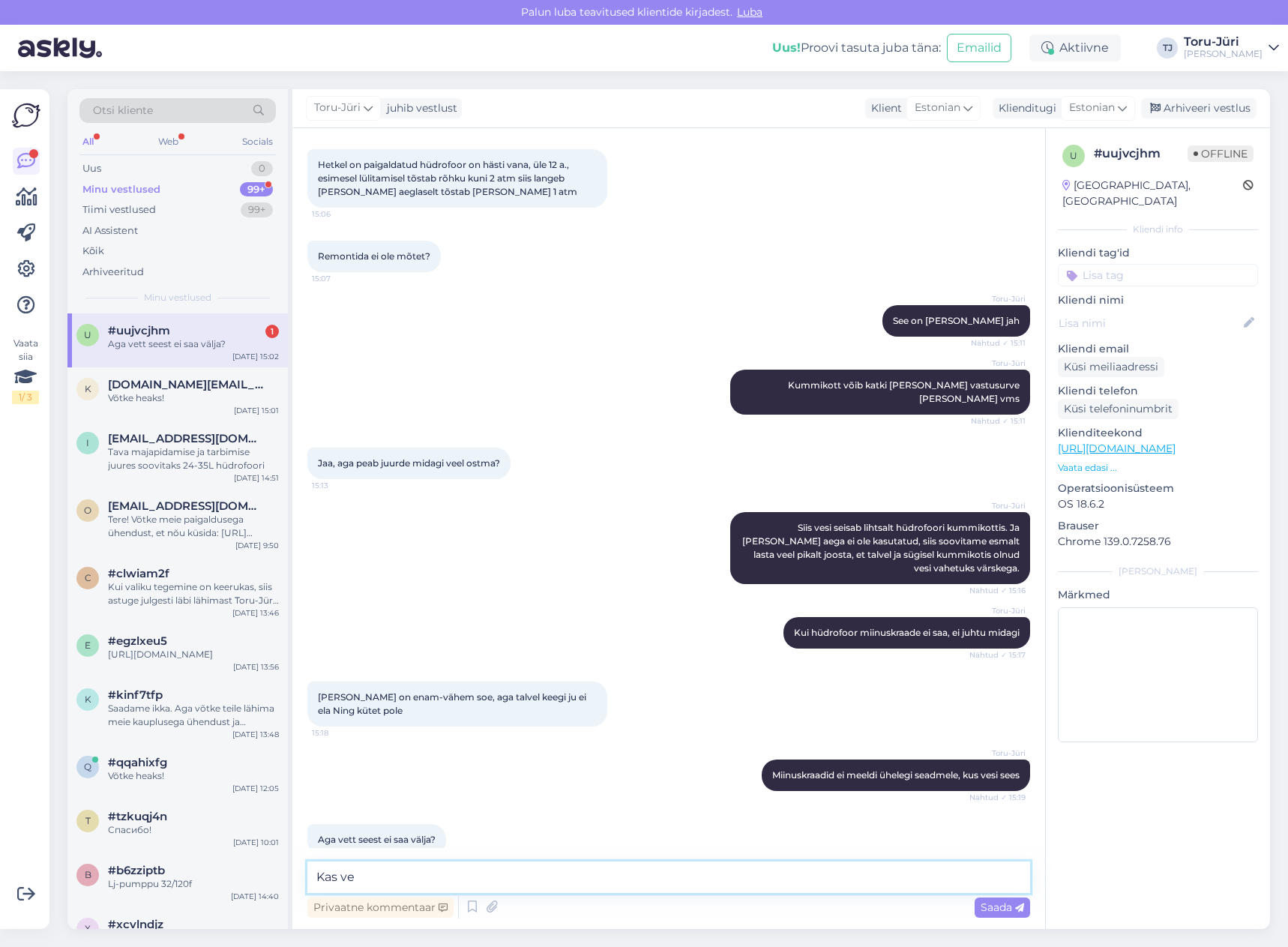
scroll to position [927, 0]
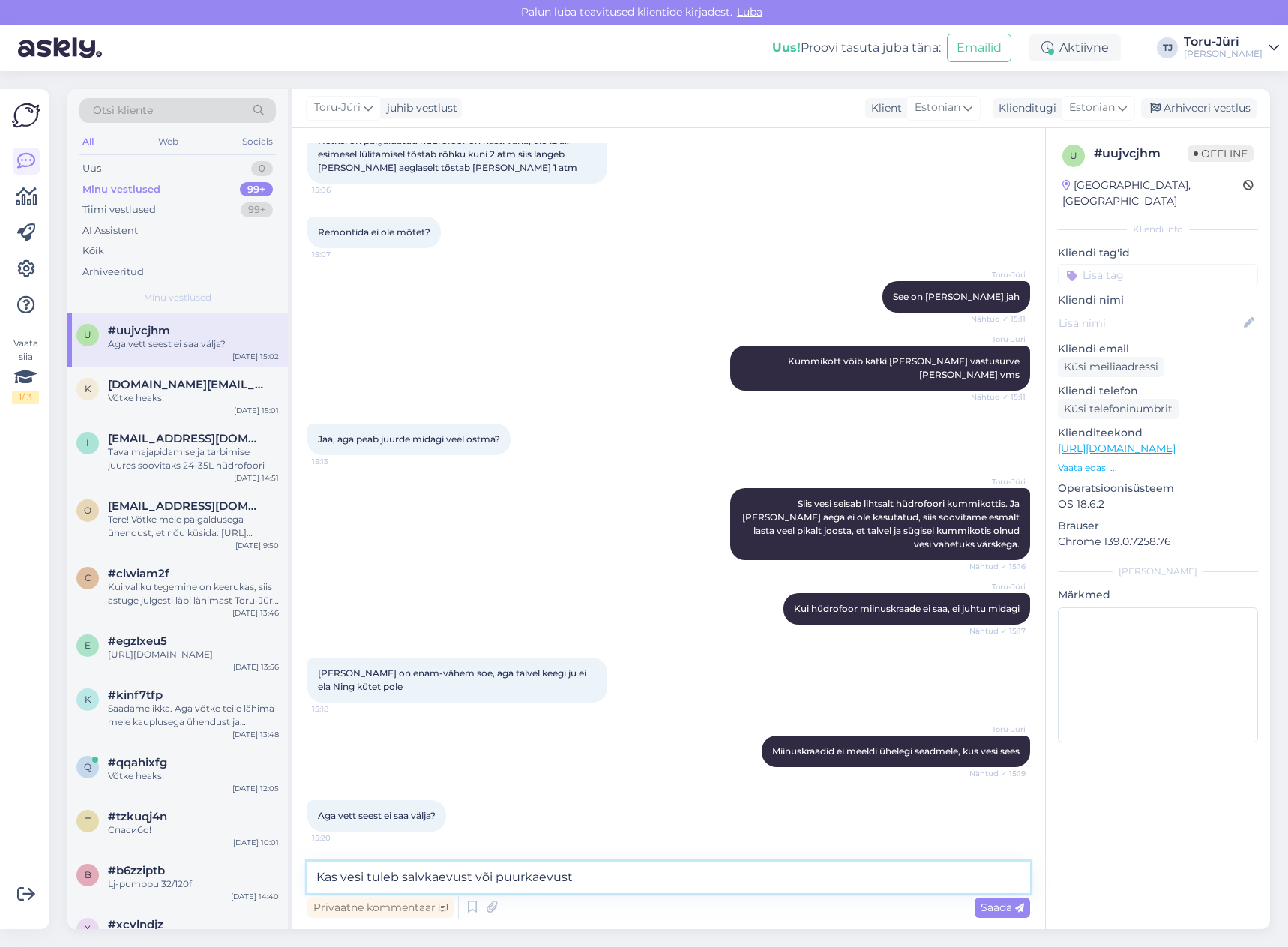
type textarea "Kas vesi tuleb salvkaevust või puurkaevust?"
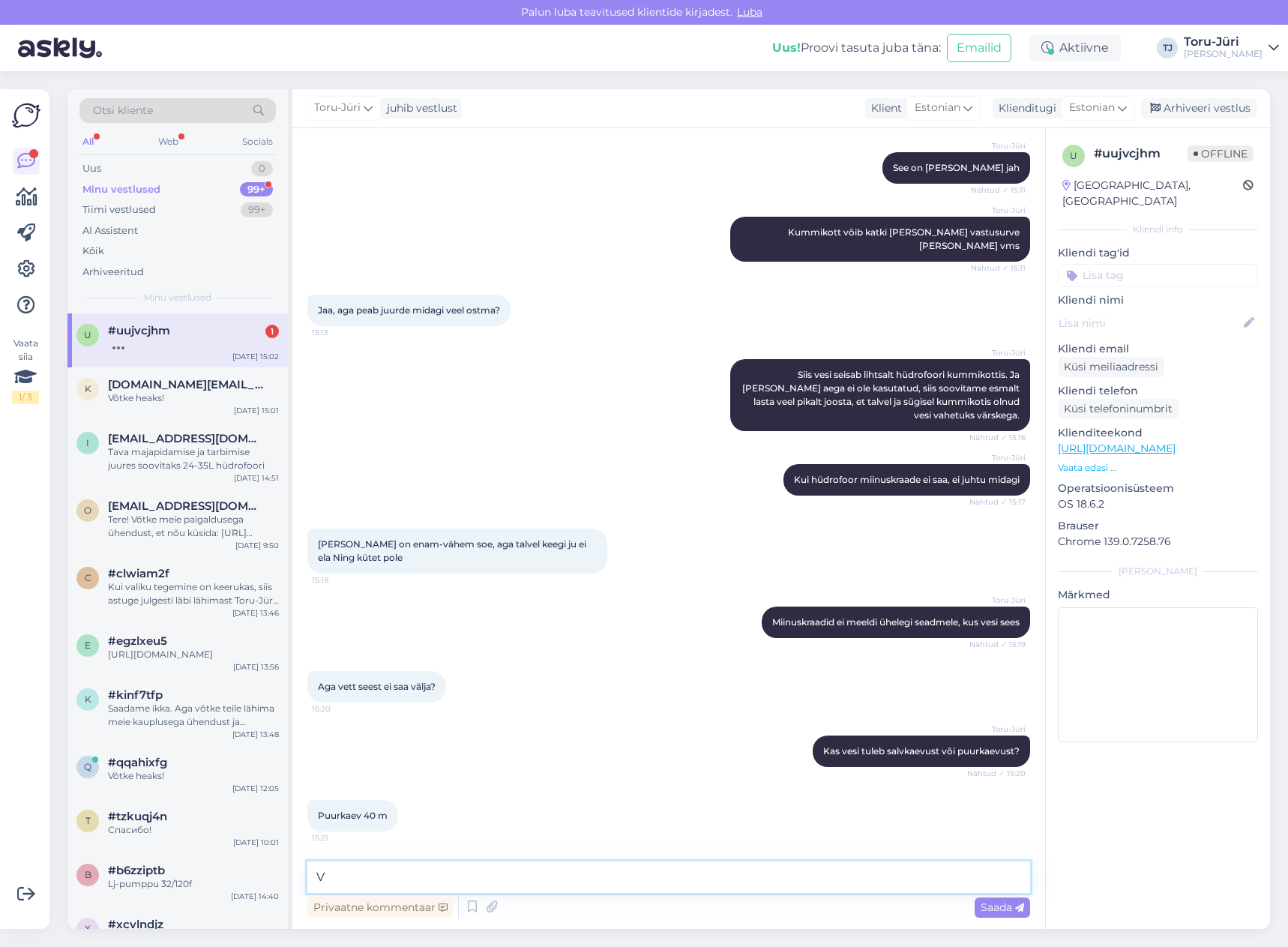
scroll to position [1120, 0]
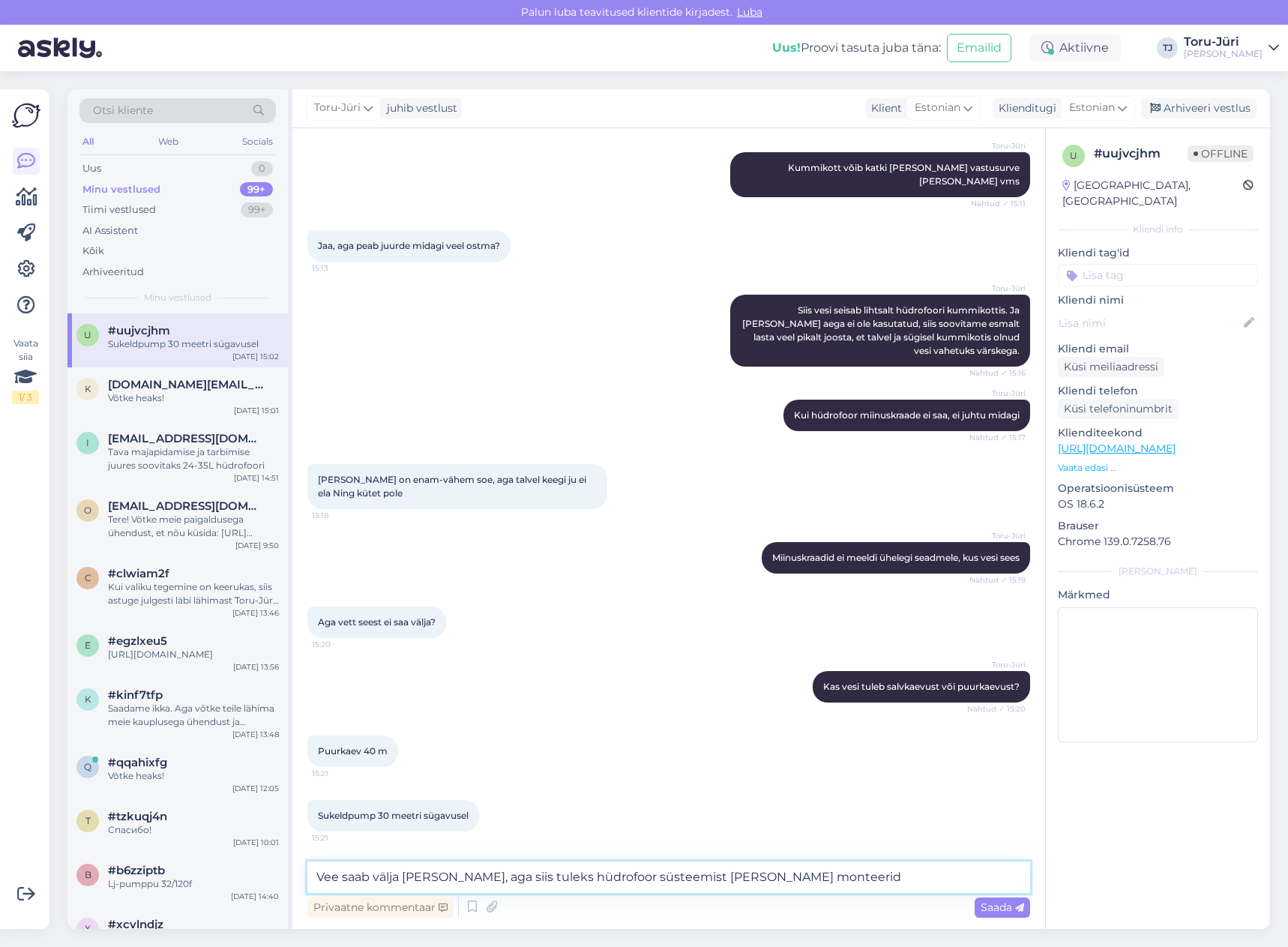
type textarea "Vee saab välja [PERSON_NAME], aga siis tuleks hüdrofoor süsteemist [PERSON_NAME…"
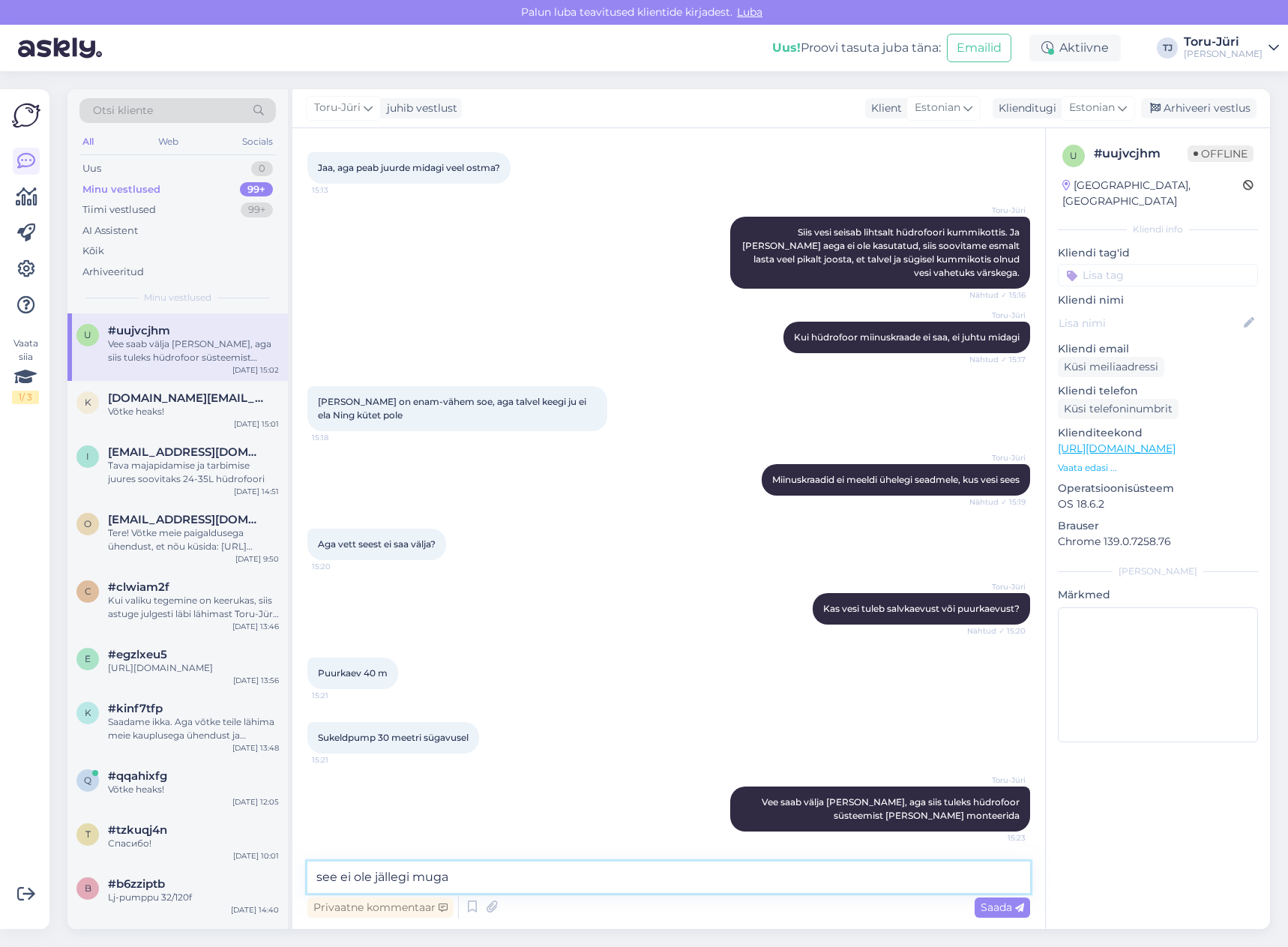
type textarea "see ei ole jällegi mugav"
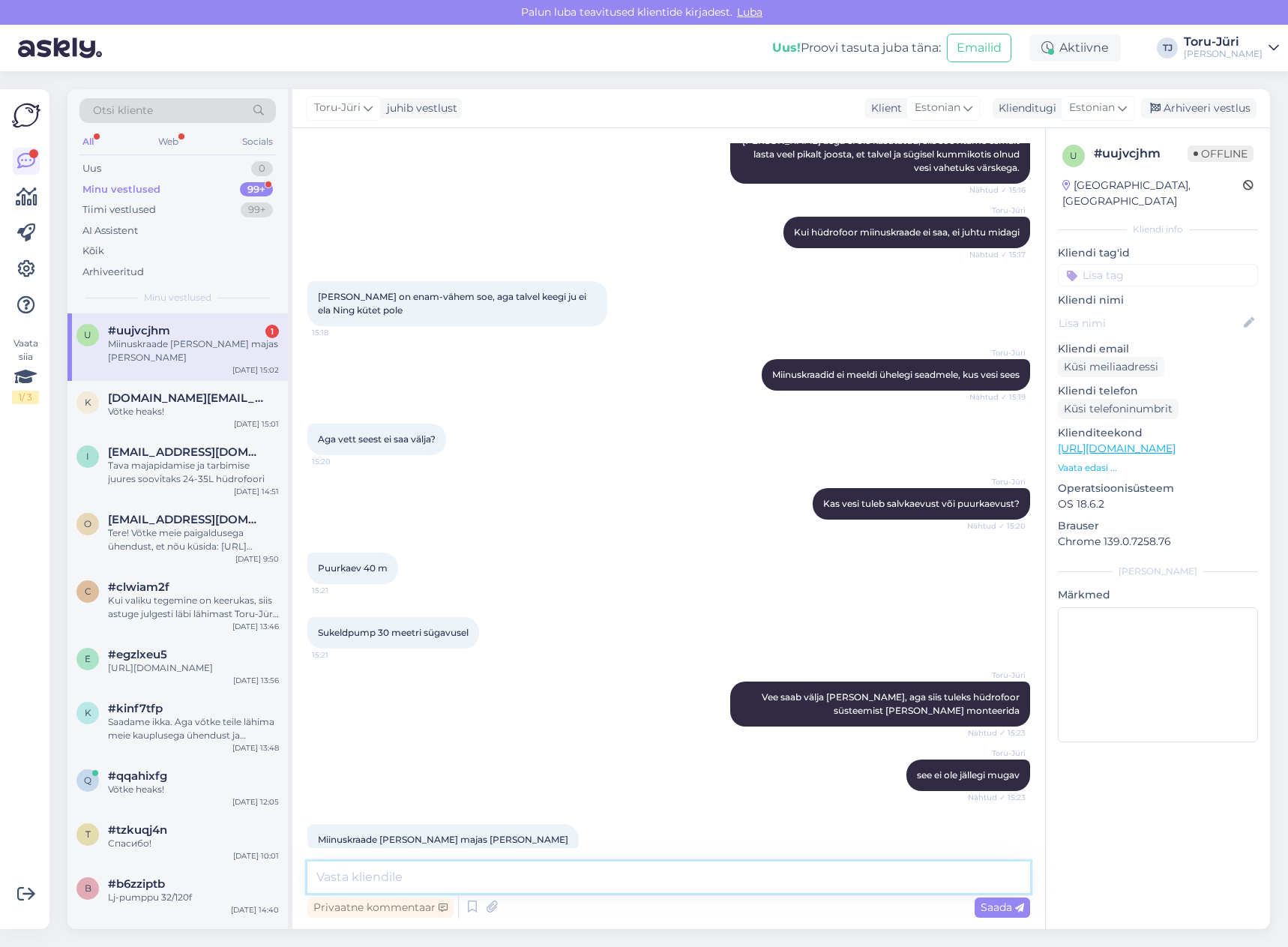
scroll to position [1327, 0]
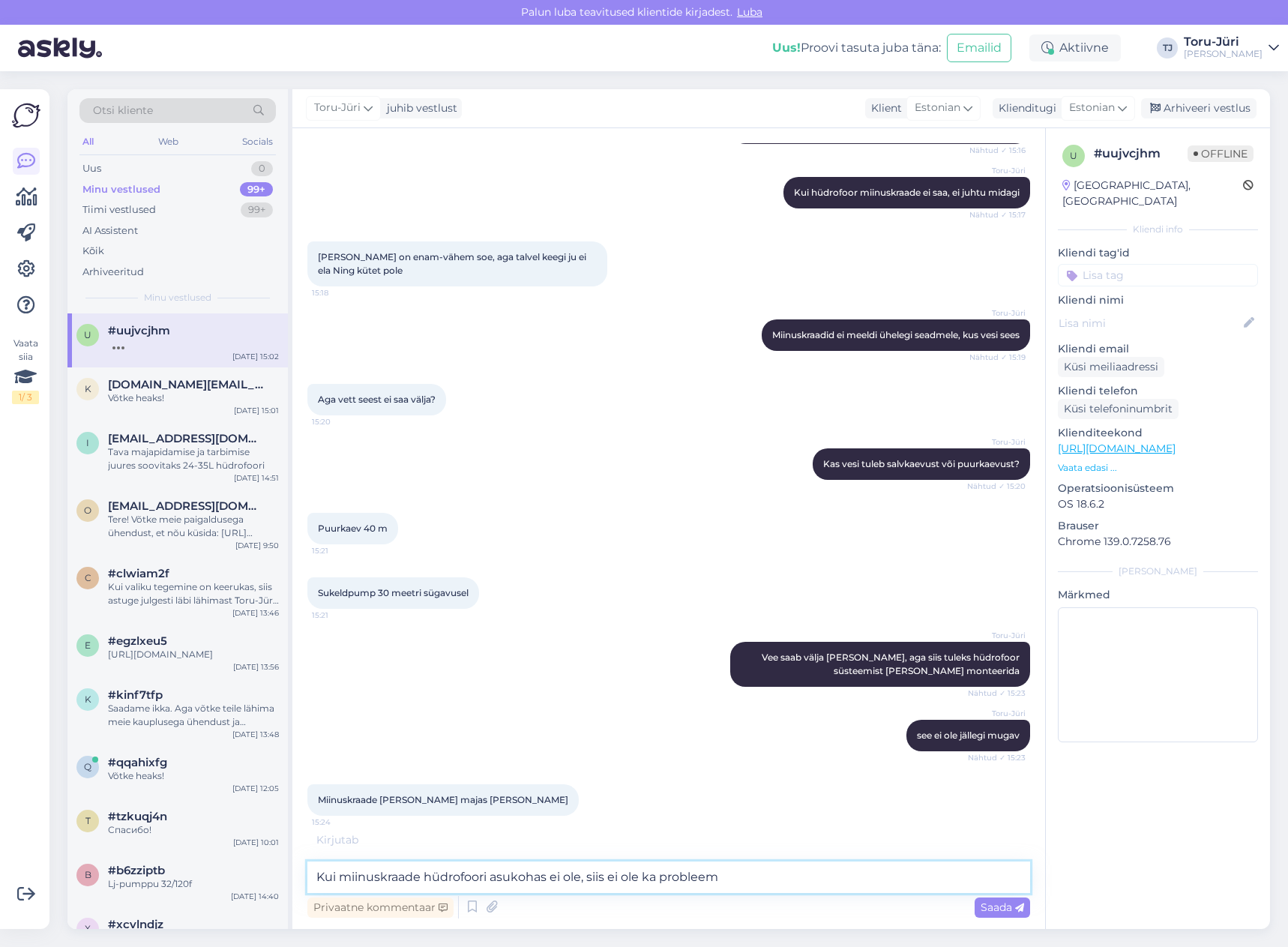
type textarea "Kui miinuskraade hüdrofoori asukohas ei ole, siis ei ole ka probleemi"
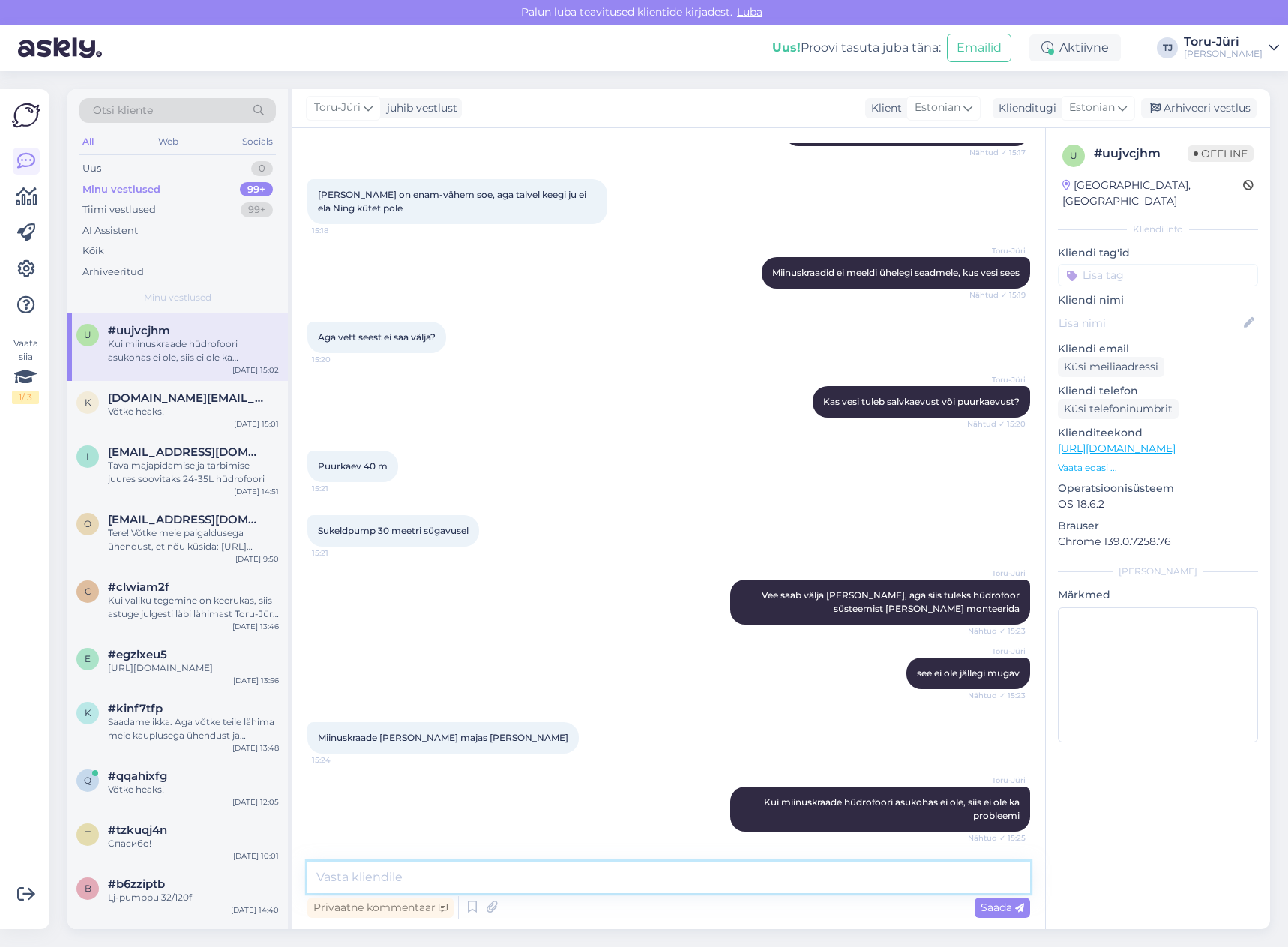
scroll to position [1470, 0]
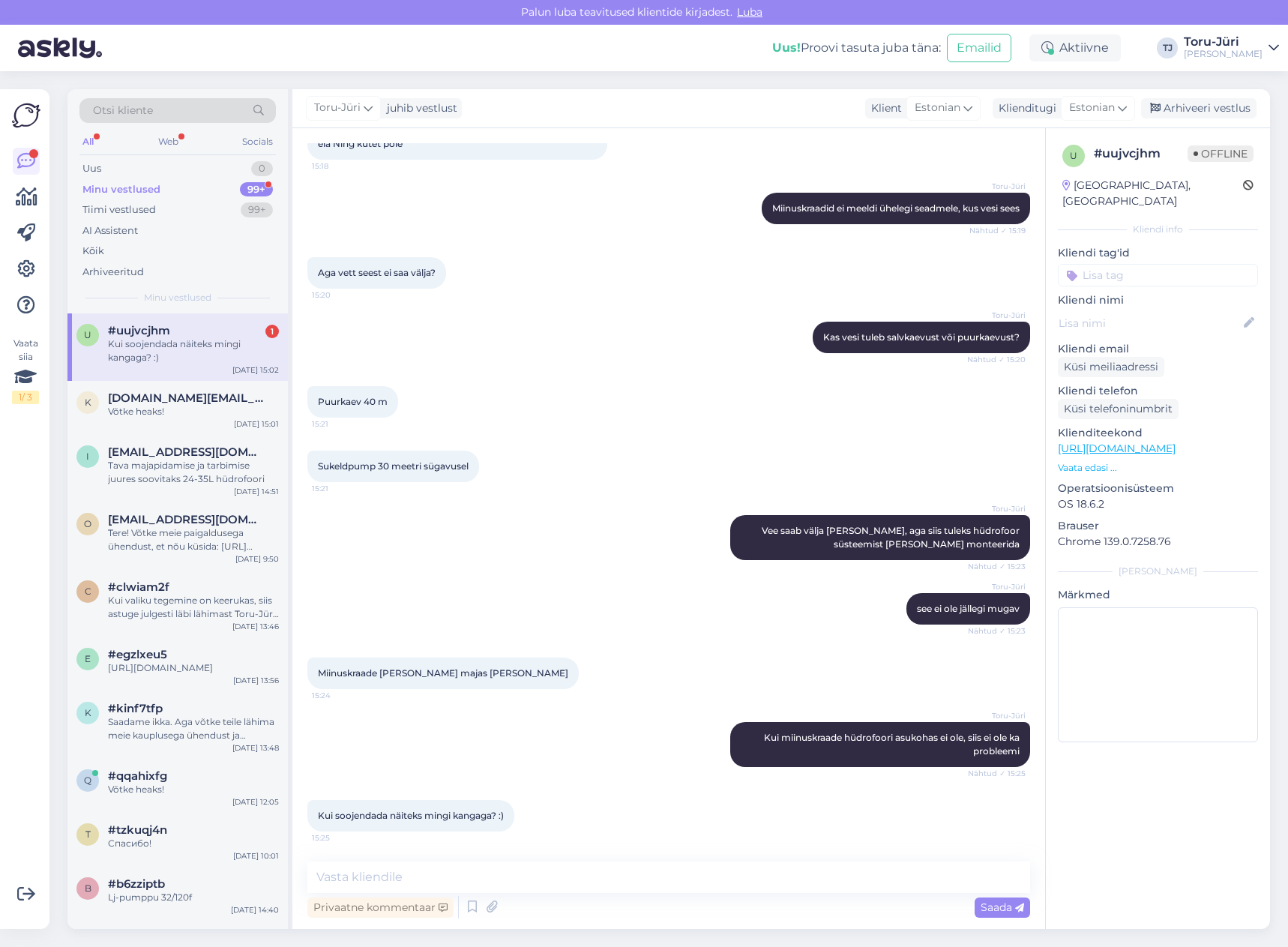
click at [166, 350] on div "Kui soojendada näiteks mingi kangaga? :)" at bounding box center [193, 351] width 171 height 27
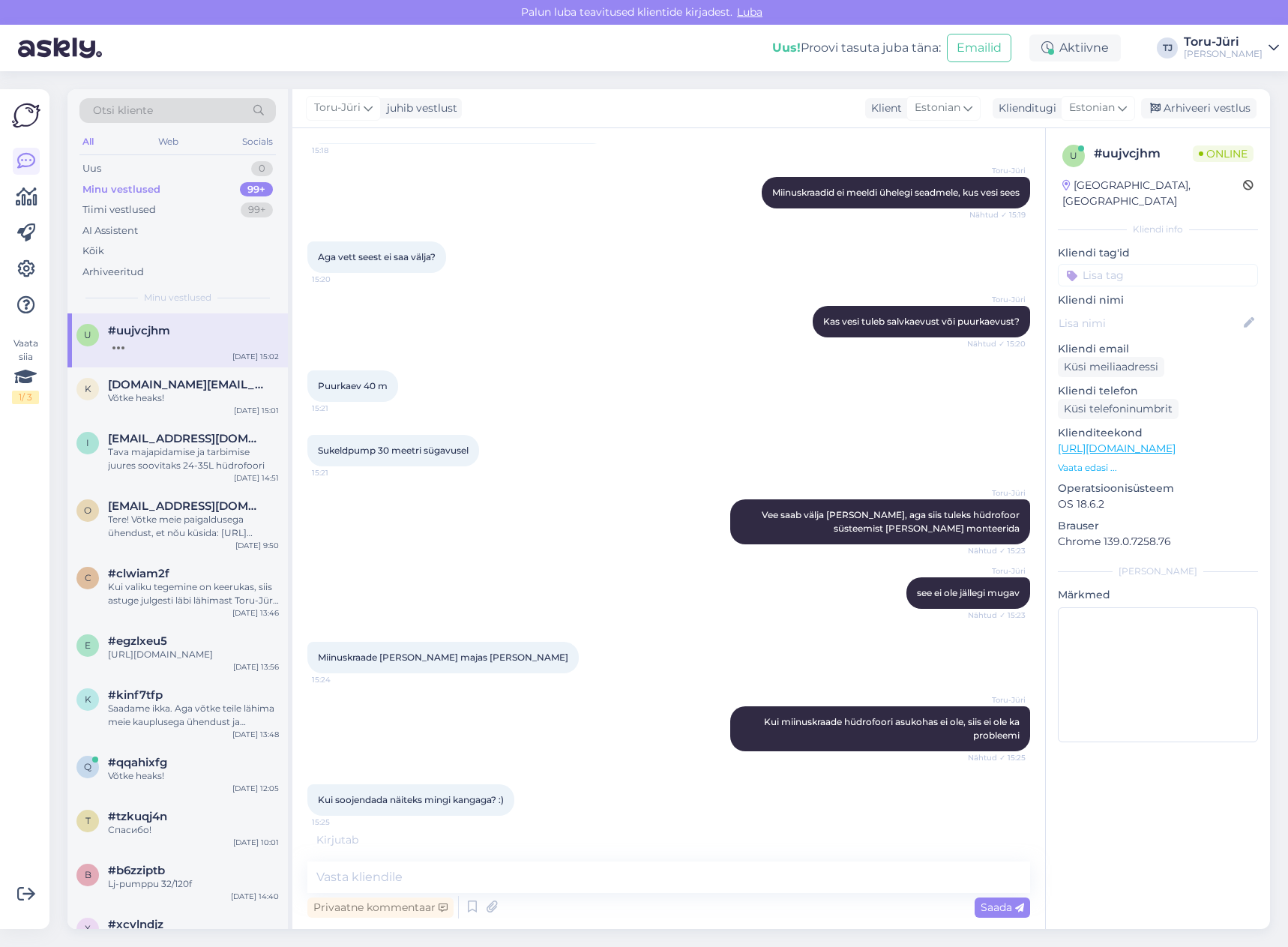
scroll to position [1534, 0]
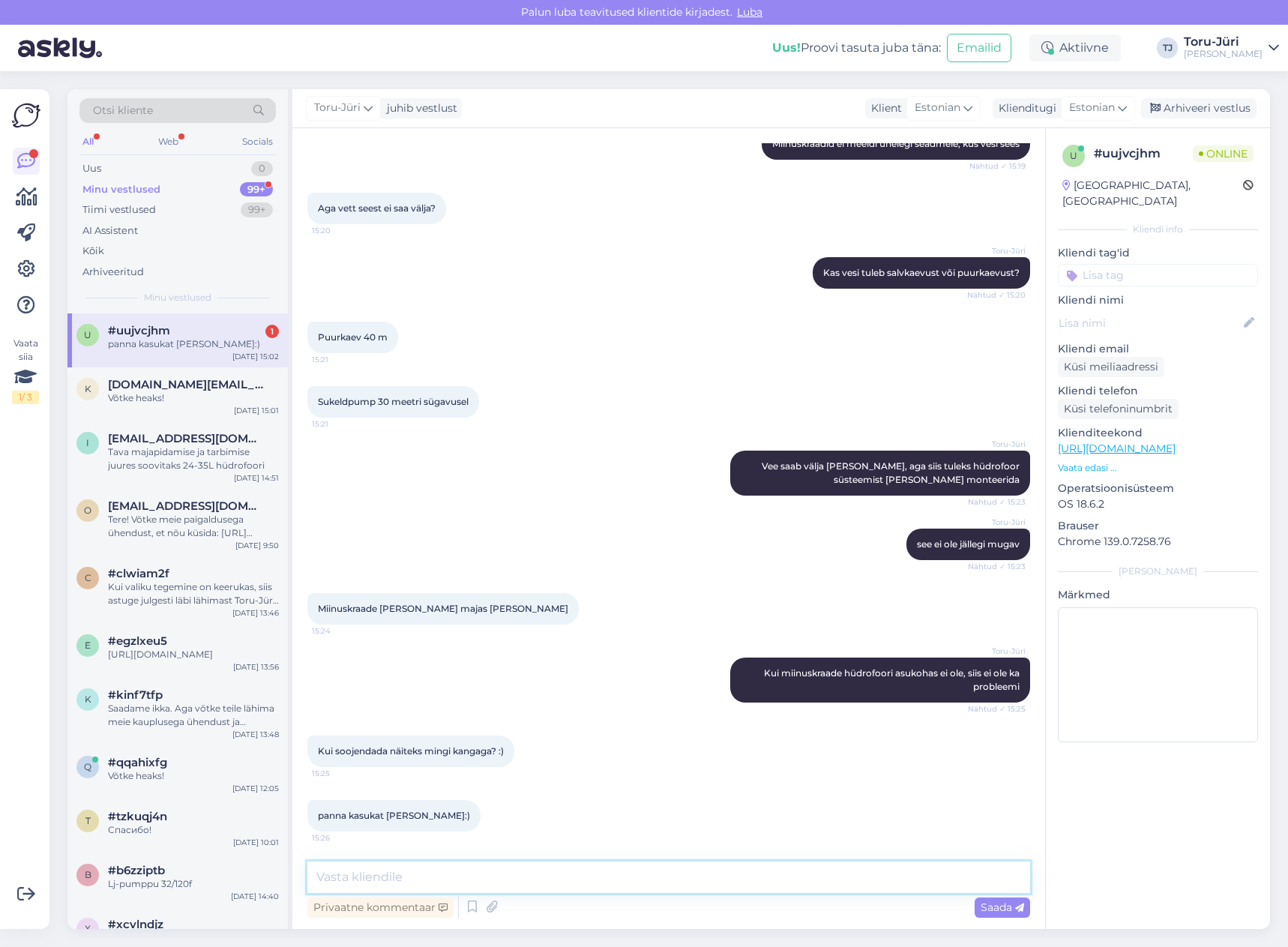
click at [499, 871] on textarea at bounding box center [669, 877] width 723 height 32
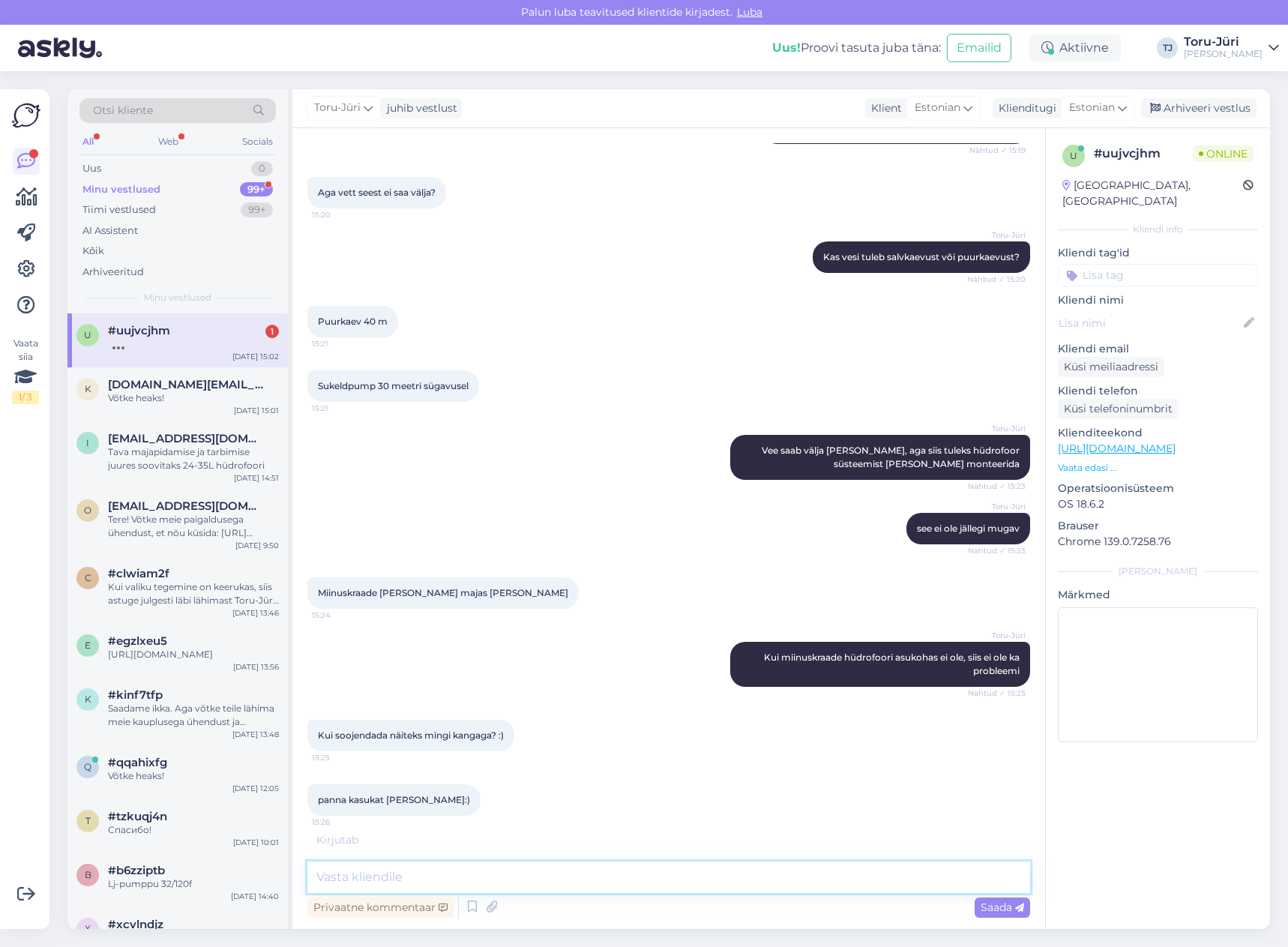
scroll to position [1550, 0]
click at [185, 343] on div at bounding box center [193, 344] width 171 height 14
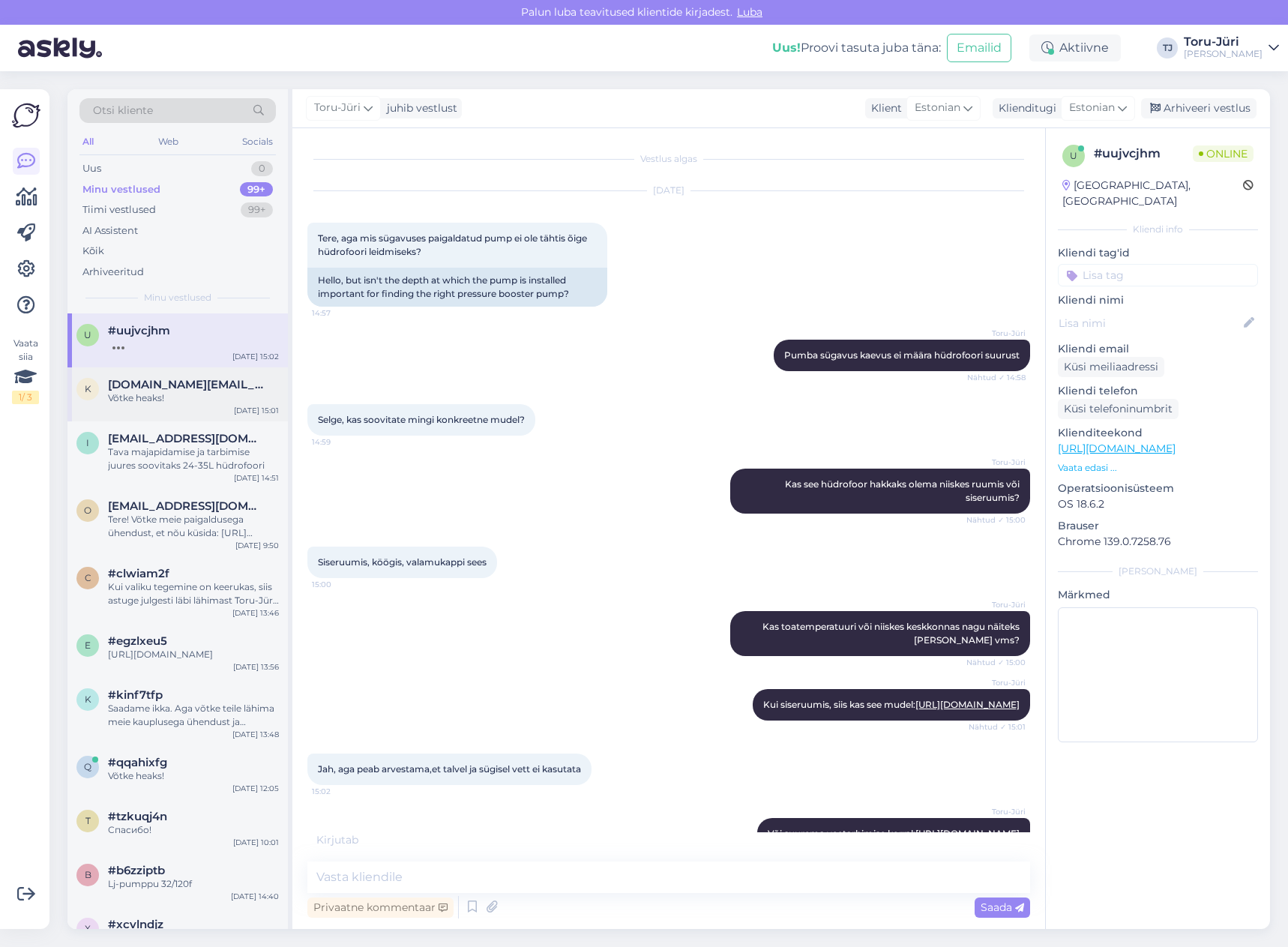
click at [197, 402] on div "Võtke heaks!" at bounding box center [193, 398] width 171 height 14
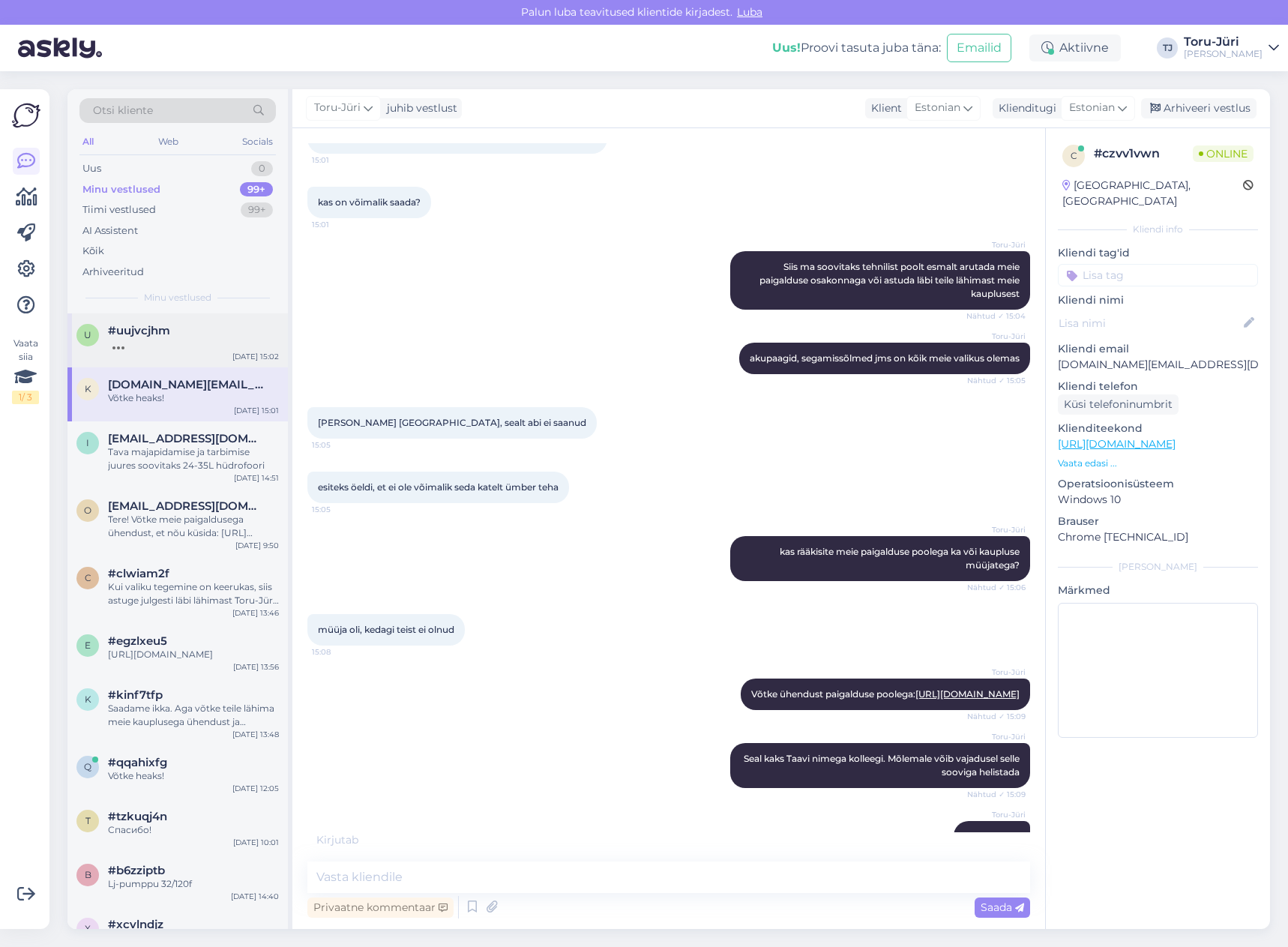
click at [165, 347] on div at bounding box center [193, 344] width 171 height 14
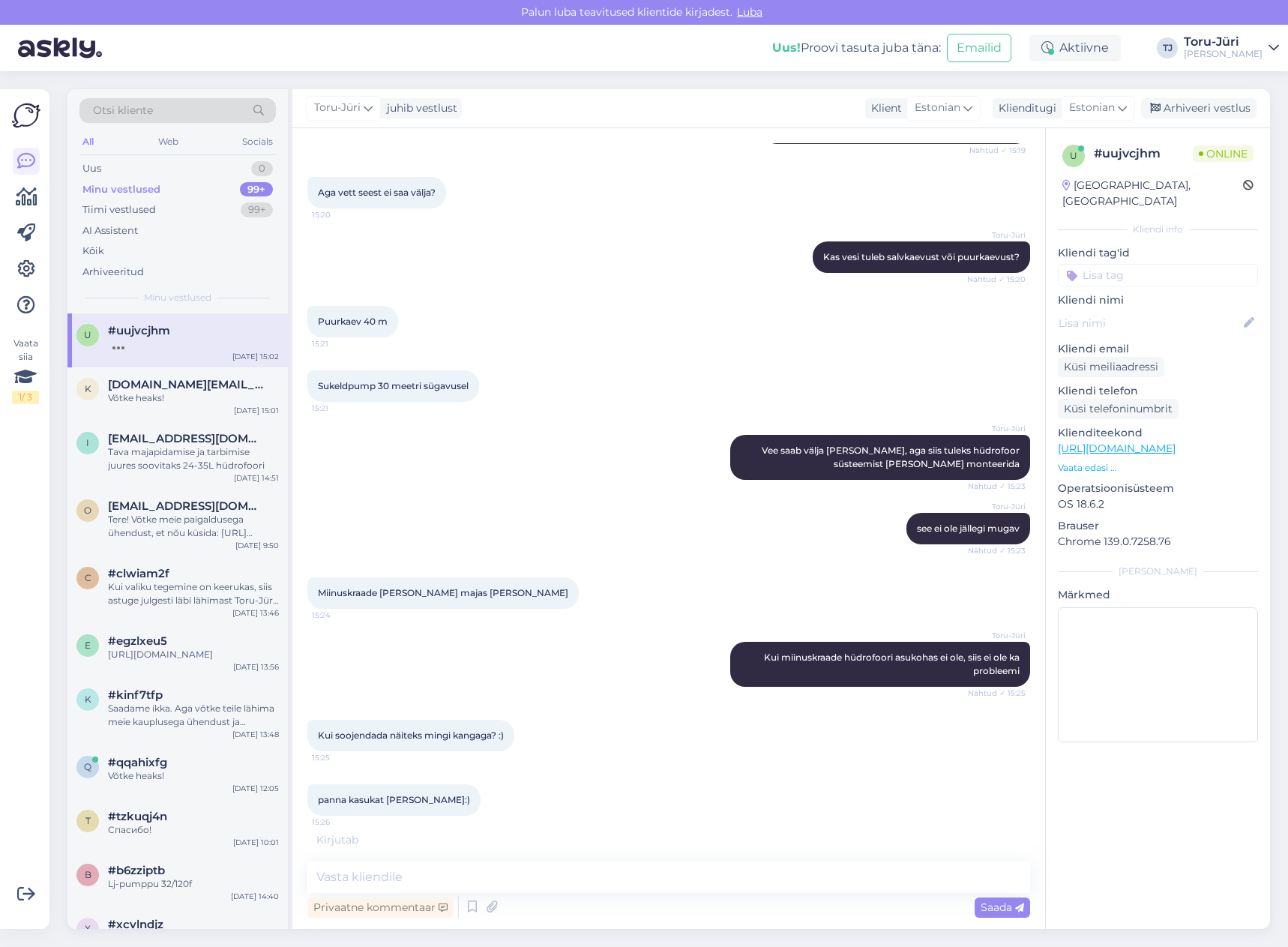
scroll to position [1550, 0]
click at [626, 885] on textarea at bounding box center [669, 877] width 723 height 32
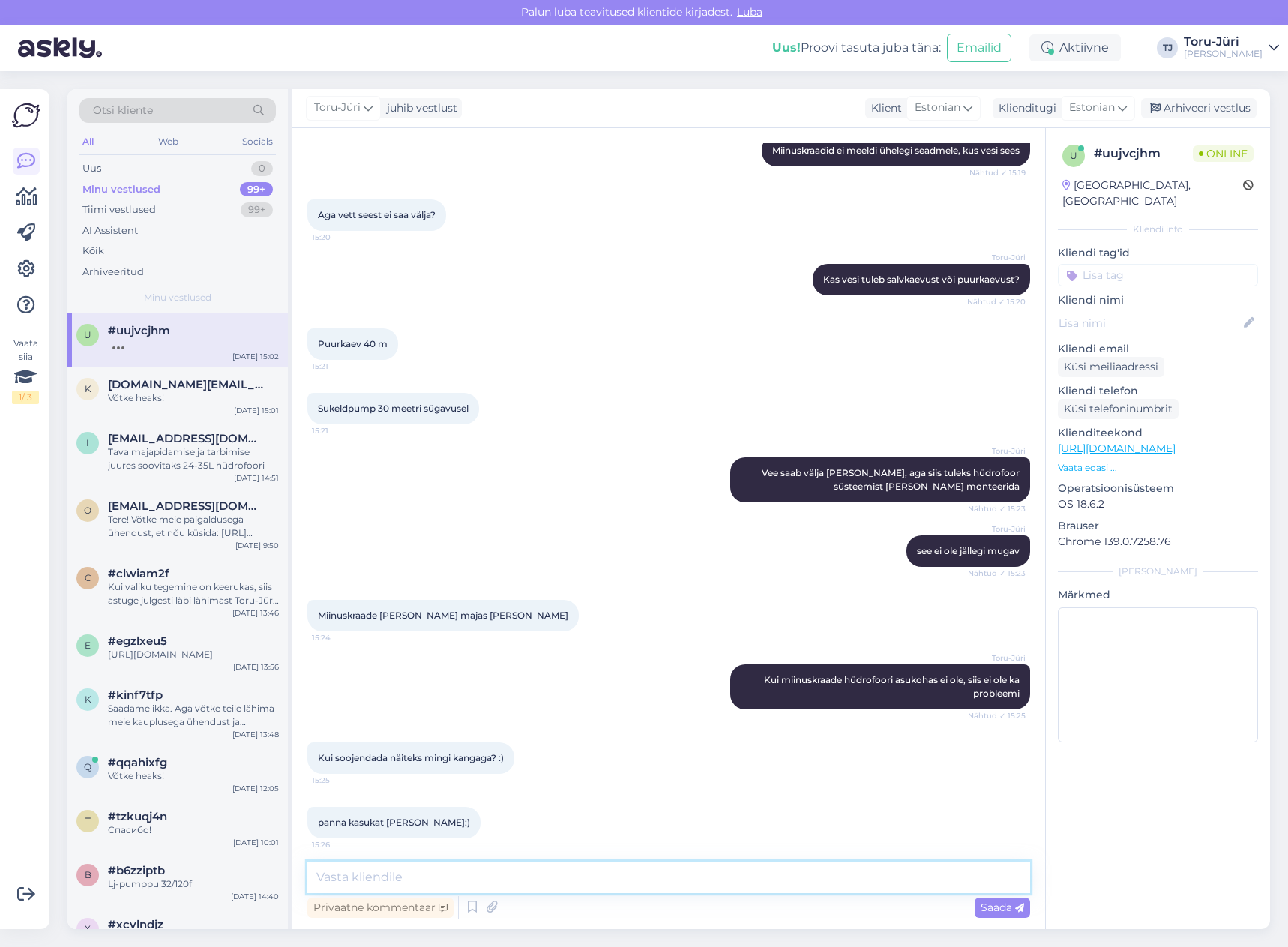
scroll to position [1534, 0]
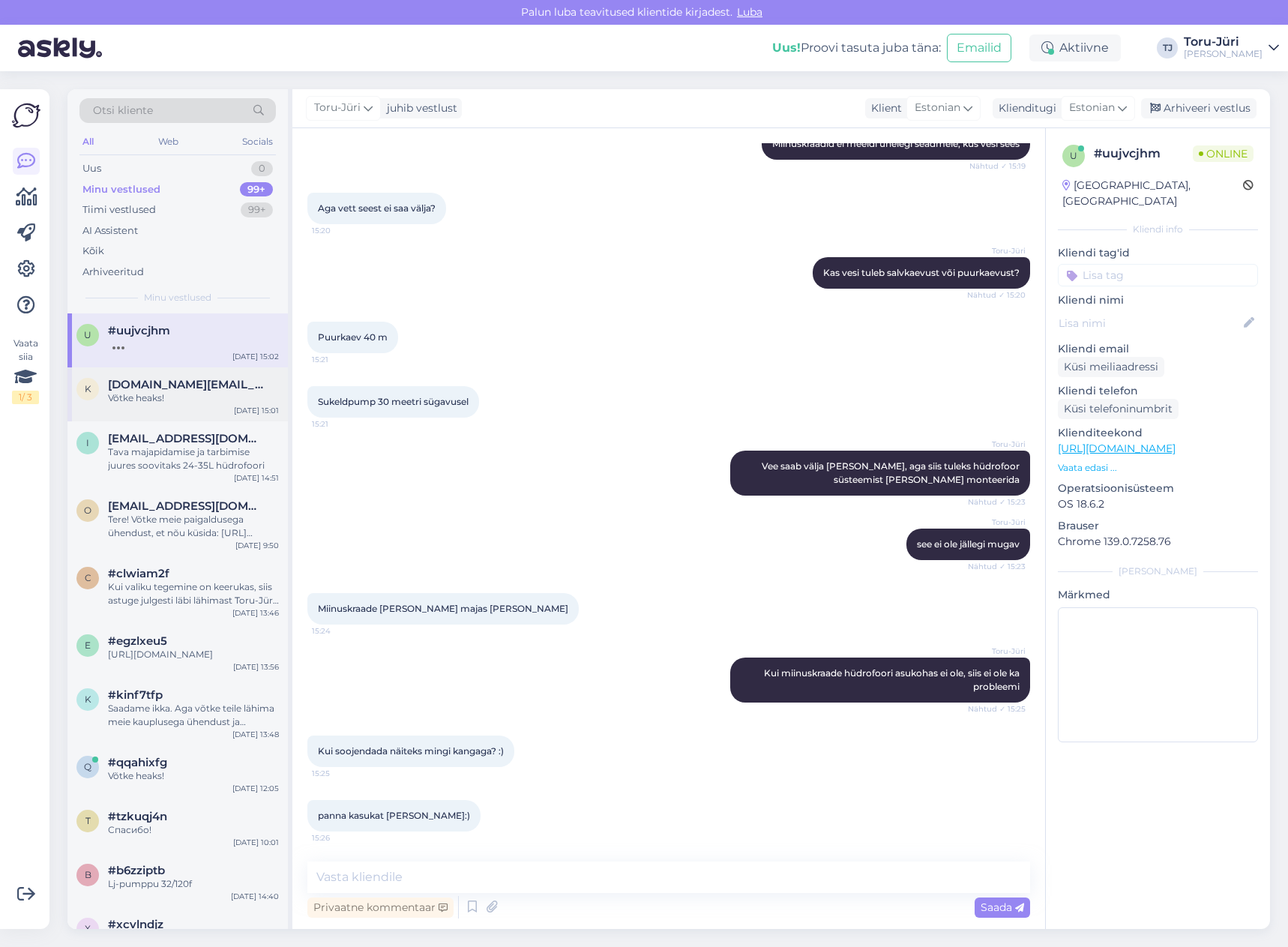
click at [171, 393] on div "Võtke heaks!" at bounding box center [193, 398] width 171 height 14
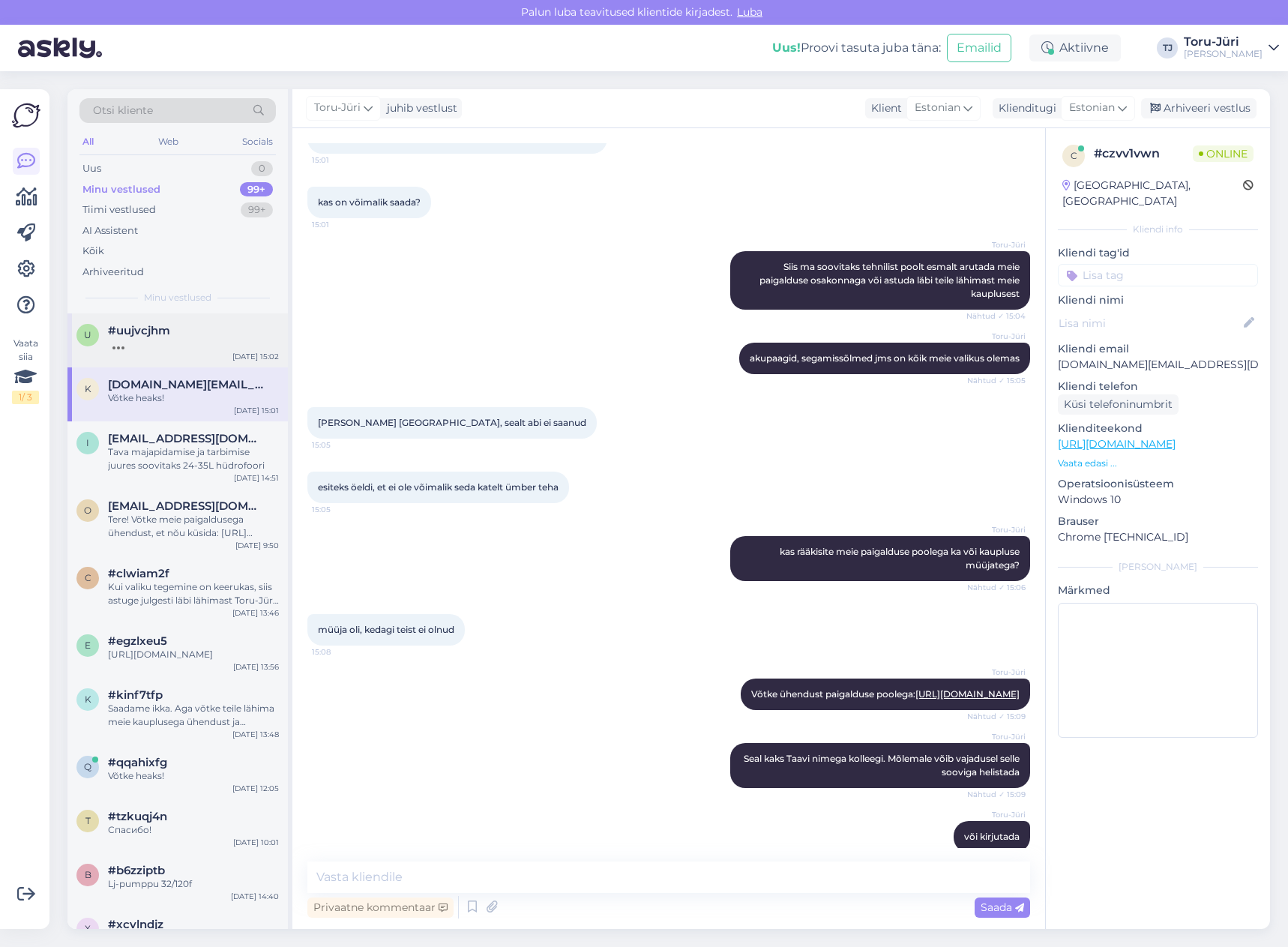
click at [165, 344] on div at bounding box center [193, 344] width 171 height 14
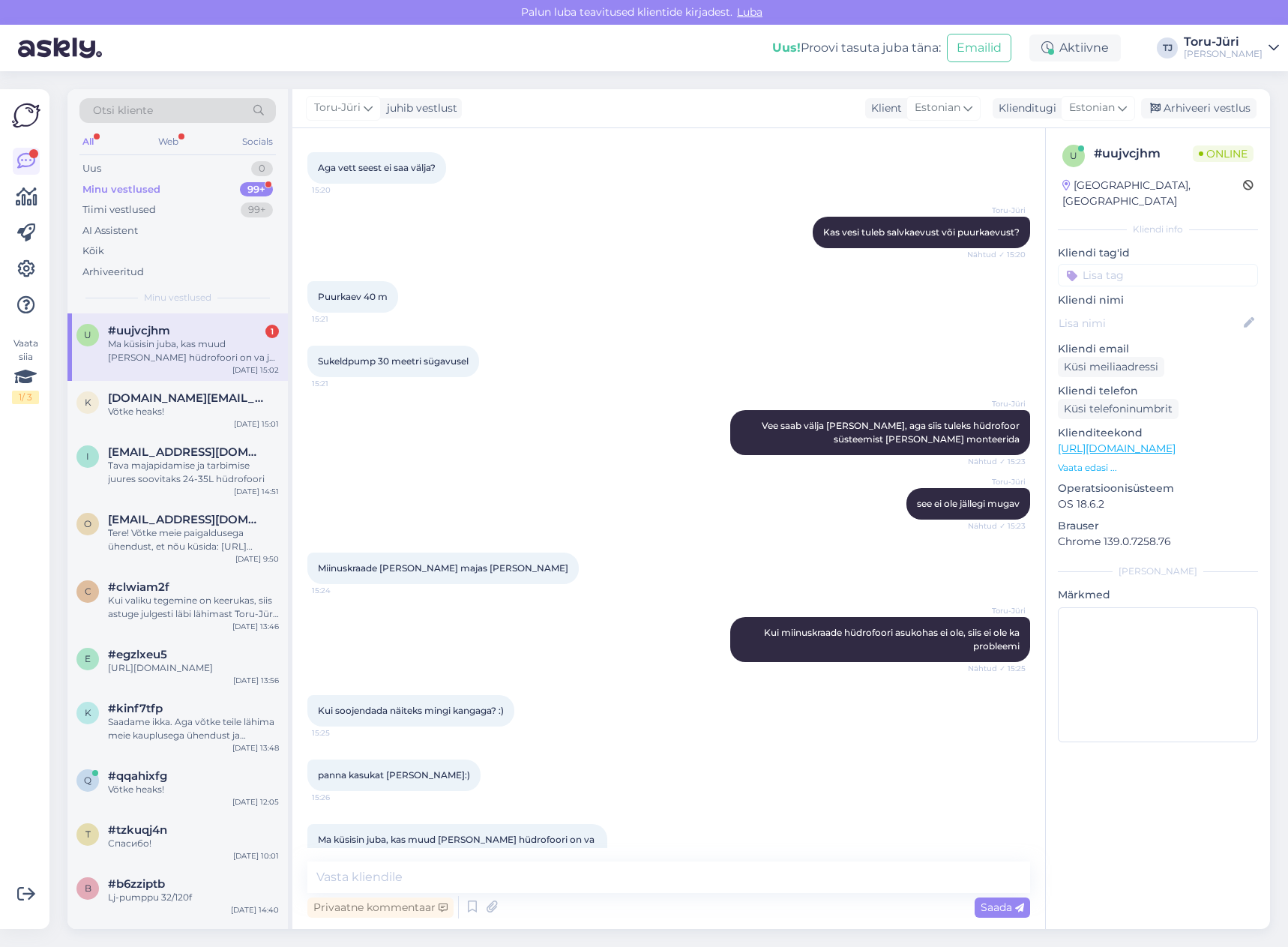
scroll to position [1612, 0]
